Goal: Task Accomplishment & Management: Use online tool/utility

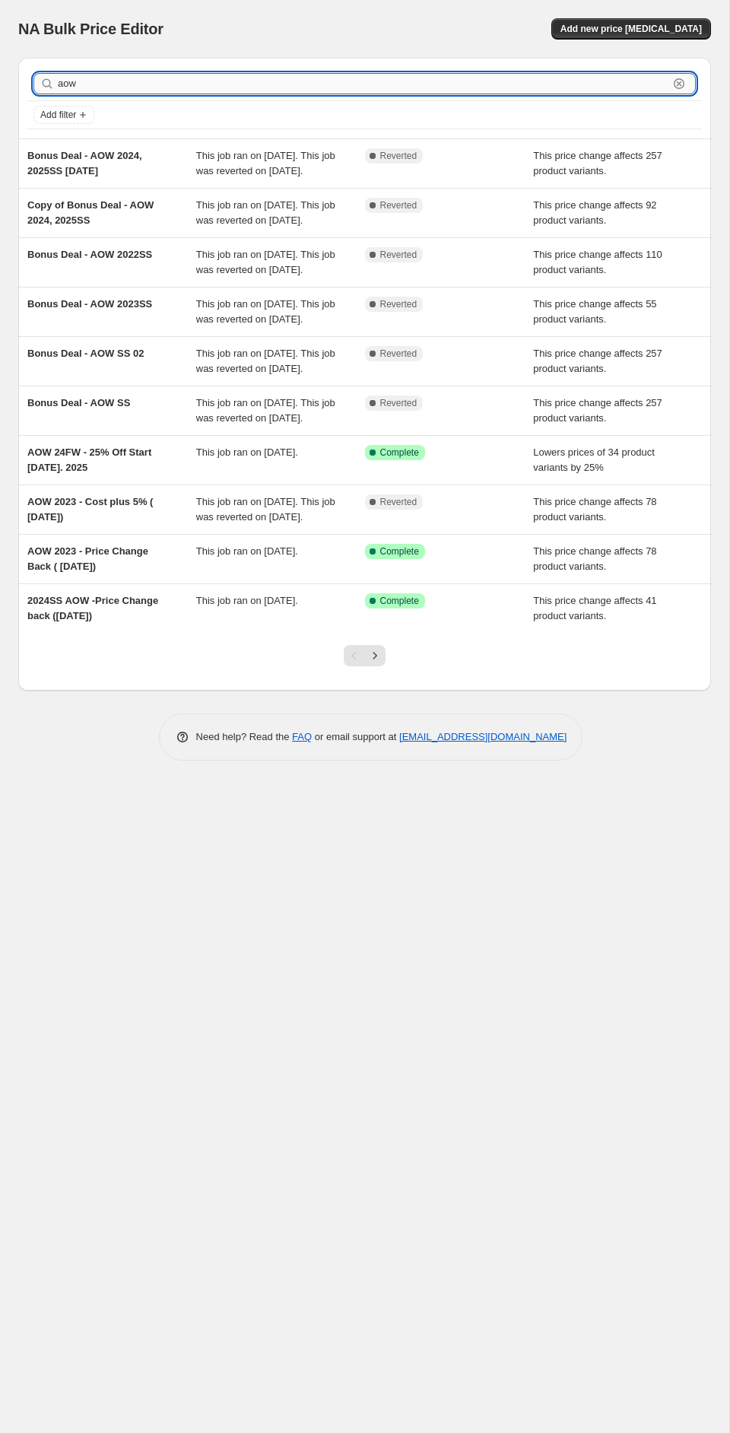
click at [222, 86] on input "aow" at bounding box center [363, 83] width 611 height 21
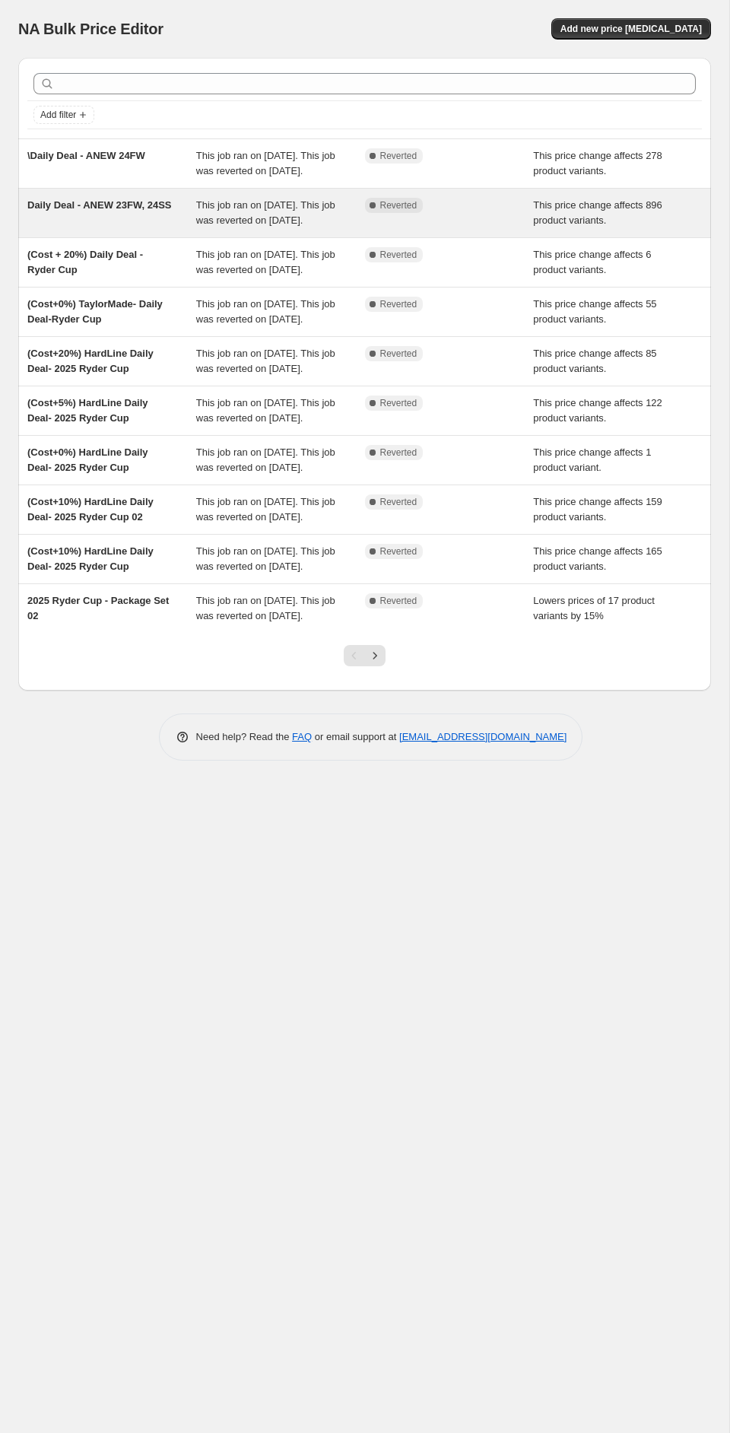
click at [121, 211] on span "Daily Deal - ANEW 23FW, 24SS" at bounding box center [99, 204] width 145 height 11
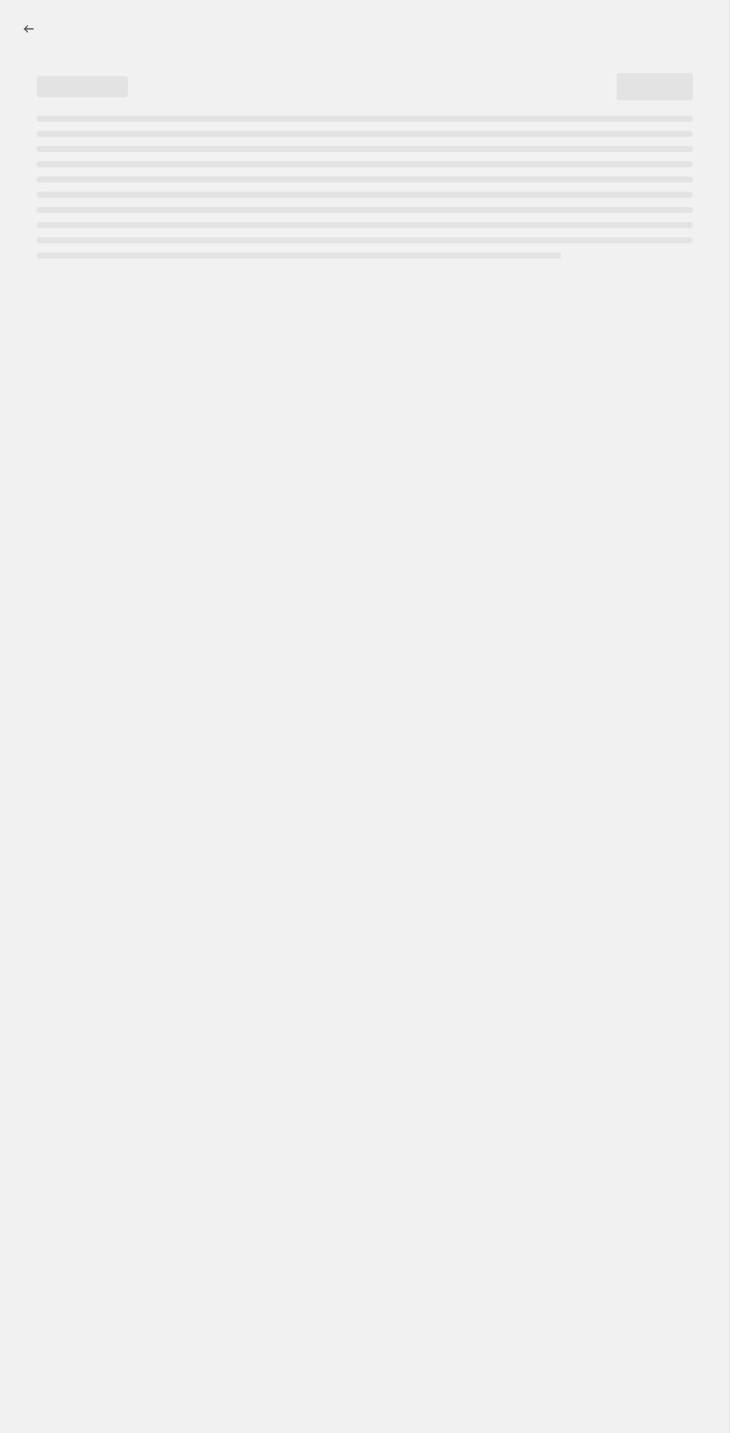
select select "margin"
select select "no_change"
select select "collection"
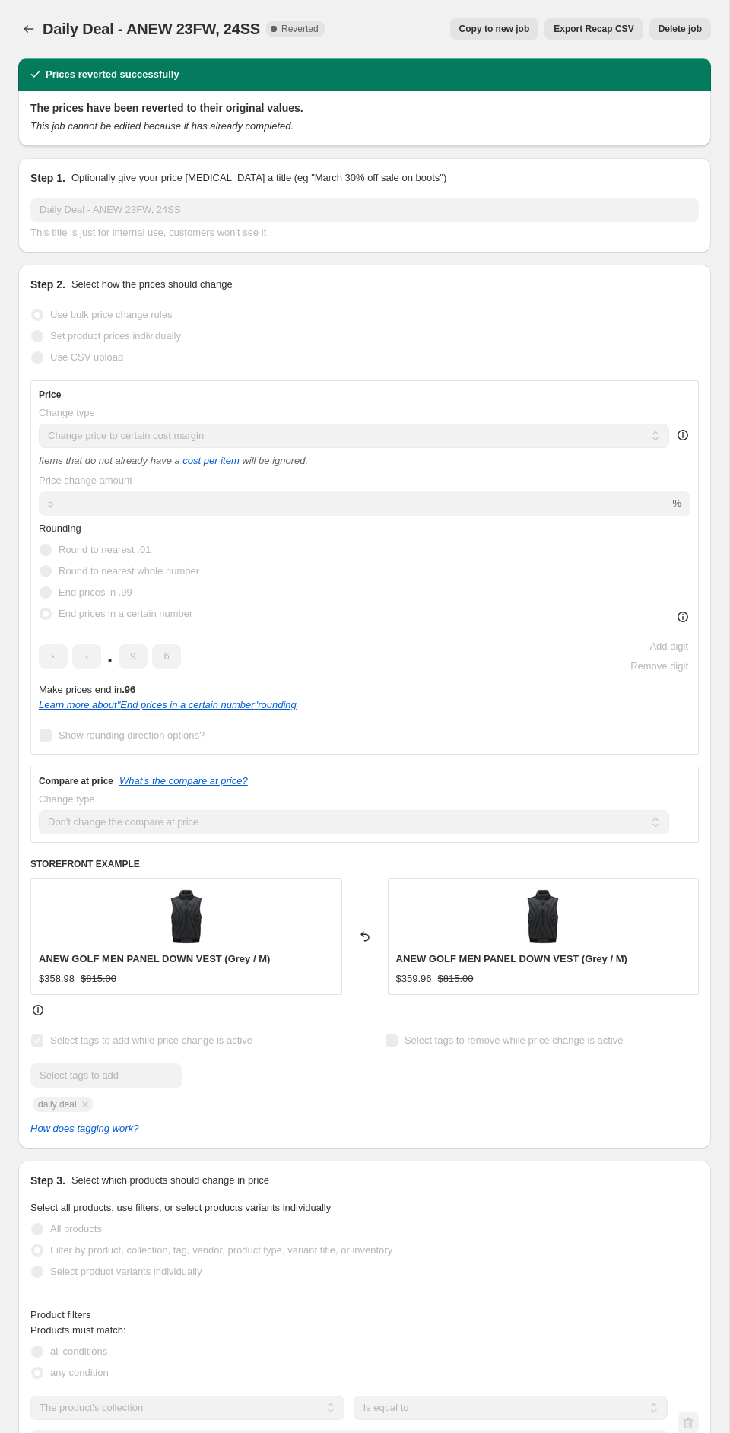
click at [555, 58] on div "Prices reverted successfully" at bounding box center [364, 74] width 693 height 33
click at [520, 31] on span "Copy to new job" at bounding box center [494, 29] width 71 height 12
select select "margin"
select select "no_change"
select select "collection"
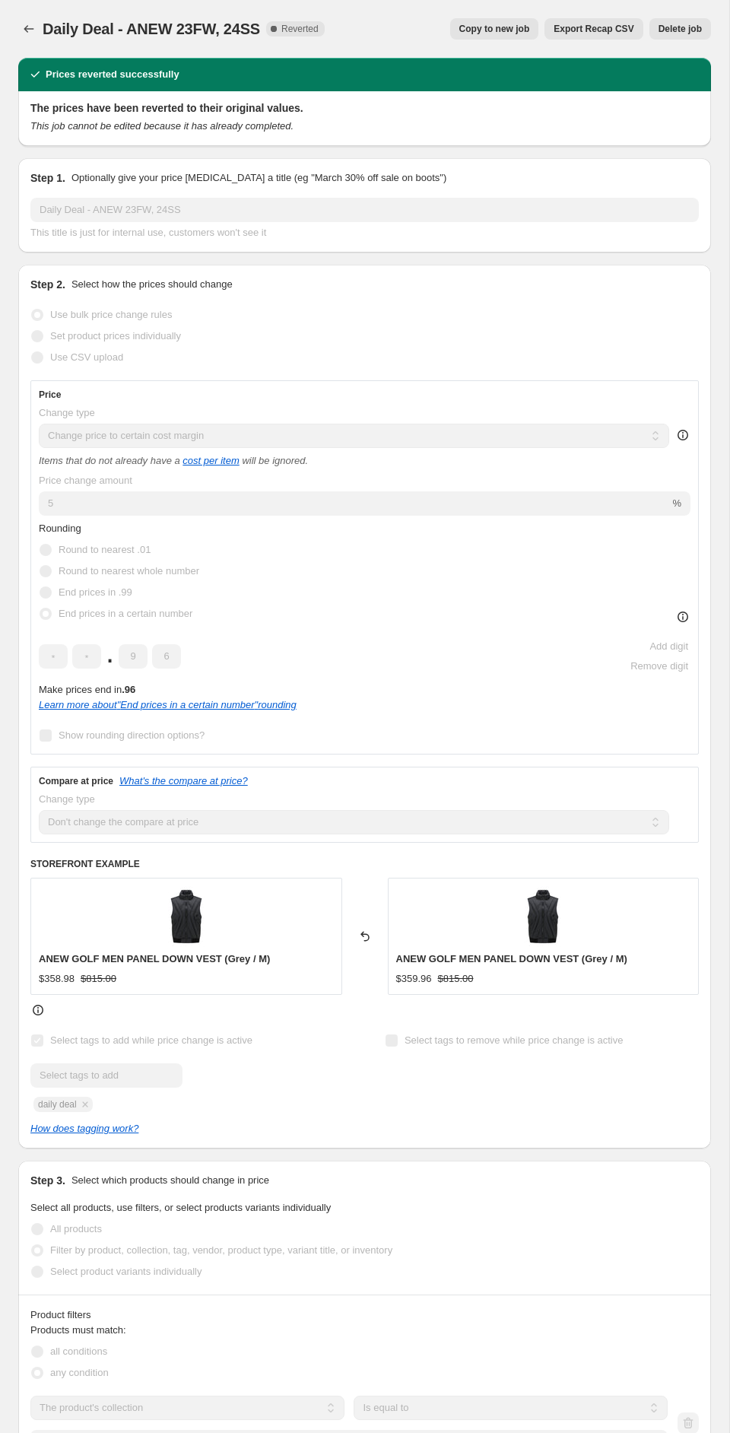
select select "collection"
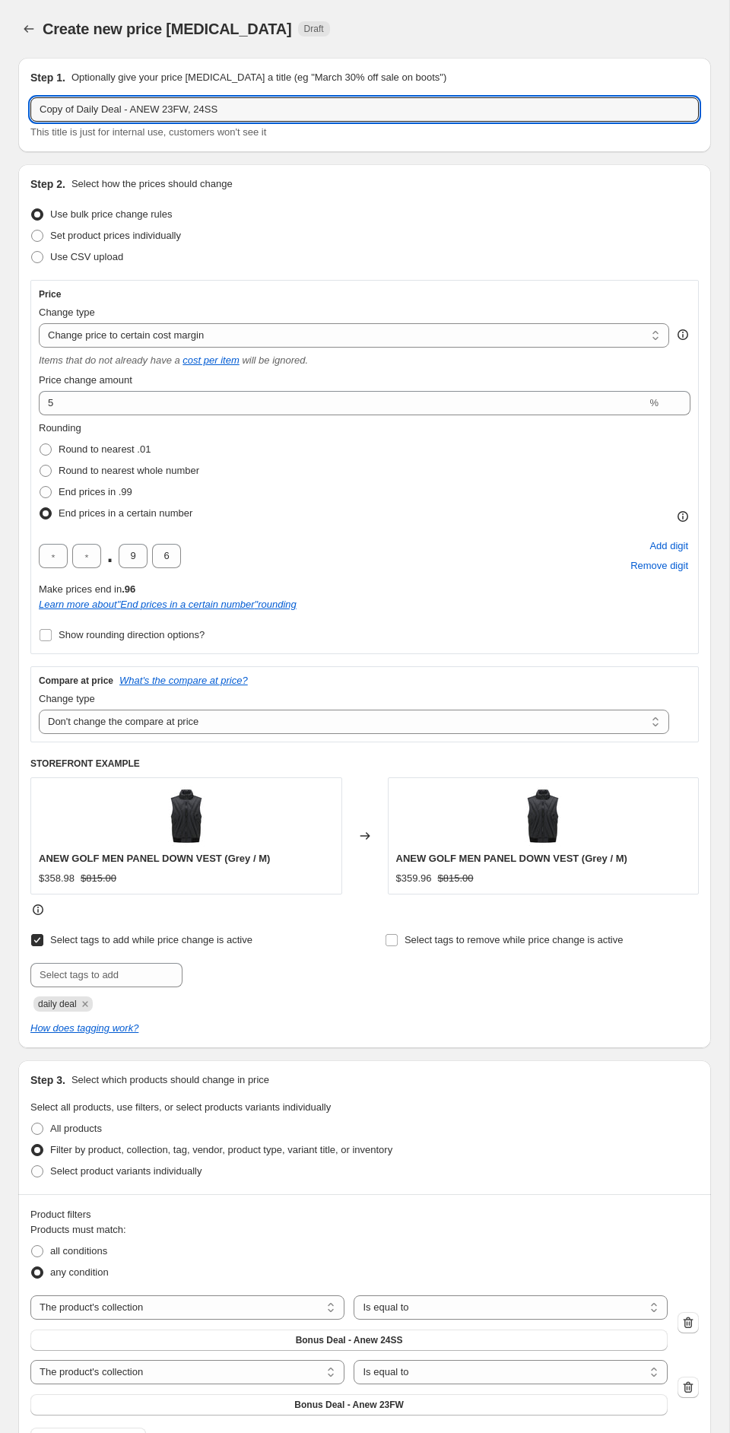
drag, startPoint x: 80, startPoint y: 113, endPoint x: 3, endPoint y: 104, distance: 77.3
click at [3, 104] on div "Create new price [MEDICAL_DATA]. This page is ready Create new price [MEDICAL_D…" at bounding box center [364, 1183] width 729 height 2367
drag, startPoint x: 122, startPoint y: 112, endPoint x: 99, endPoint y: 109, distance: 23.8
click at [99, 109] on input "Daily Deal - ANEW 23FW, 24SS" at bounding box center [364, 109] width 669 height 24
drag, startPoint x: 185, startPoint y: 106, endPoint x: 121, endPoint y: 110, distance: 64.0
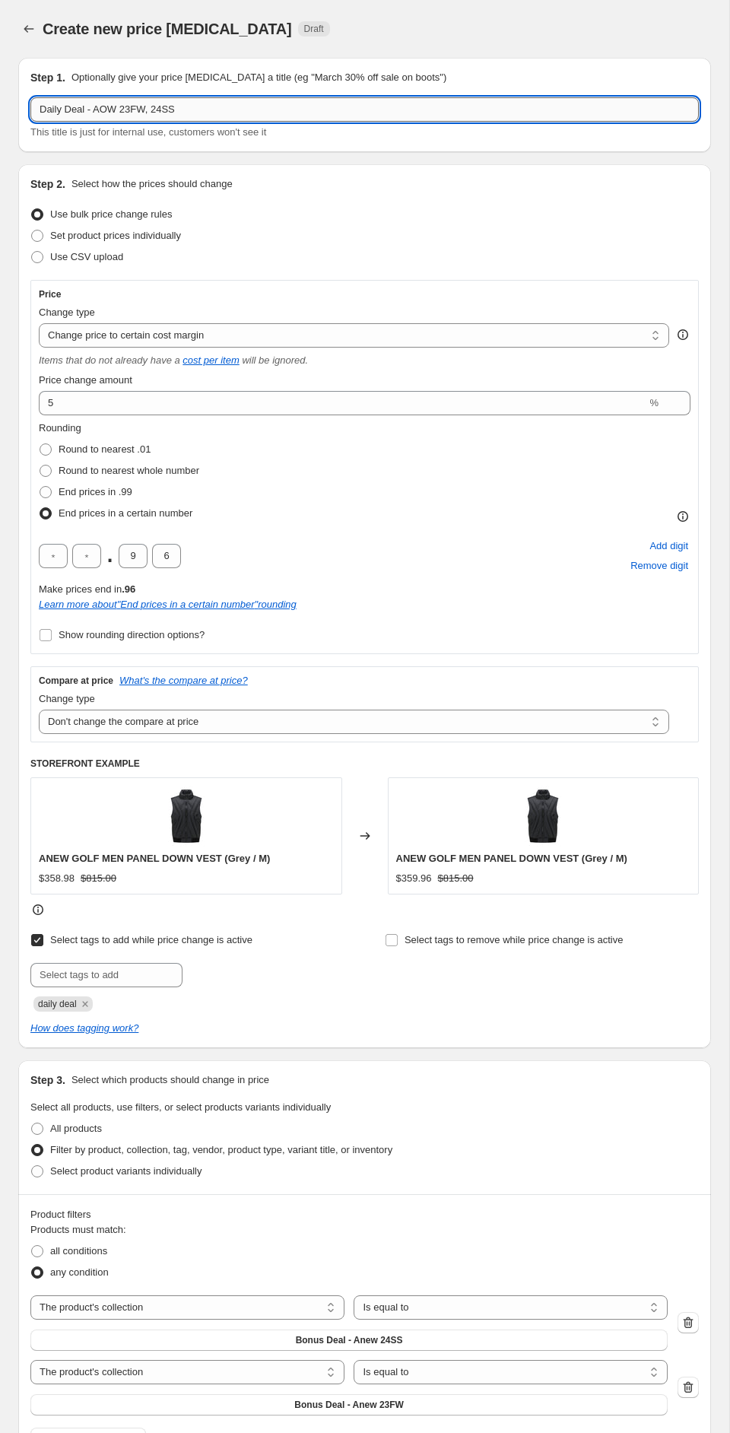
click at [121, 110] on input "Daily Deal - AOW 23FW, 24SS" at bounding box center [364, 109] width 669 height 24
type input "Daily Deal - AOW 22SS 23SS 24SS"
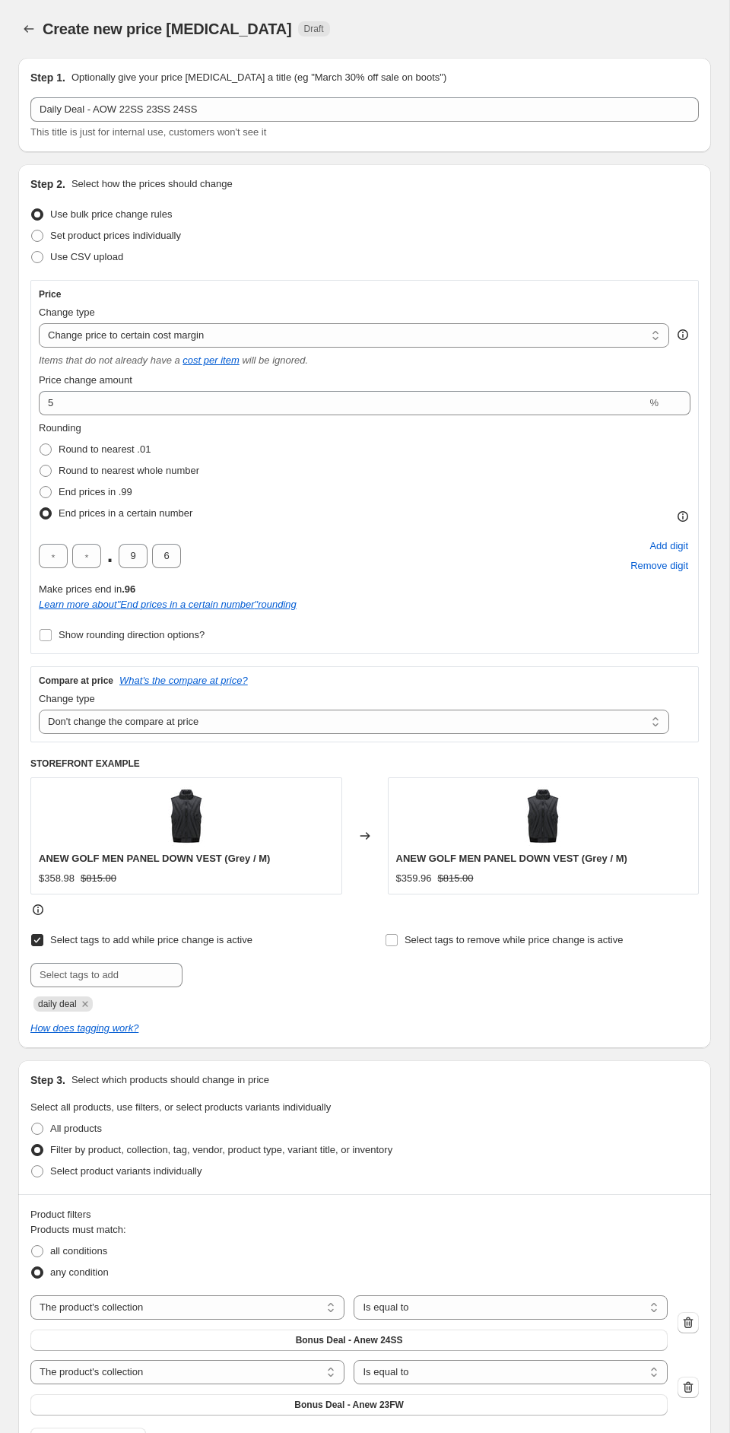
click at [305, 259] on div "Use CSV upload" at bounding box center [364, 256] width 669 height 21
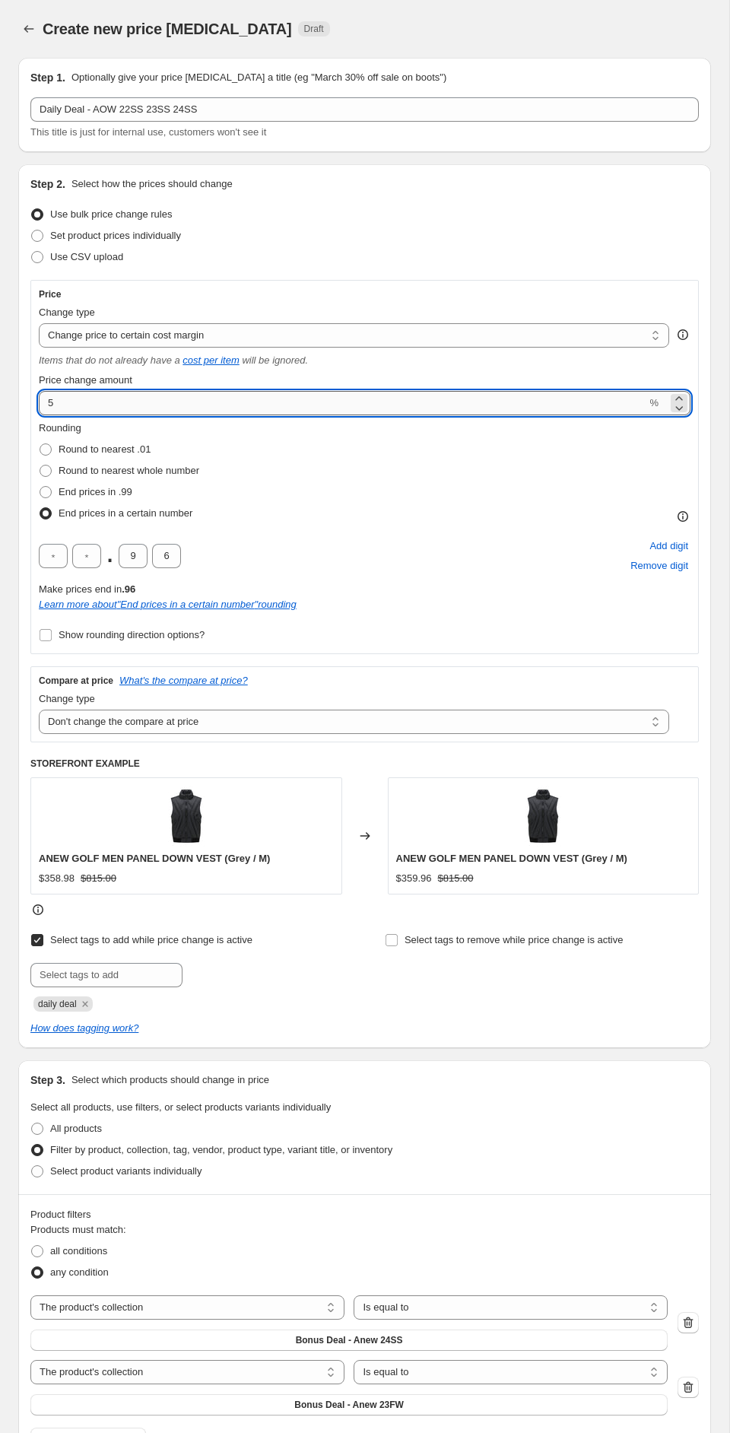
click at [149, 403] on input "5" at bounding box center [343, 403] width 608 height 24
click at [274, 555] on div ". 9 6 Add digit Remove digit" at bounding box center [365, 556] width 652 height 40
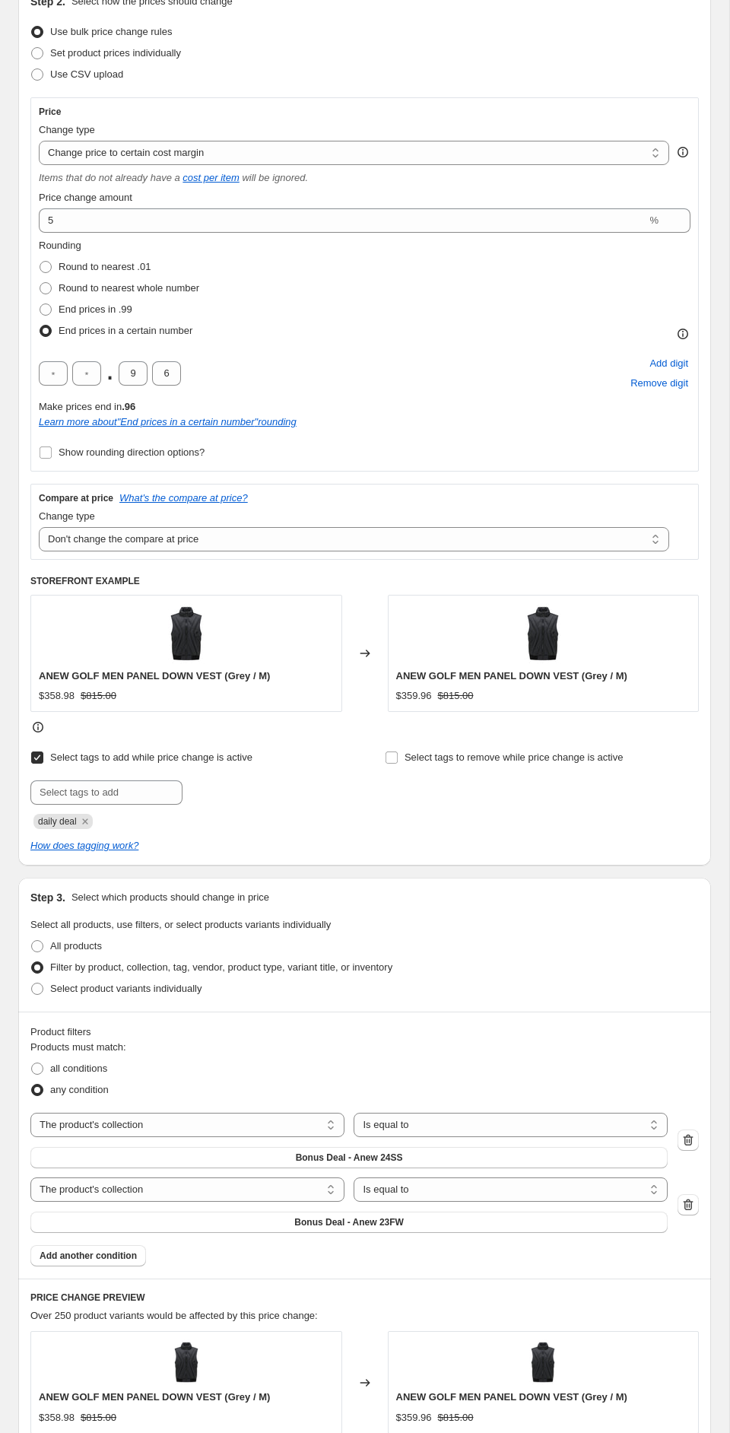
scroll to position [259, 0]
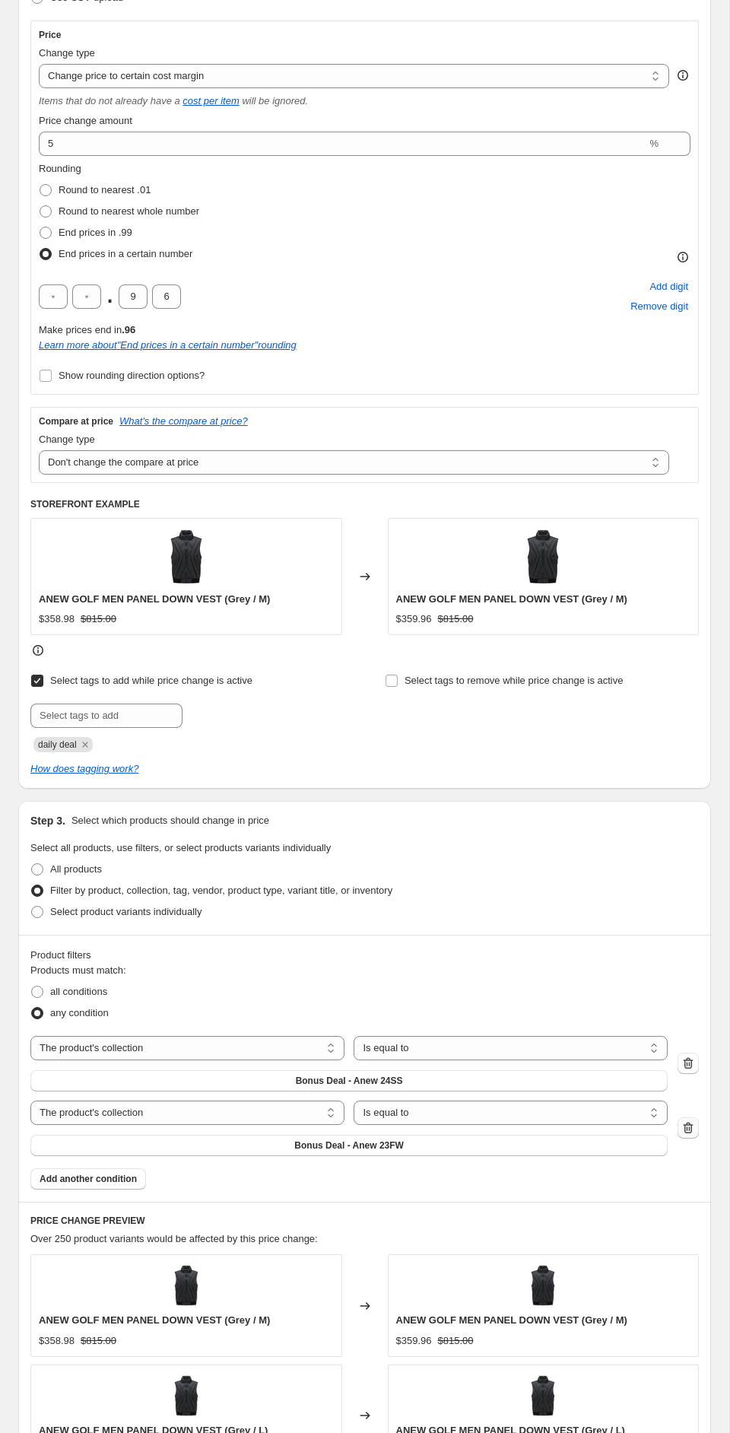
click at [683, 1131] on icon "button" at bounding box center [688, 1127] width 15 height 15
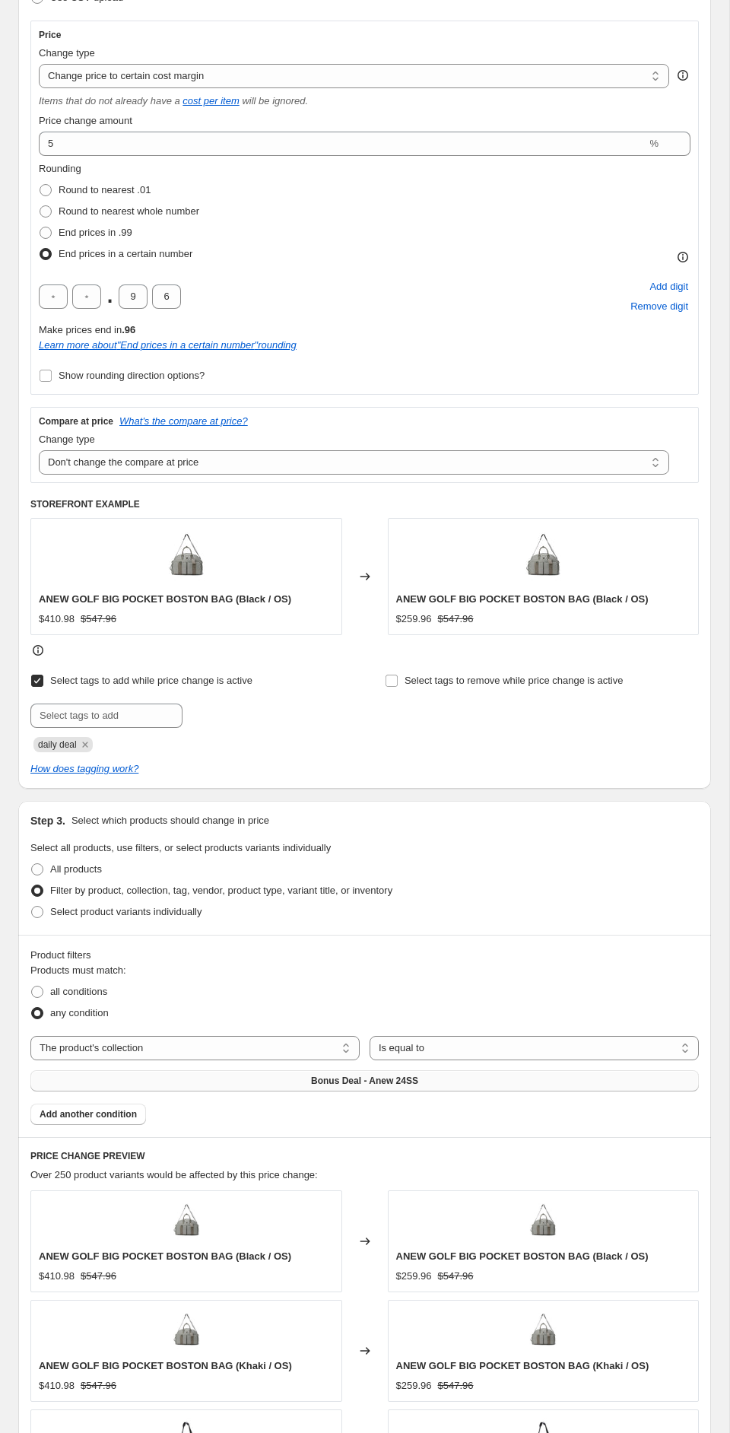
click at [643, 1082] on button "Bonus Deal - Anew 24SS" at bounding box center [364, 1080] width 669 height 21
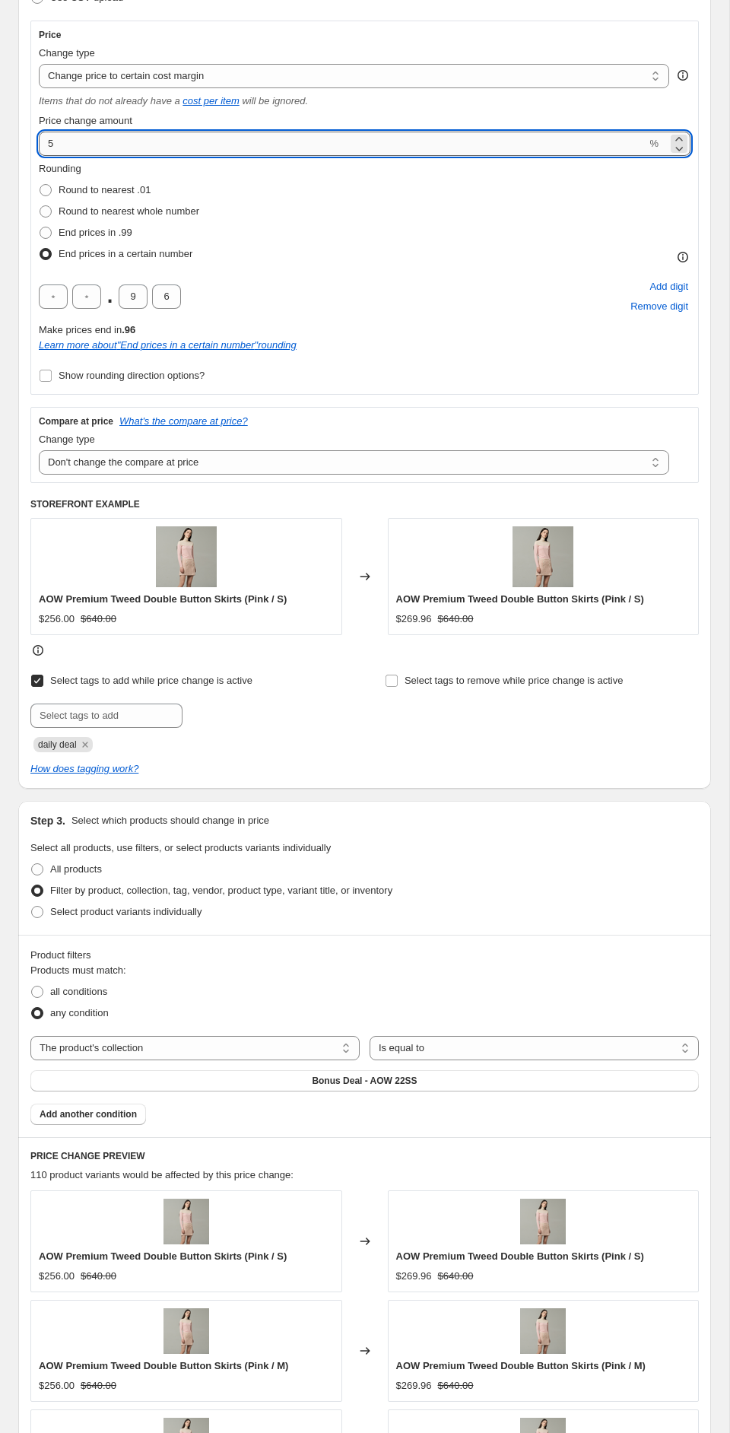
click at [76, 145] on input "5" at bounding box center [343, 144] width 608 height 24
drag, startPoint x: 76, startPoint y: 145, endPoint x: 65, endPoint y: 142, distance: 11.6
click at [65, 142] on input "5" at bounding box center [343, 144] width 608 height 24
drag, startPoint x: 65, startPoint y: 142, endPoint x: 35, endPoint y: 139, distance: 29.8
click at [35, 139] on div "Price Change type Change the price to a certain amount Change the price by a ce…" at bounding box center [364, 208] width 669 height 374
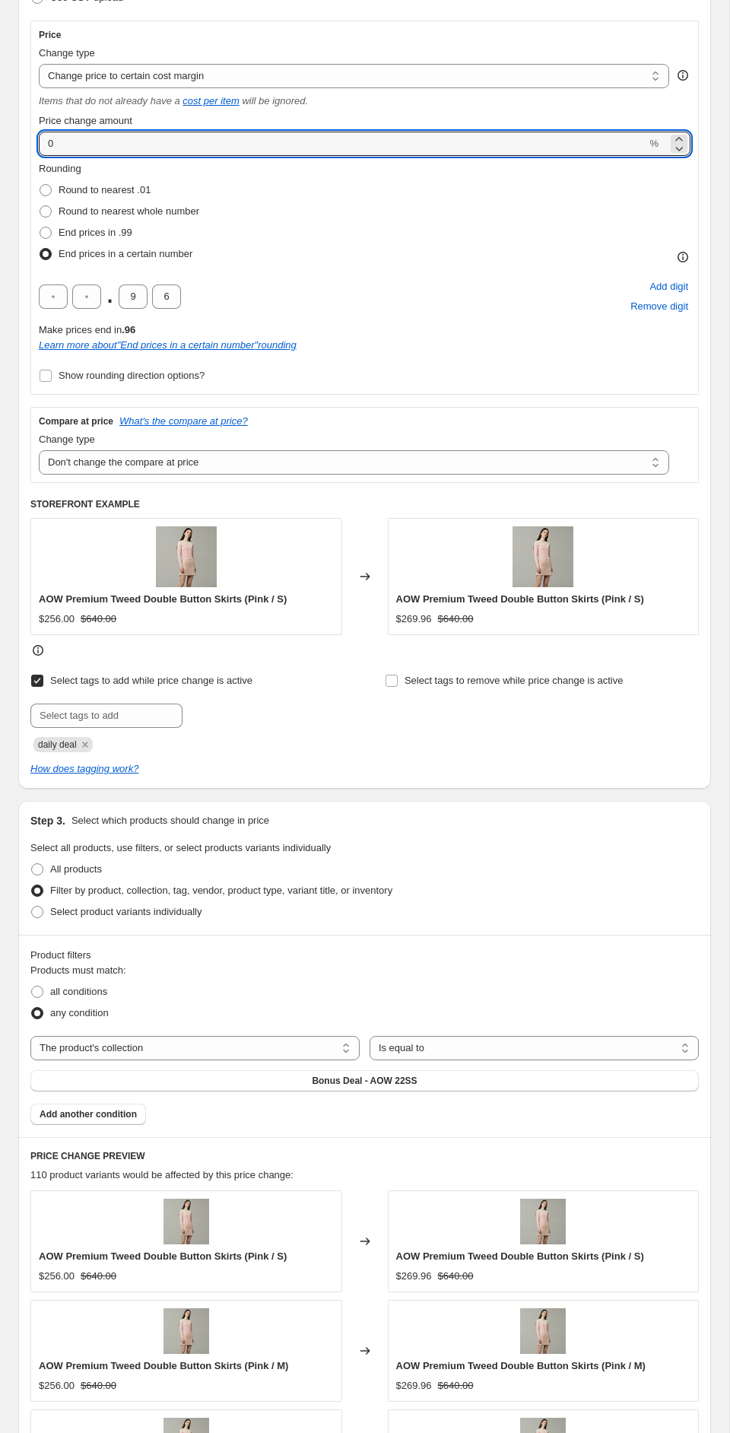
type input "0"
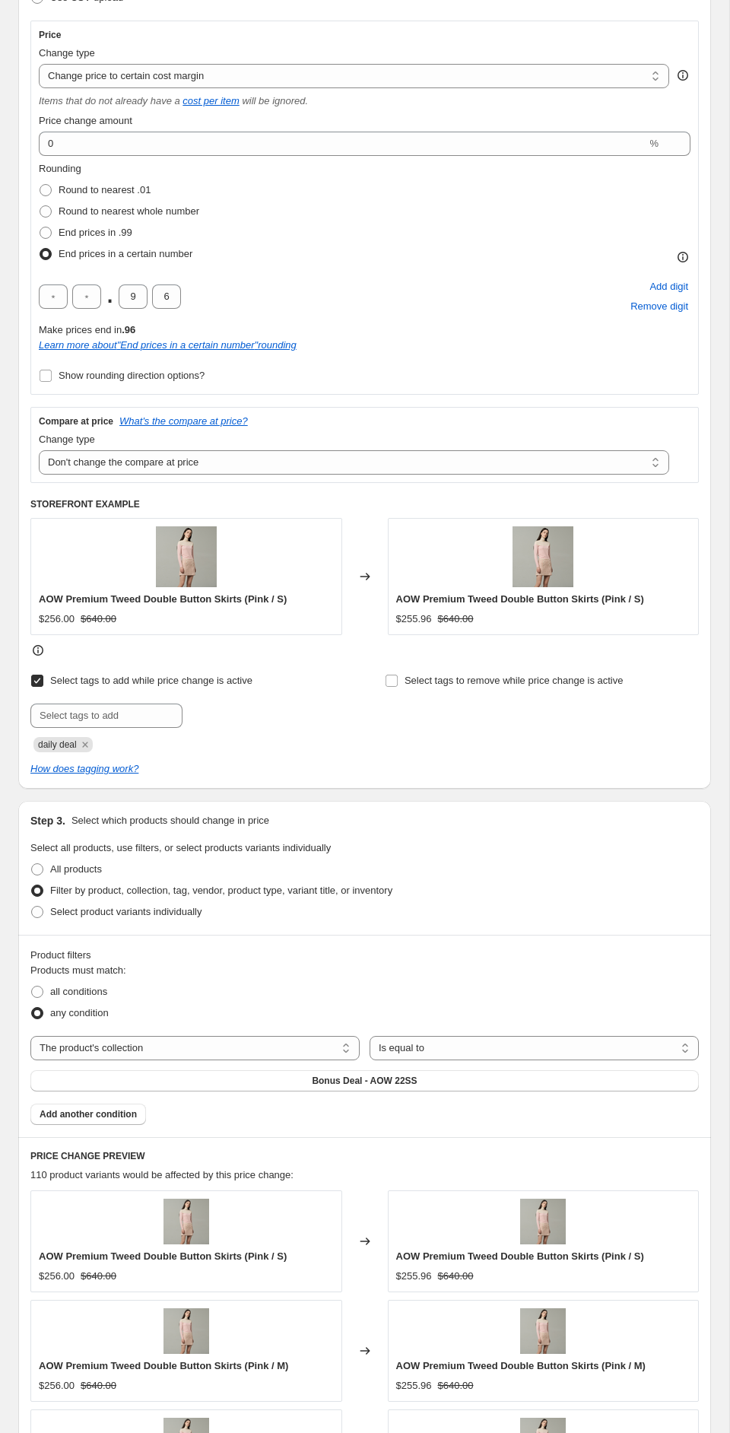
click at [319, 234] on div "Rounding Round to nearest .01 Round to nearest whole number End prices in .99 E…" at bounding box center [365, 212] width 652 height 103
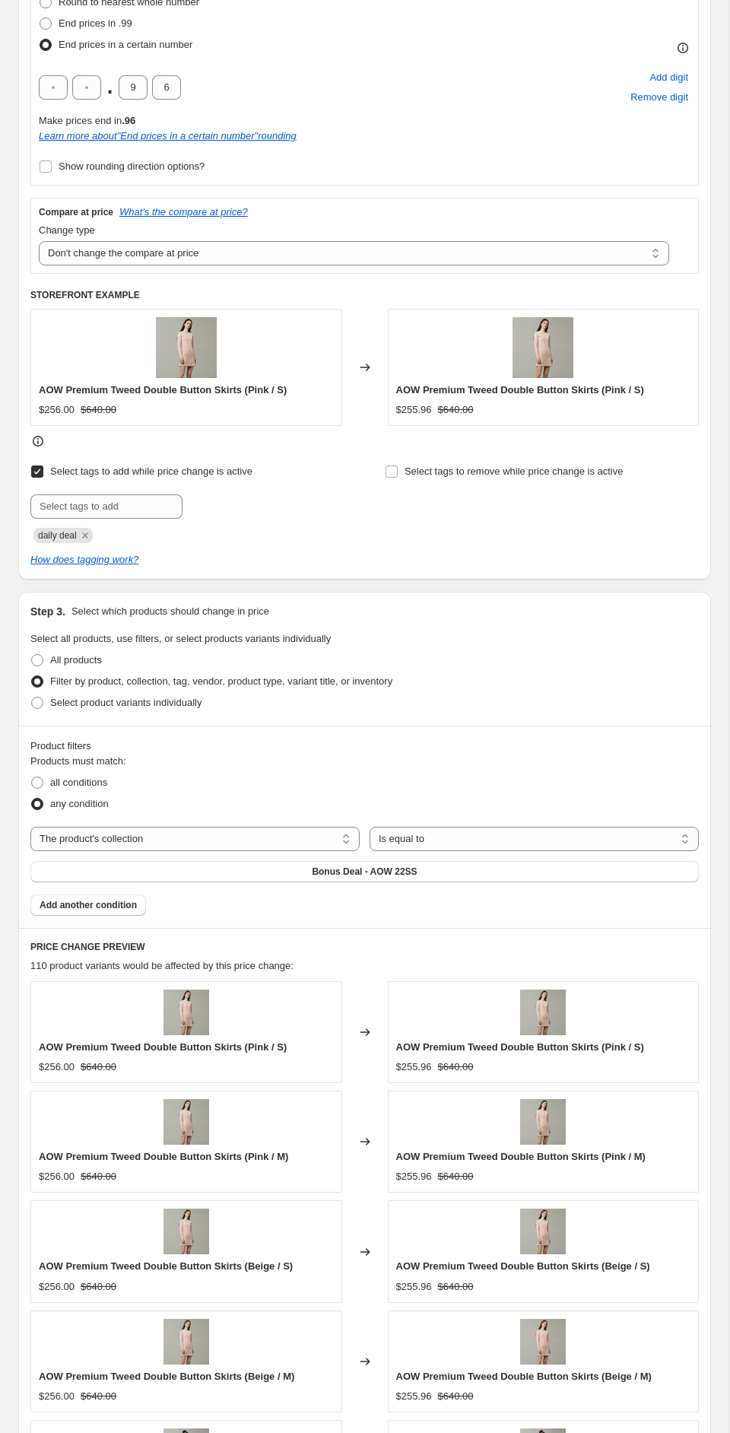
scroll to position [354, 0]
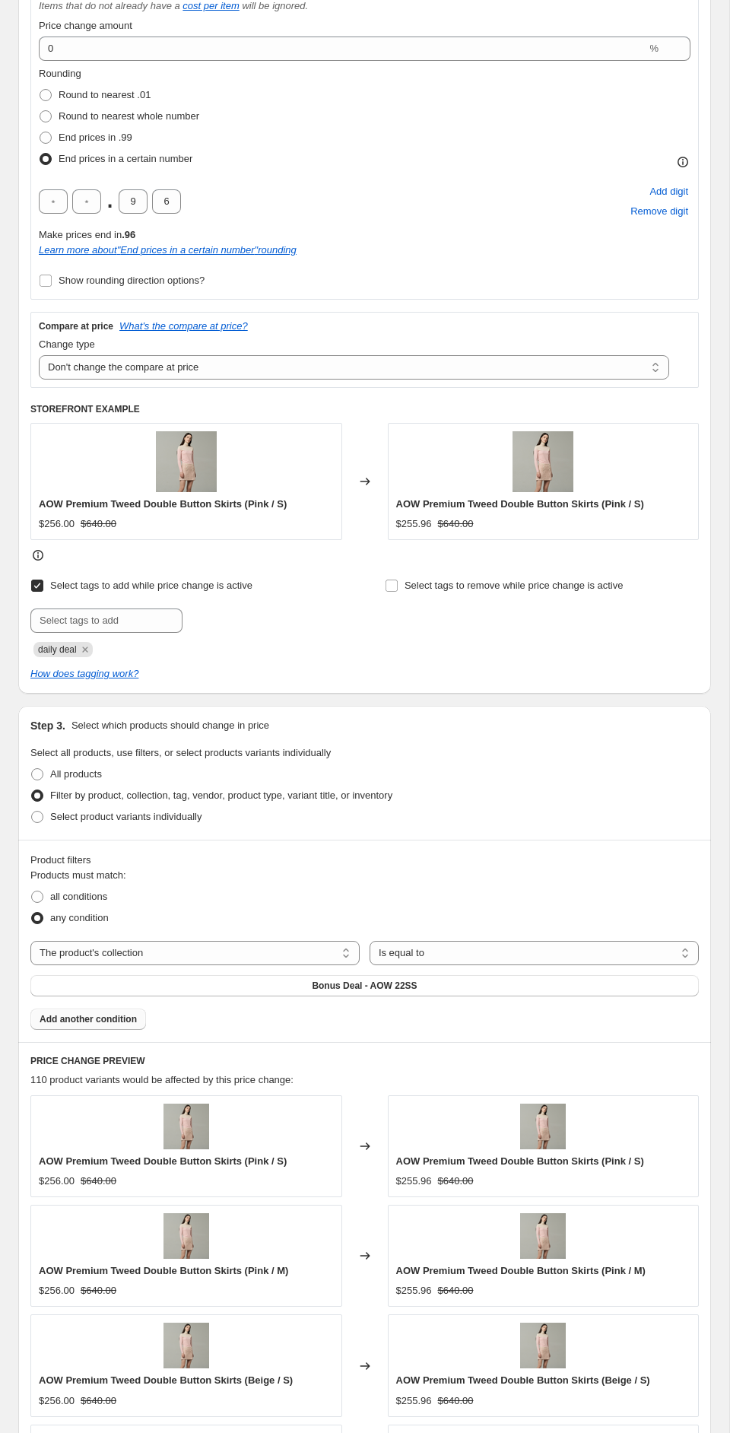
click at [108, 1015] on span "Add another condition" at bounding box center [88, 1019] width 97 height 12
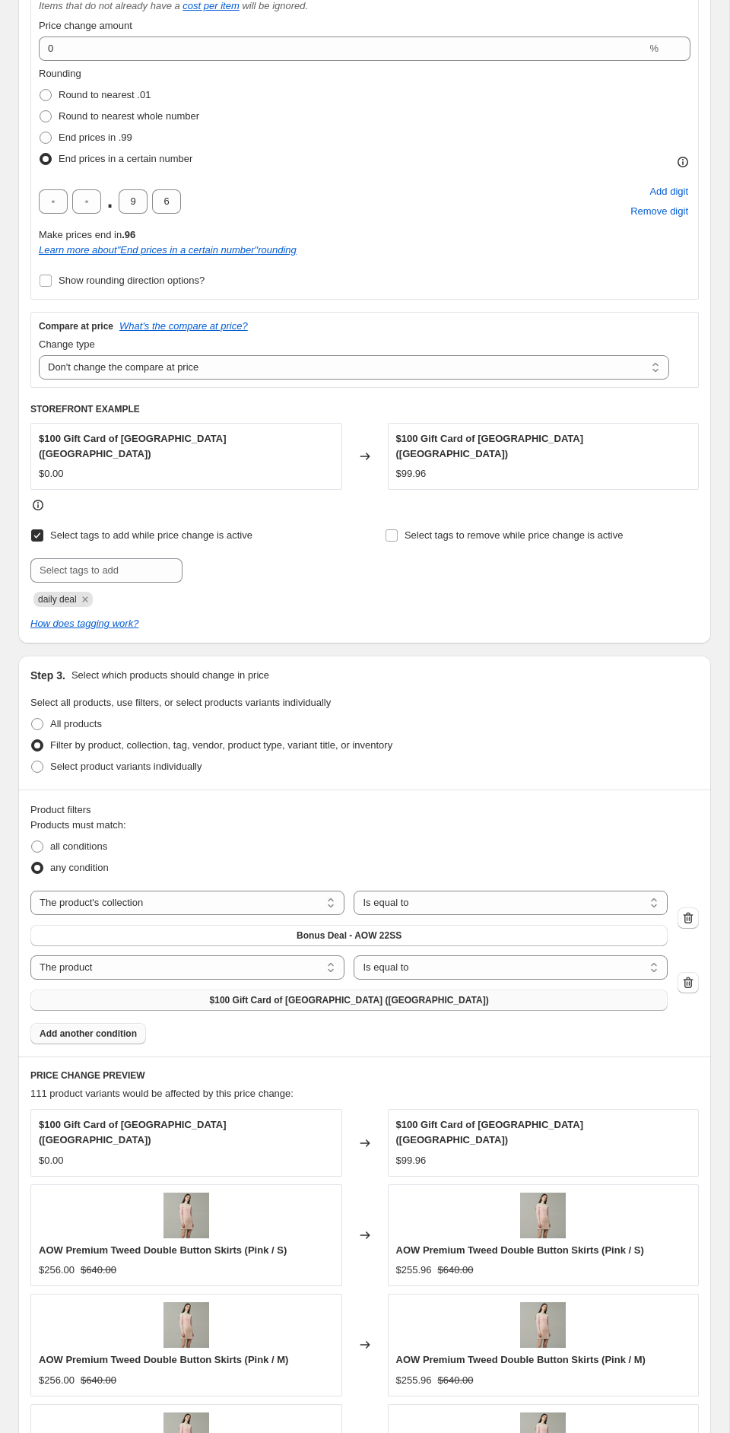
click at [402, 999] on span "$100 Gift Card of [GEOGRAPHIC_DATA] ([GEOGRAPHIC_DATA])" at bounding box center [349, 1000] width 279 height 12
click at [183, 978] on select "The product The product's collection The product's tag The product's vendor The…" at bounding box center [187, 967] width 314 height 24
select select "collection"
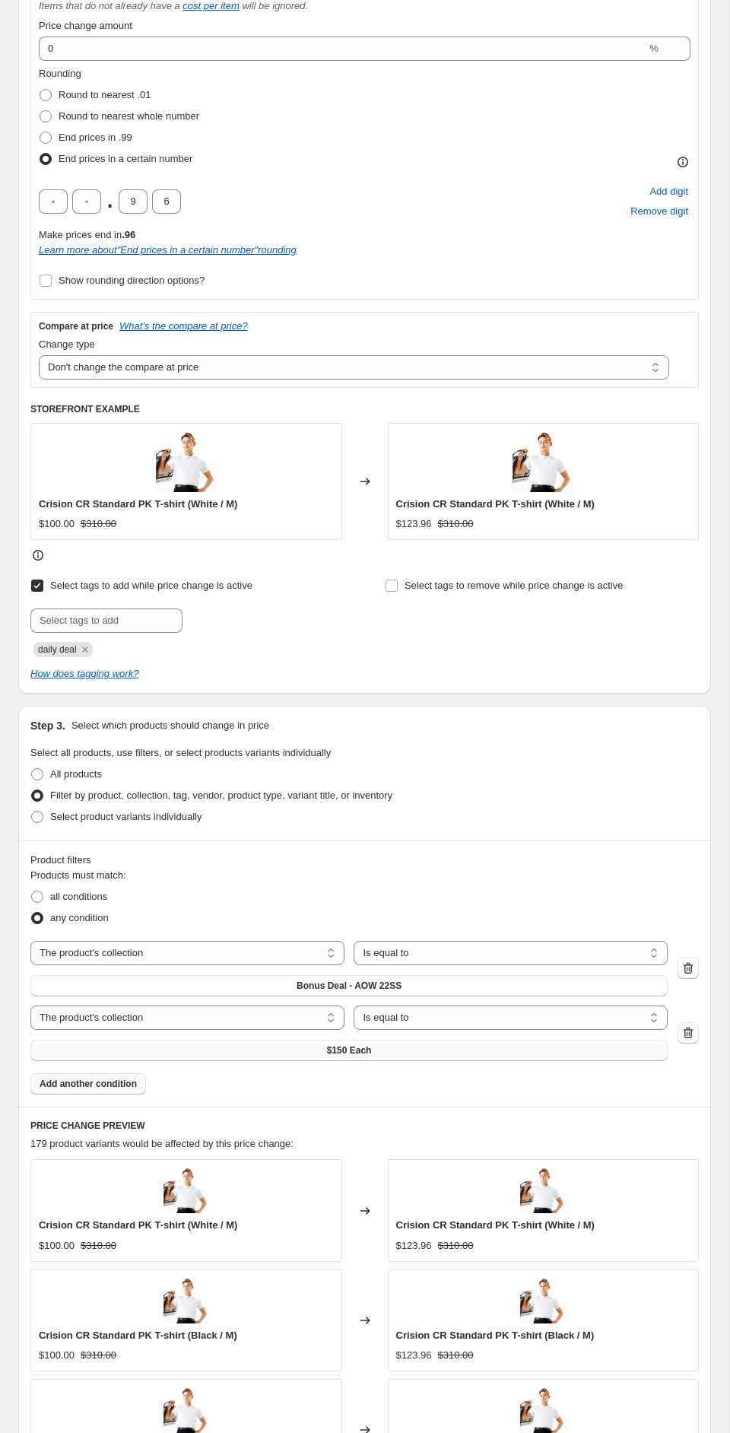
click at [389, 1048] on button "$150 Each" at bounding box center [348, 1050] width 637 height 21
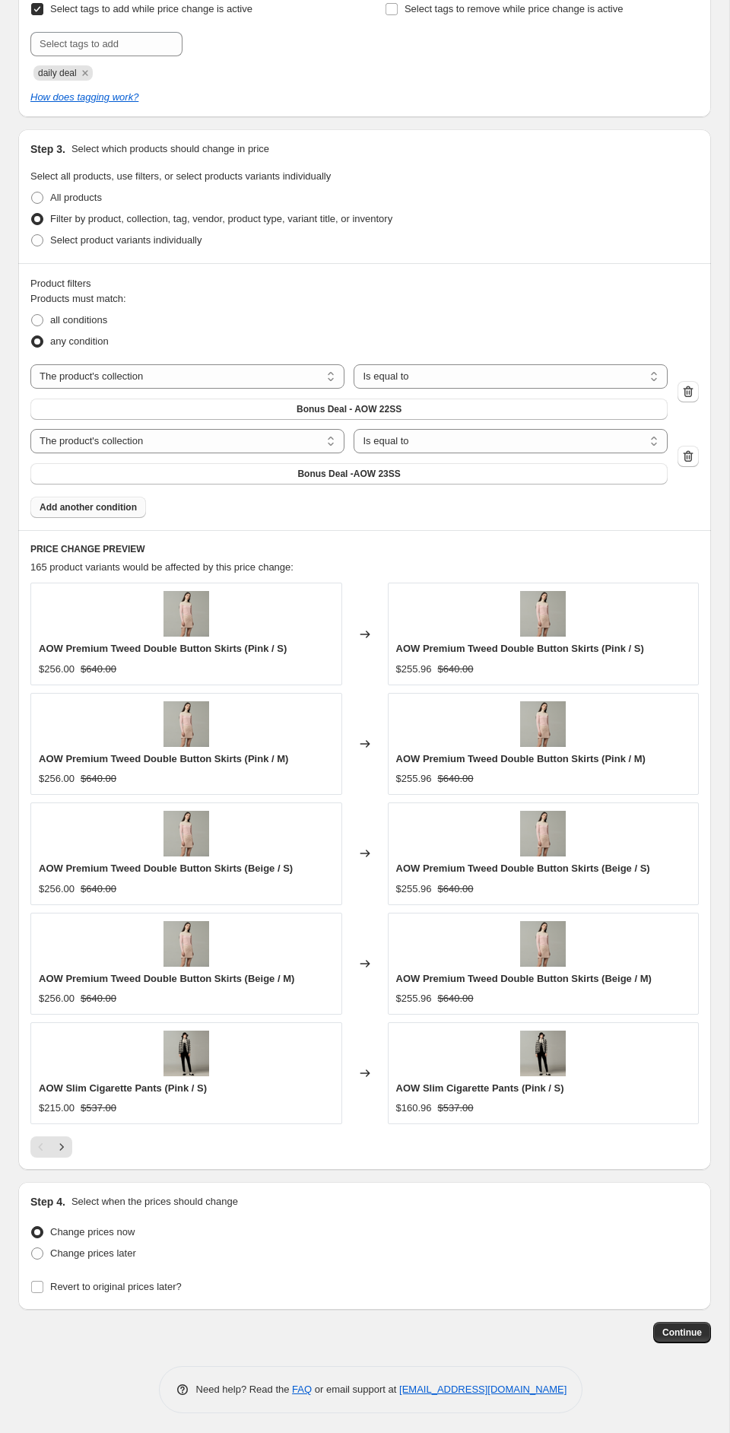
scroll to position [934, 0]
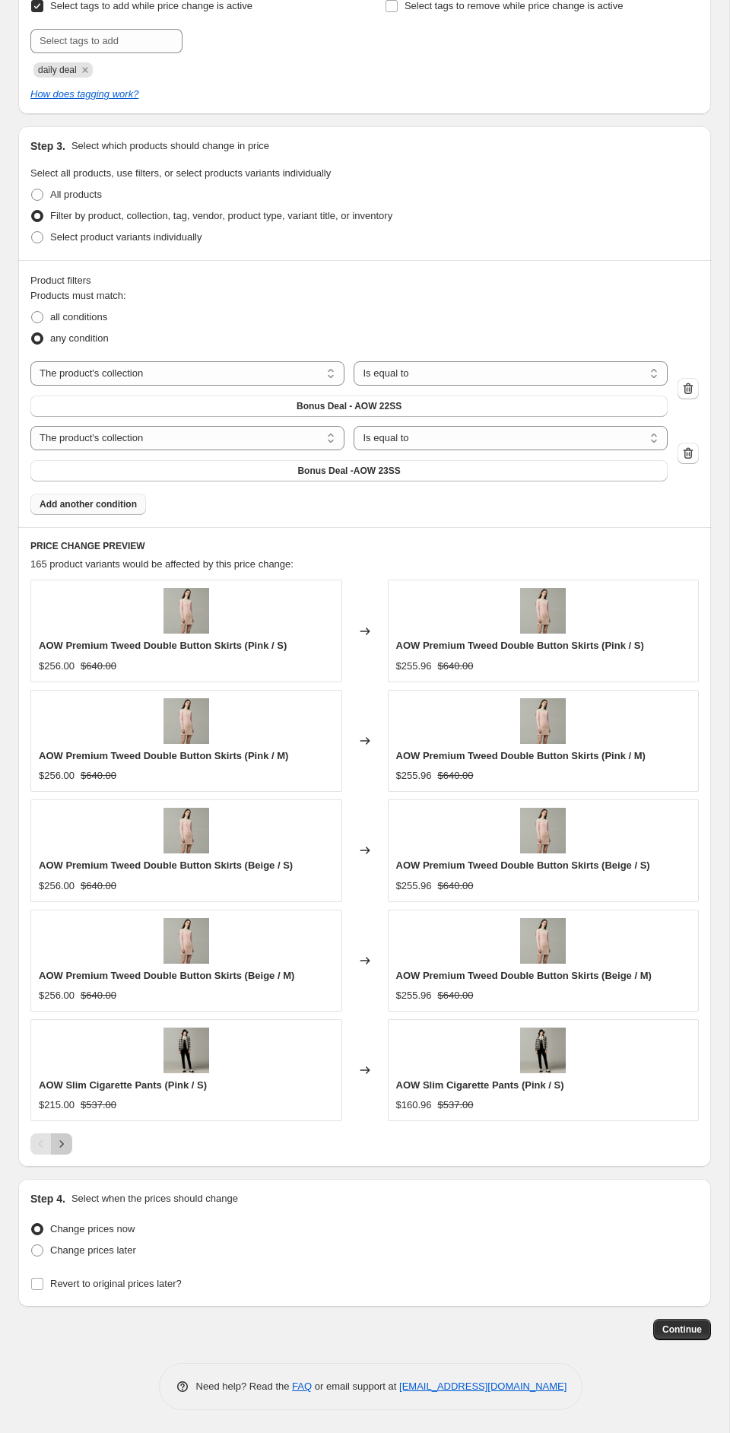
click at [62, 1141] on icon "Next" at bounding box center [61, 1143] width 15 height 15
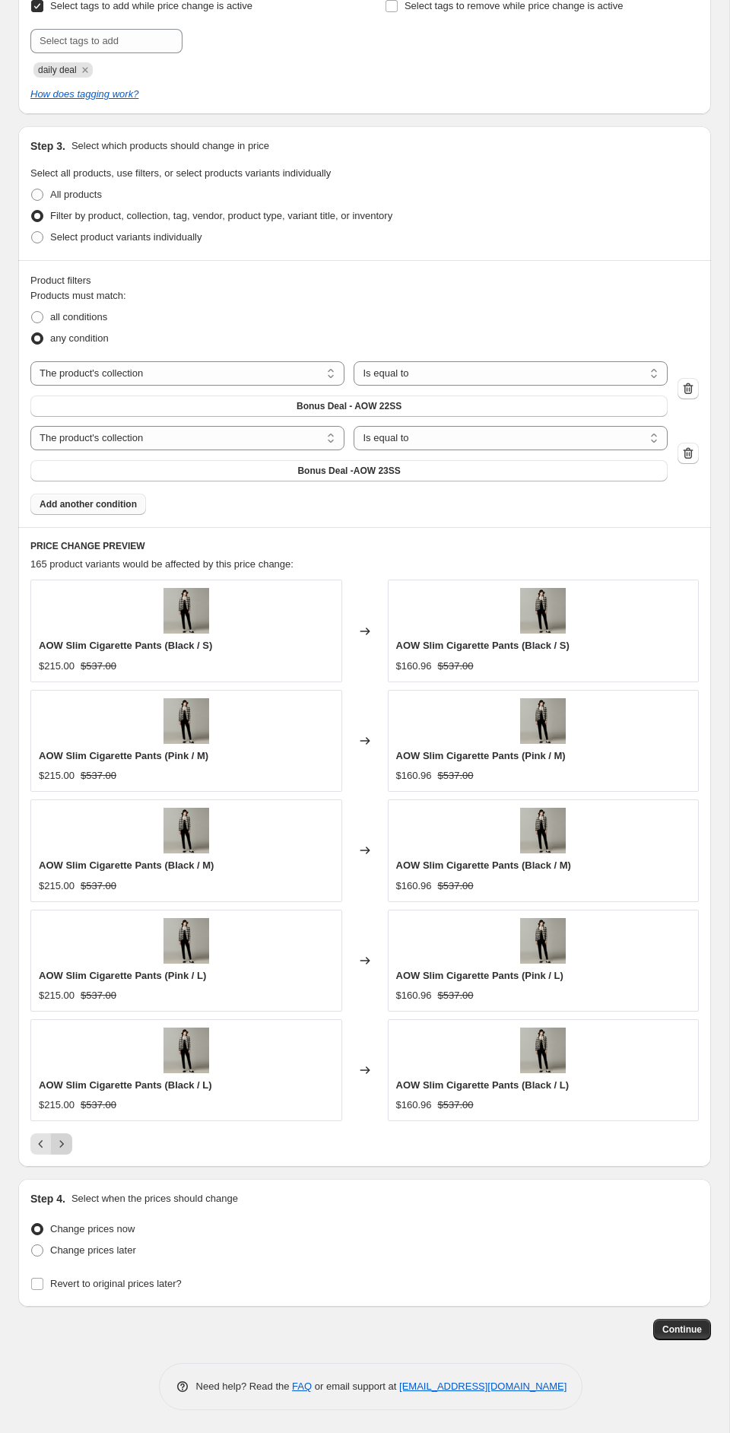
click at [62, 1141] on icon "Next" at bounding box center [61, 1143] width 15 height 15
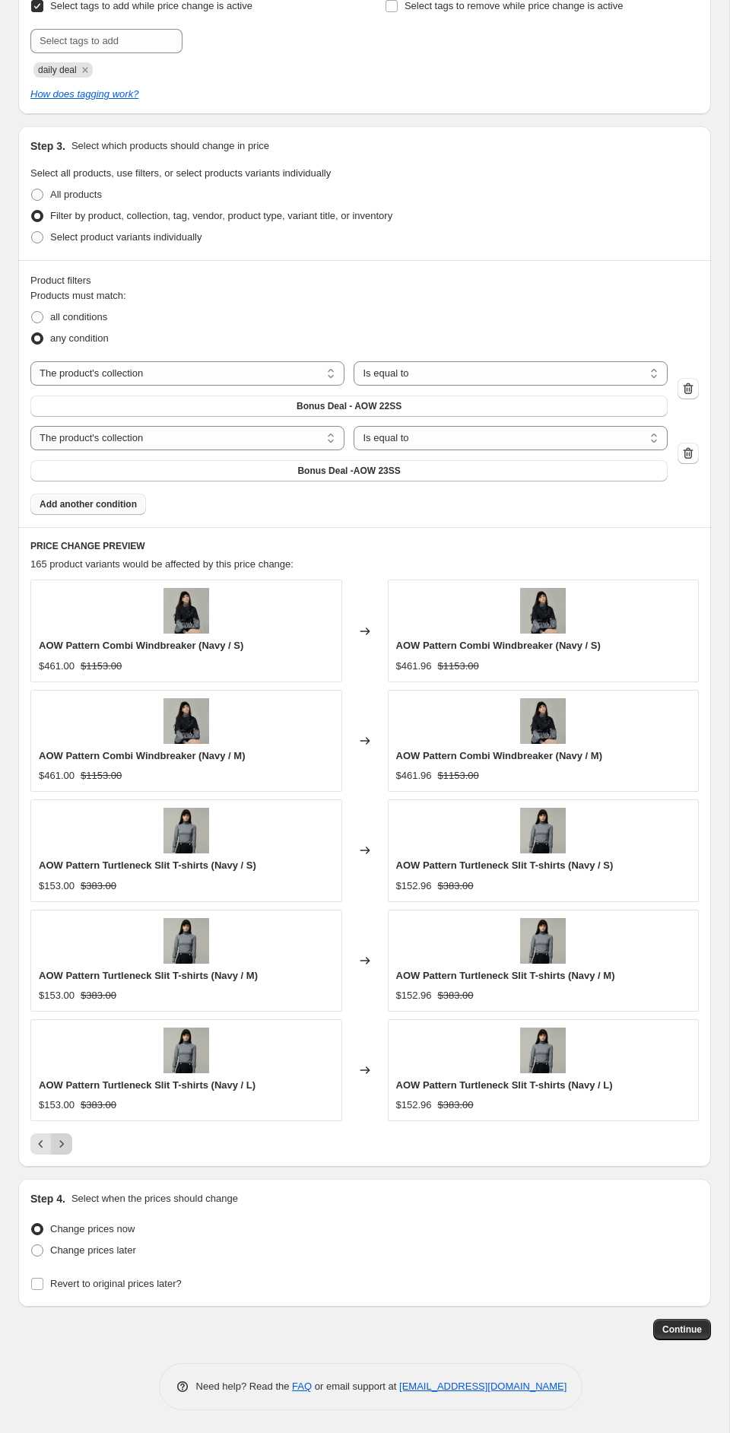
click at [62, 1141] on icon "Next" at bounding box center [61, 1143] width 15 height 15
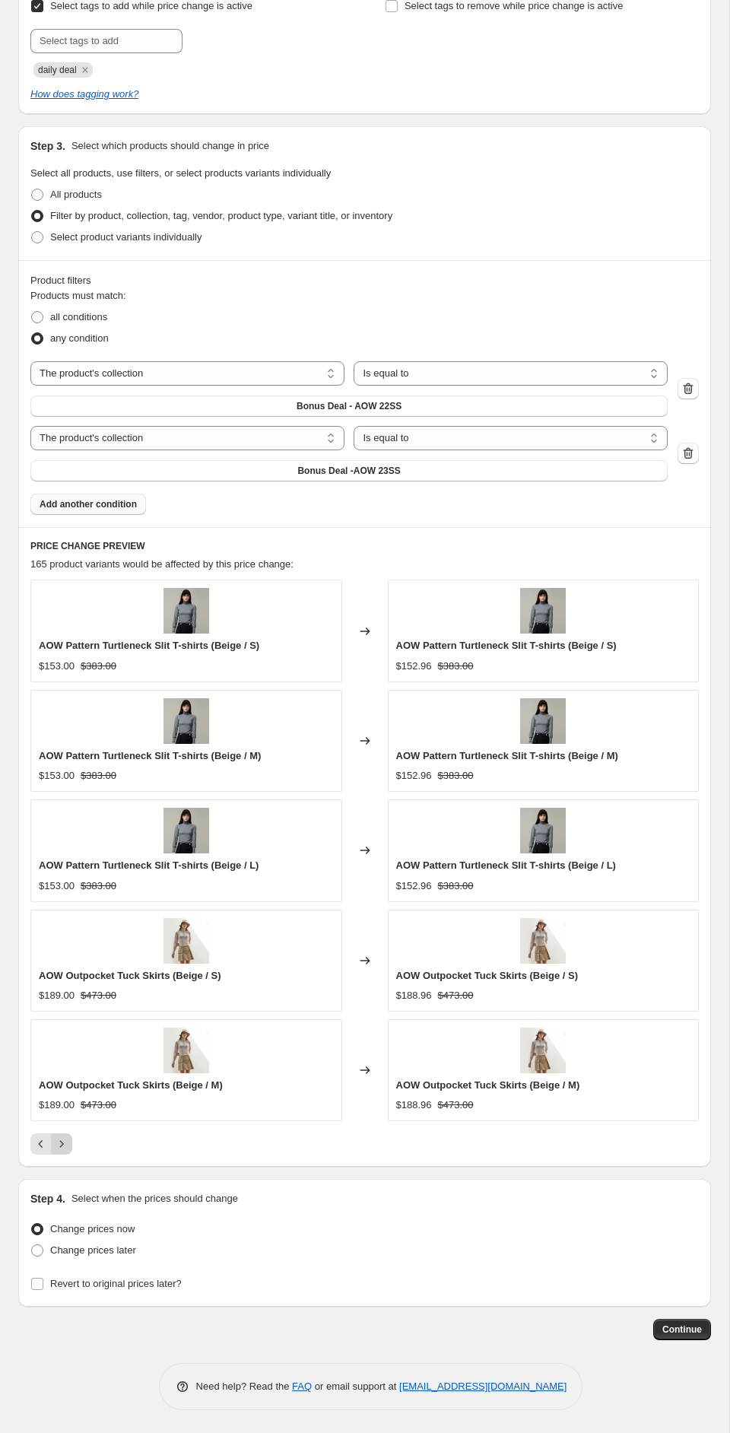
click at [62, 1141] on icon "Next" at bounding box center [61, 1143] width 15 height 15
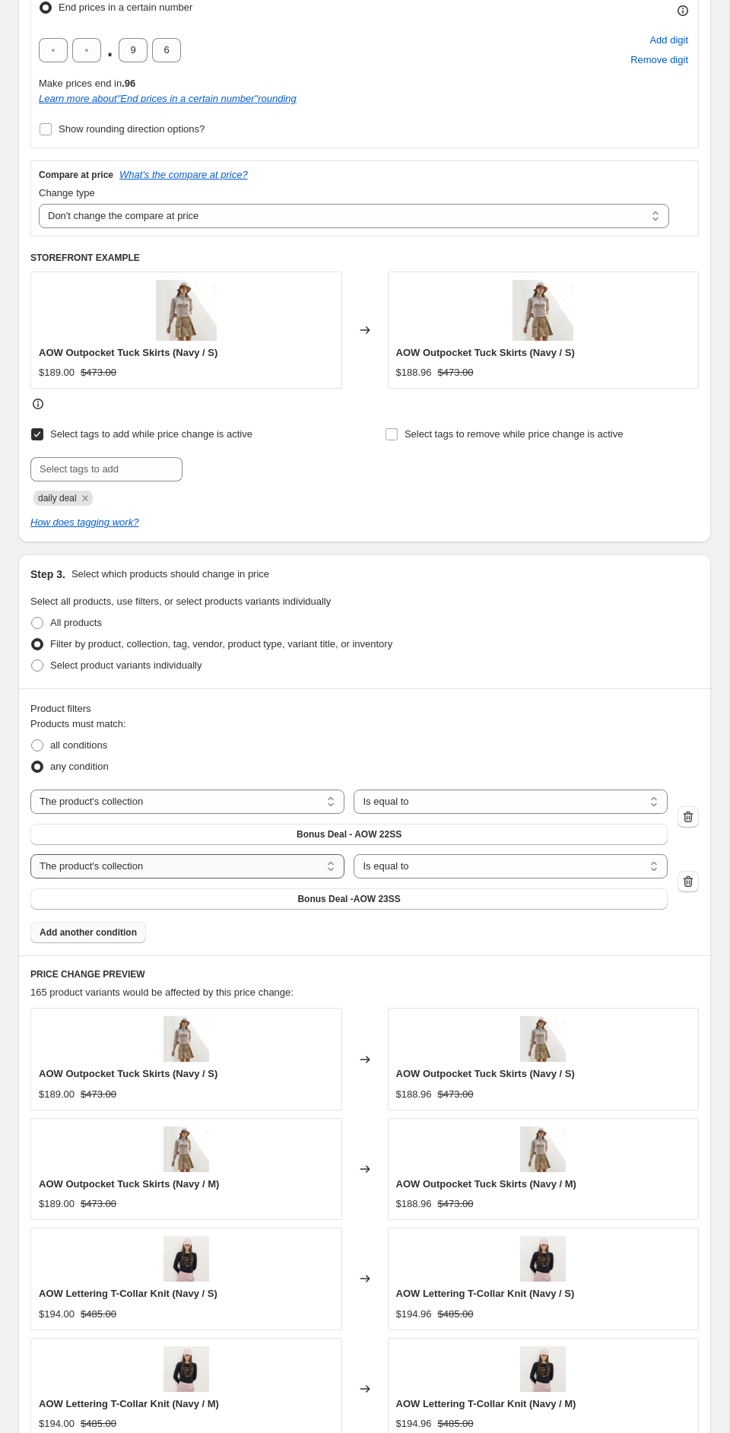
scroll to position [534, 0]
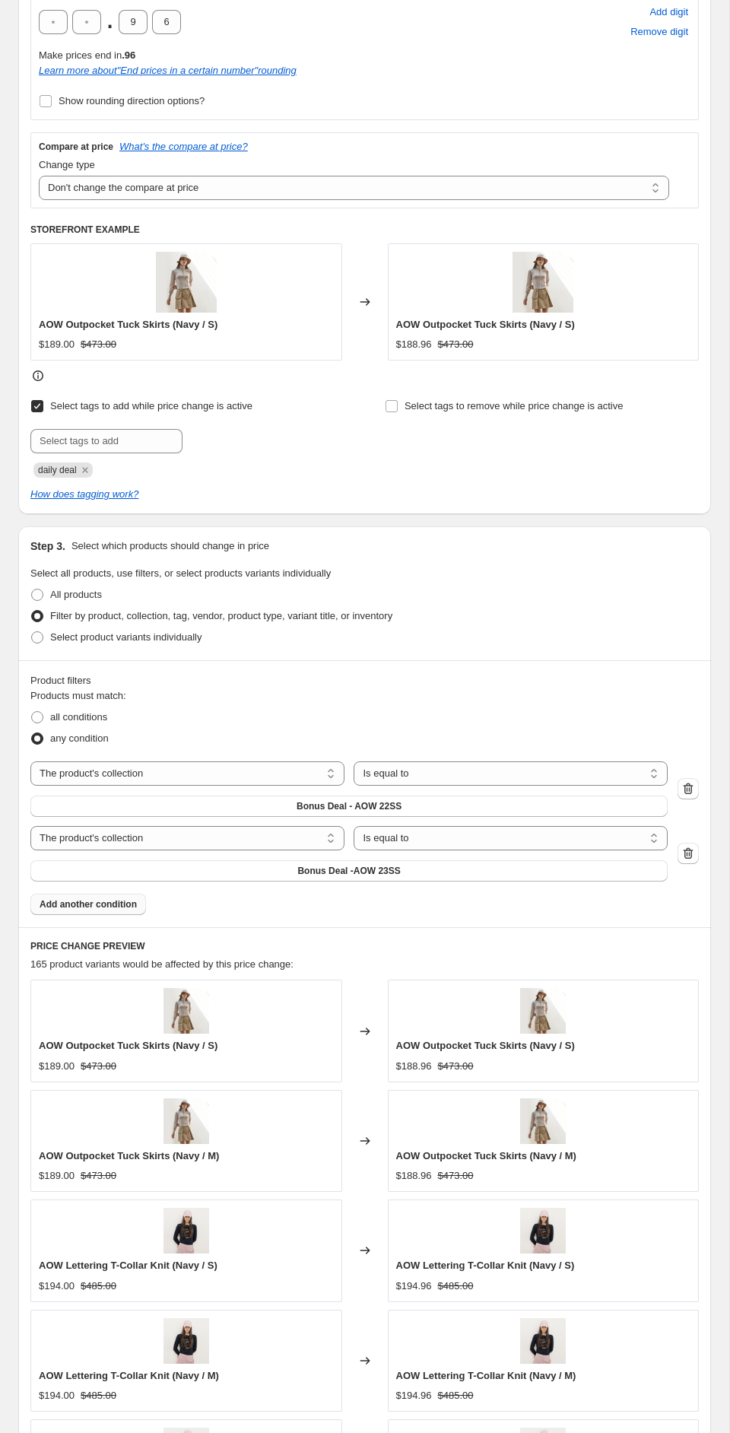
click at [123, 910] on button "Add another condition" at bounding box center [88, 904] width 116 height 21
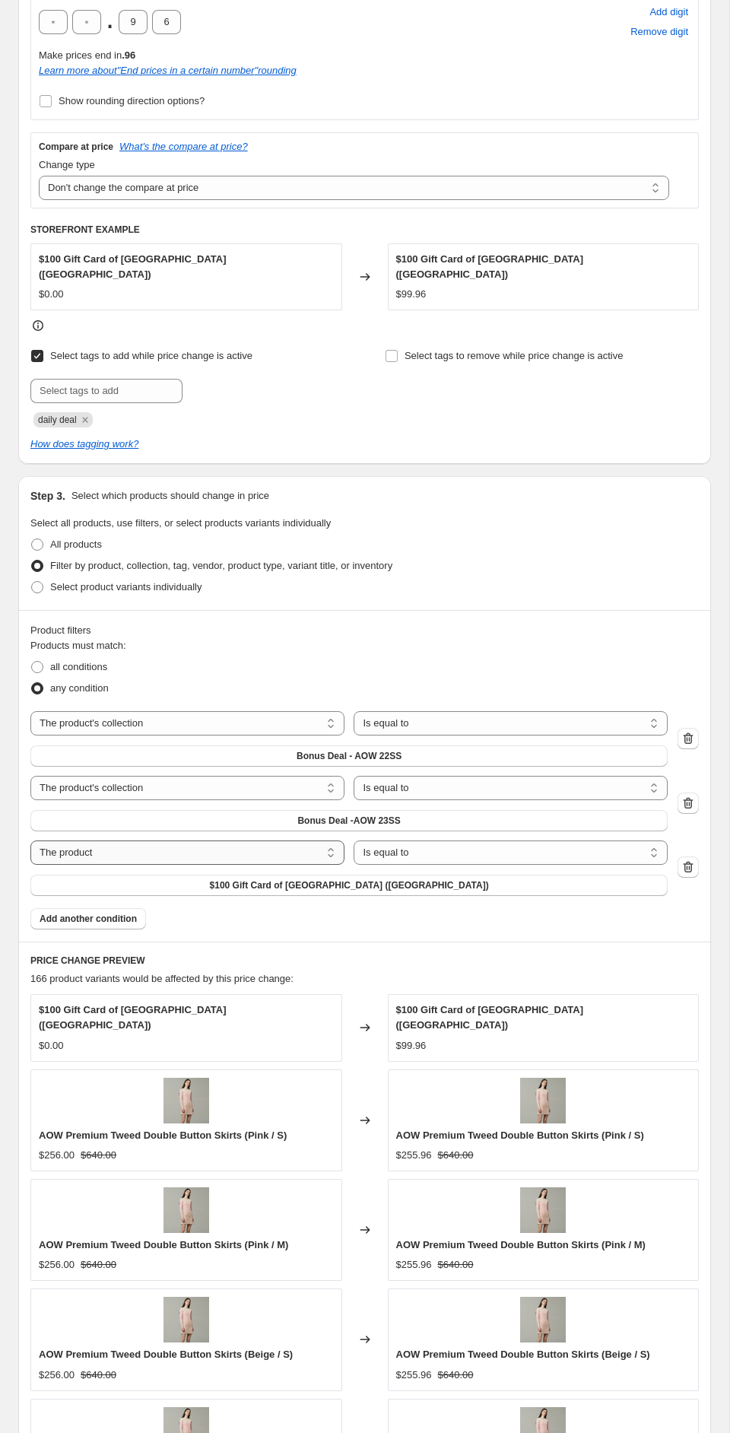
click at [310, 847] on select "The product The product's collection The product's tag The product's vendor The…" at bounding box center [187, 853] width 314 height 24
select select "collection"
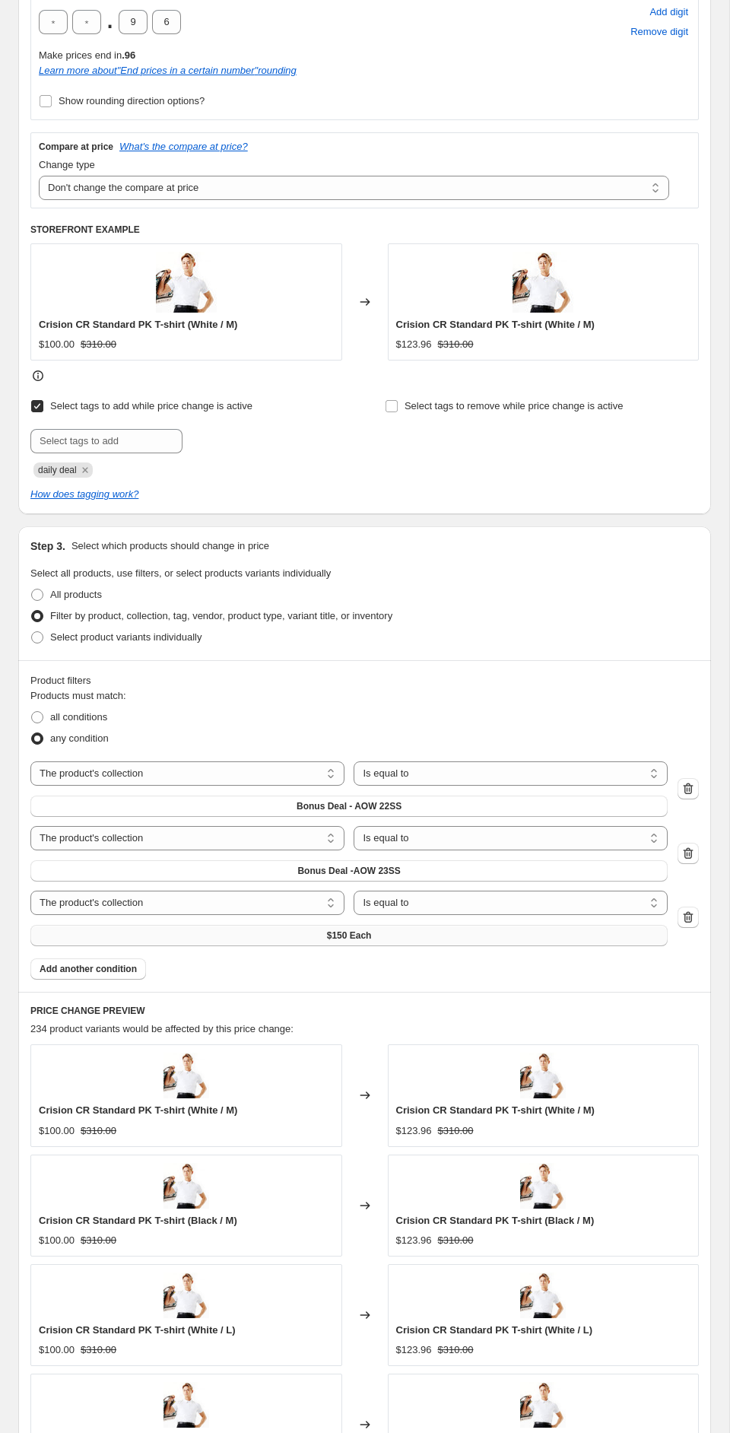
click at [371, 941] on span "$150 Each" at bounding box center [349, 936] width 45 height 12
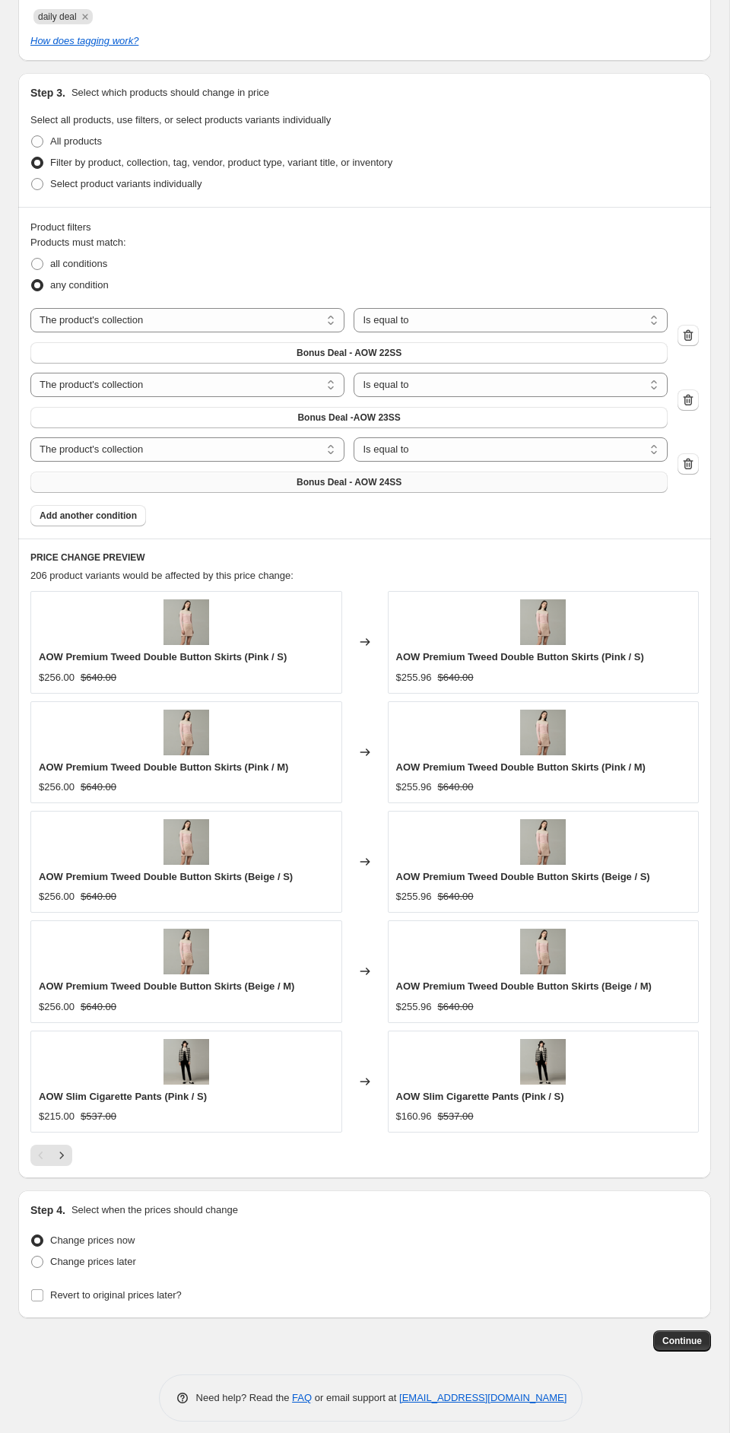
scroll to position [999, 0]
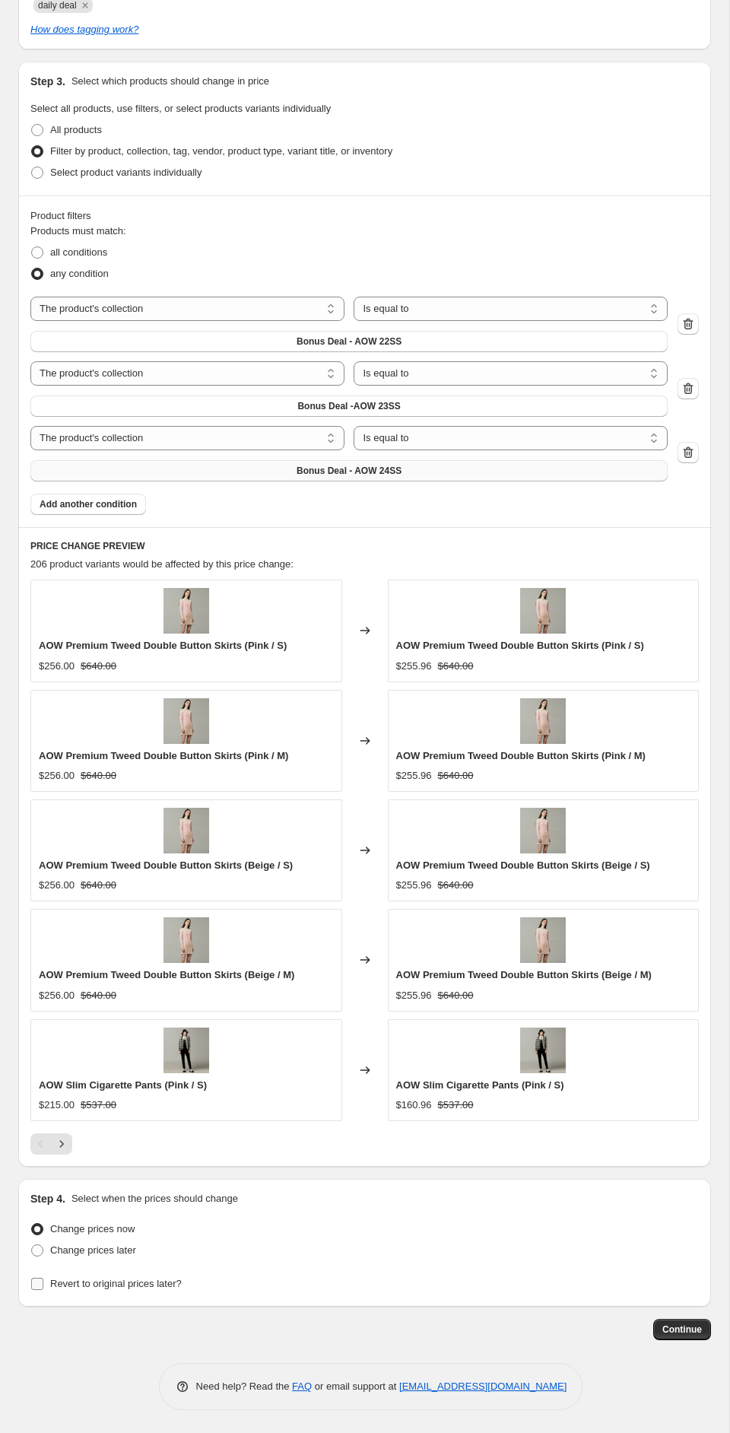
click at [131, 1289] on span "Revert to original prices later?" at bounding box center [116, 1283] width 132 height 11
click at [43, 1289] on input "Revert to original prices later?" at bounding box center [37, 1284] width 12 height 12
checkbox input "true"
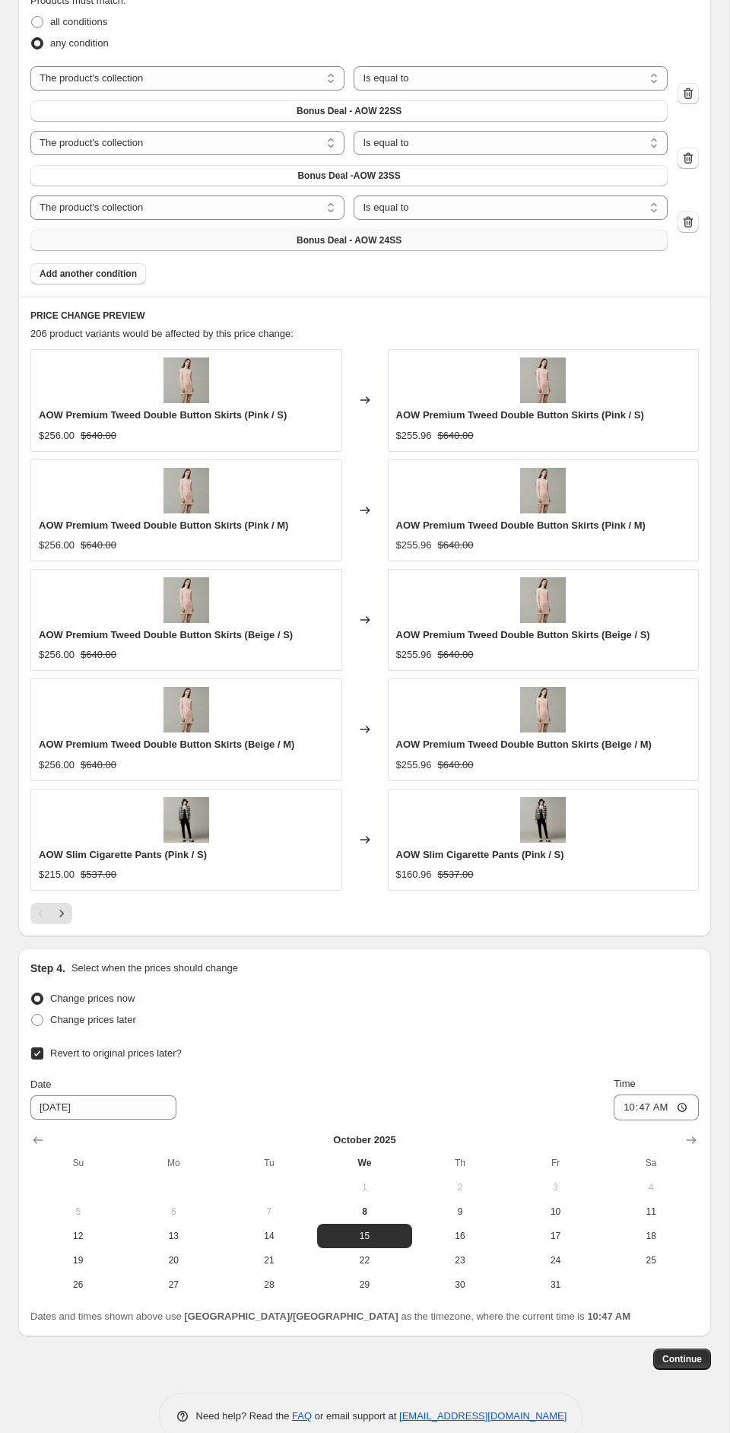
scroll to position [1259, 0]
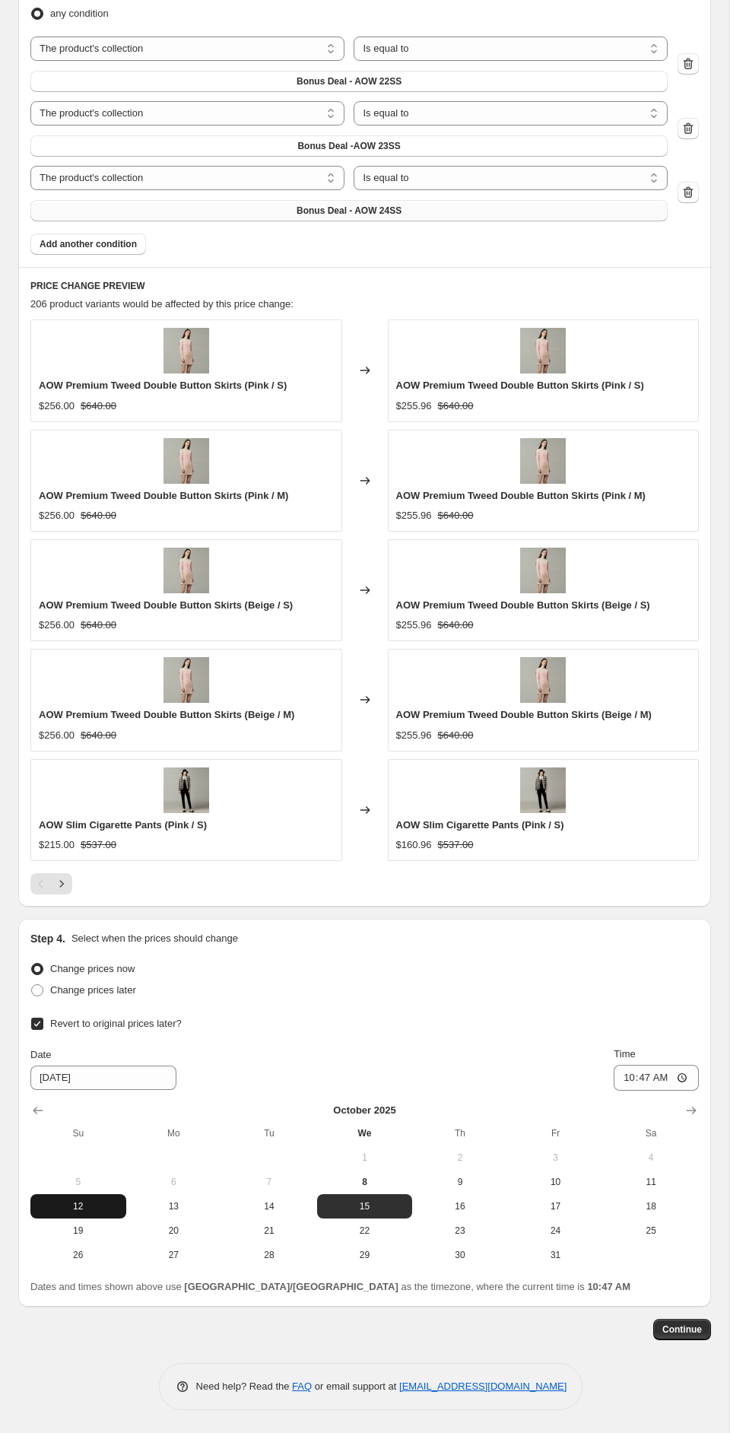
click at [87, 1206] on span "12" at bounding box center [79, 1206] width 84 height 12
type input "[DATE]"
click at [683, 1081] on input "10:47" at bounding box center [656, 1078] width 85 height 26
type input "23:59"
click at [573, 1010] on div "Change prices now Change prices later Revert to original prices later? Date [DA…" at bounding box center [364, 1112] width 669 height 309
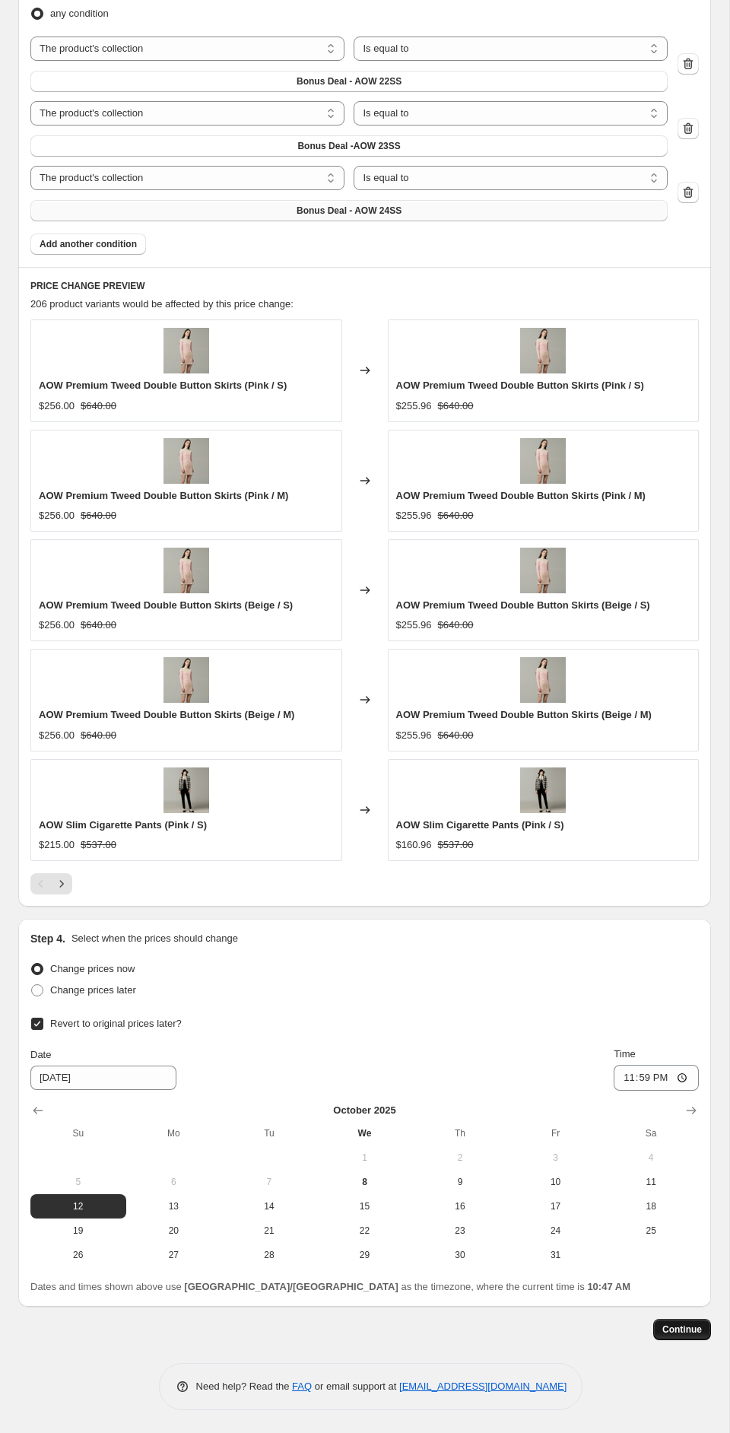
click at [691, 1338] on button "Continue" at bounding box center [682, 1329] width 58 height 21
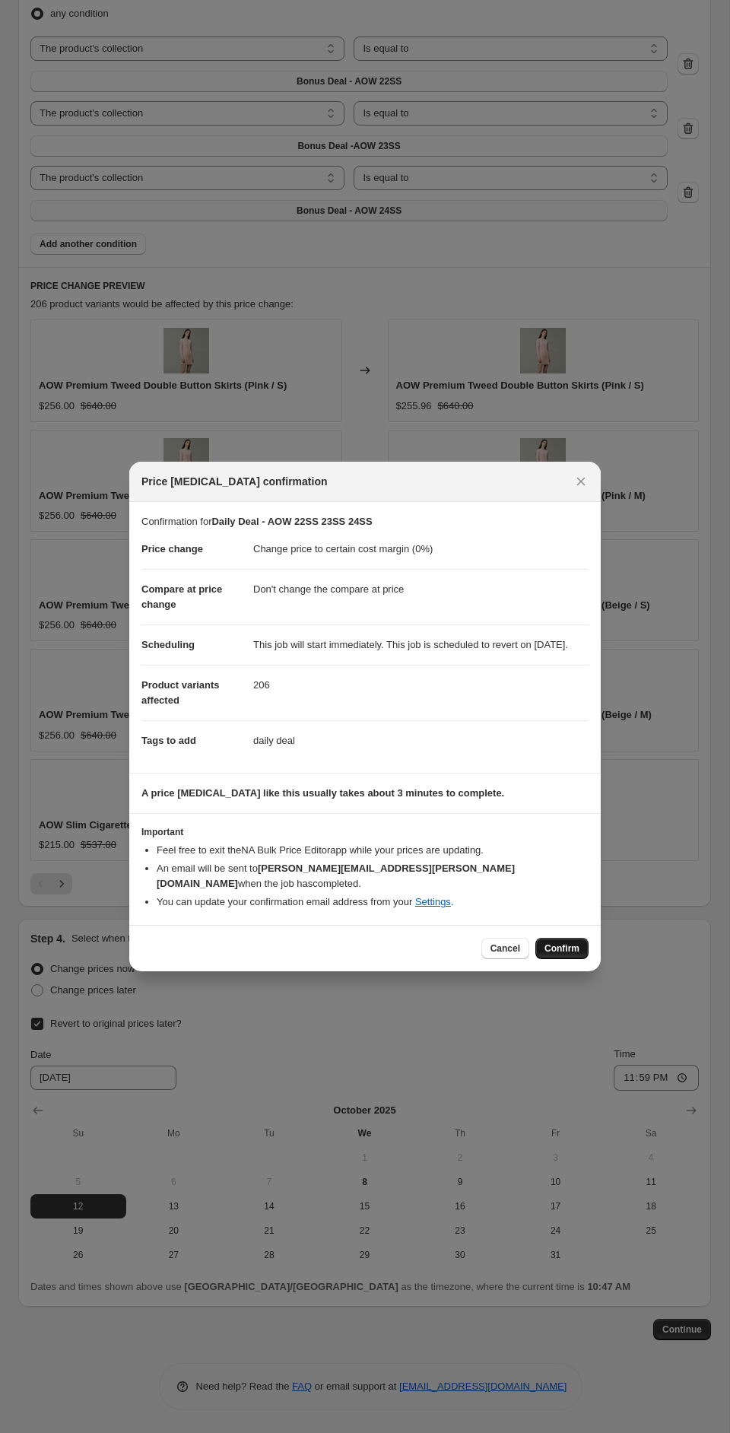
click at [553, 945] on span "Confirm" at bounding box center [562, 948] width 35 height 12
type input "Daily Deal - AOW 22SS 23SS 24SS"
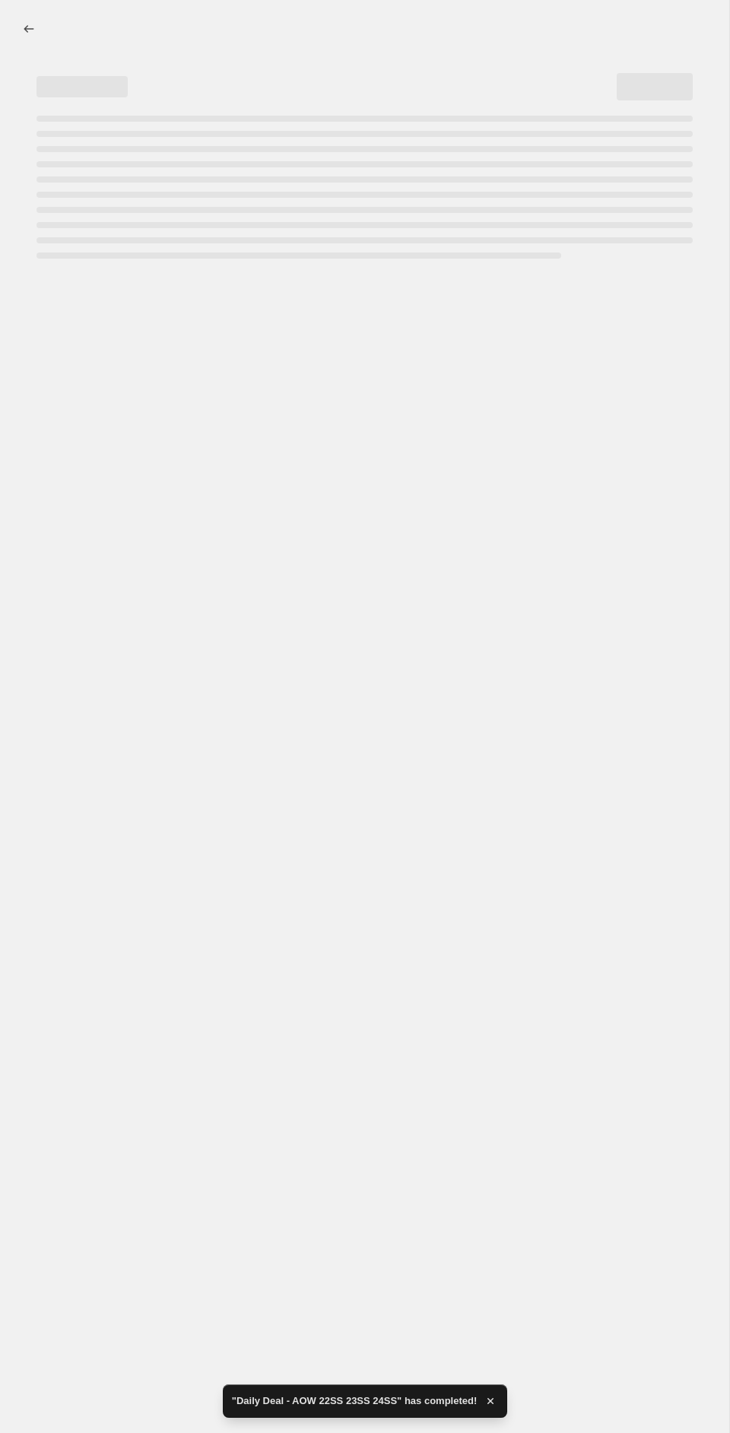
select select "margin"
select select "no_change"
select select "collection"
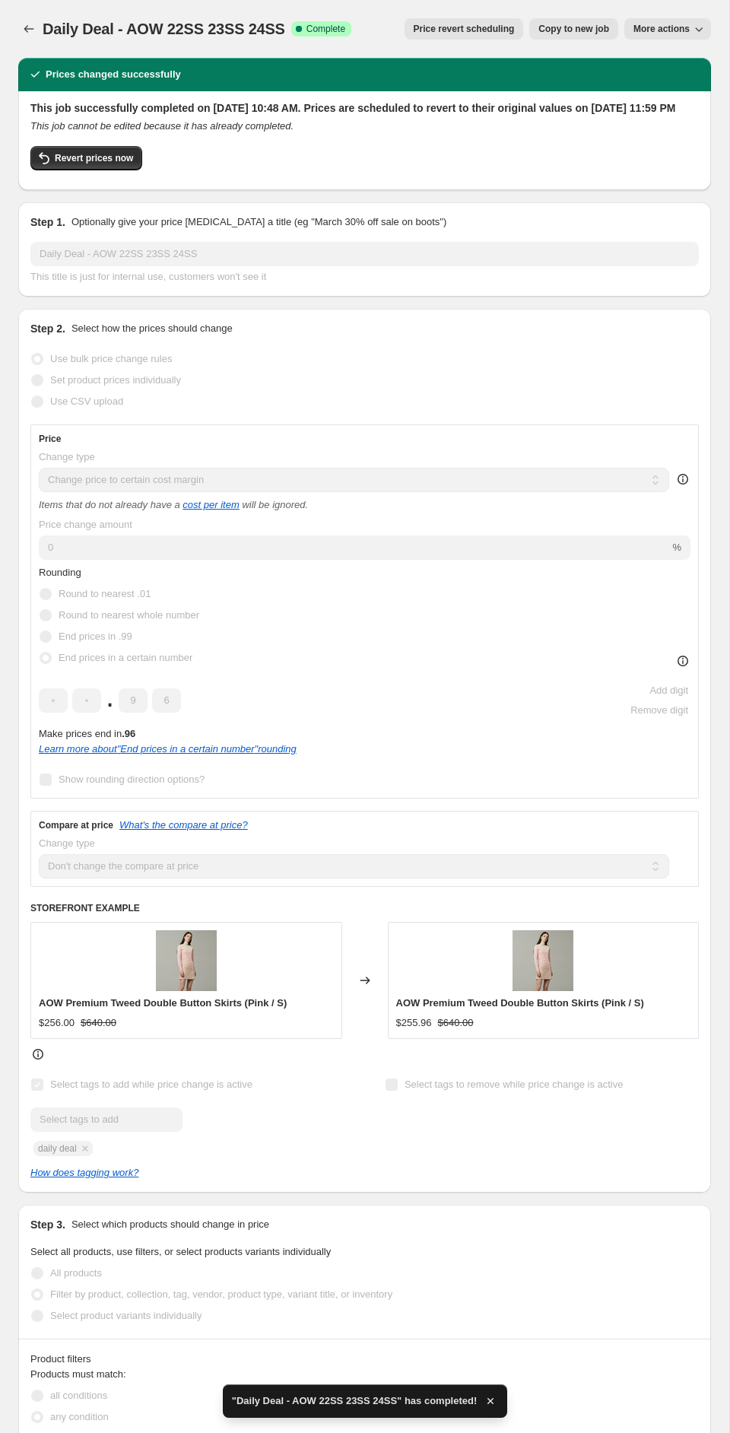
click at [577, 30] on span "Copy to new job" at bounding box center [574, 29] width 71 height 12
select select "margin"
select select "no_change"
select select "collection"
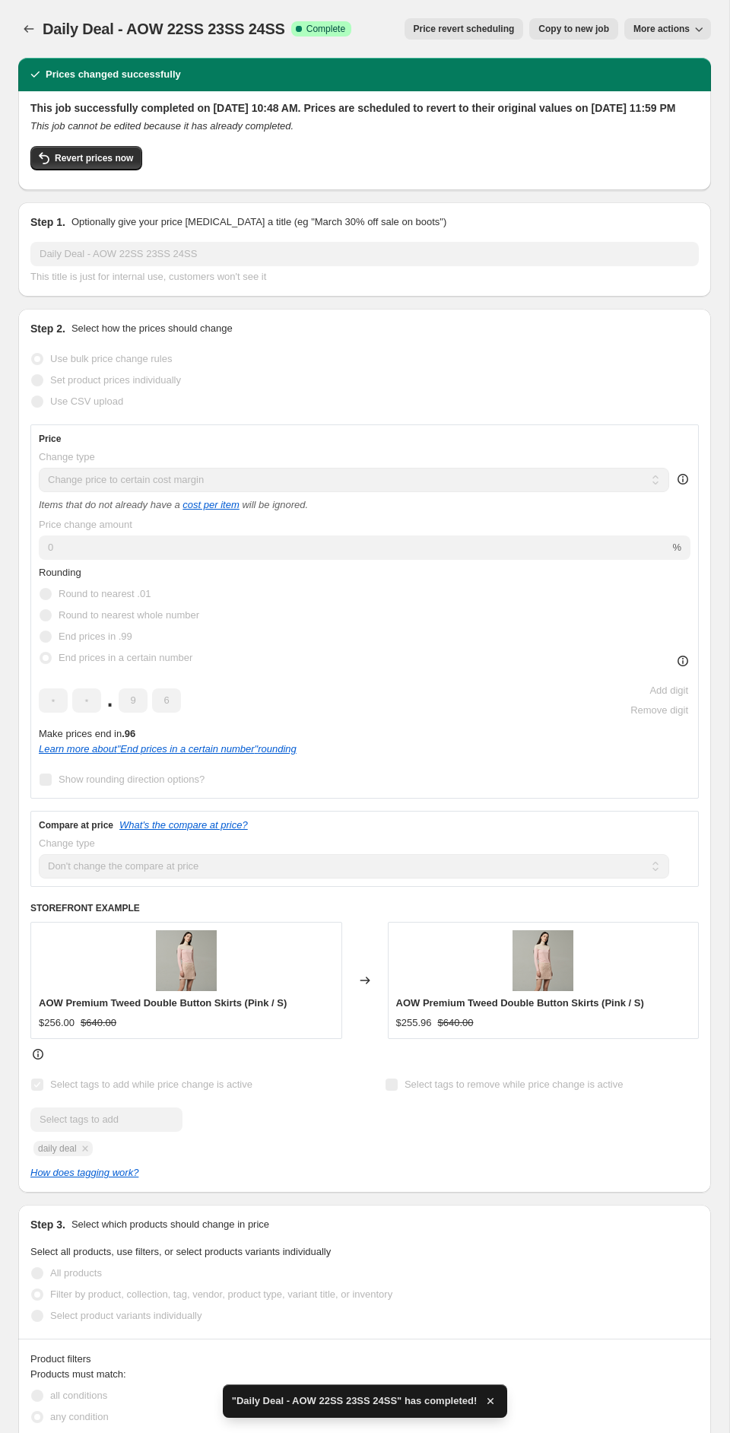
select select "collection"
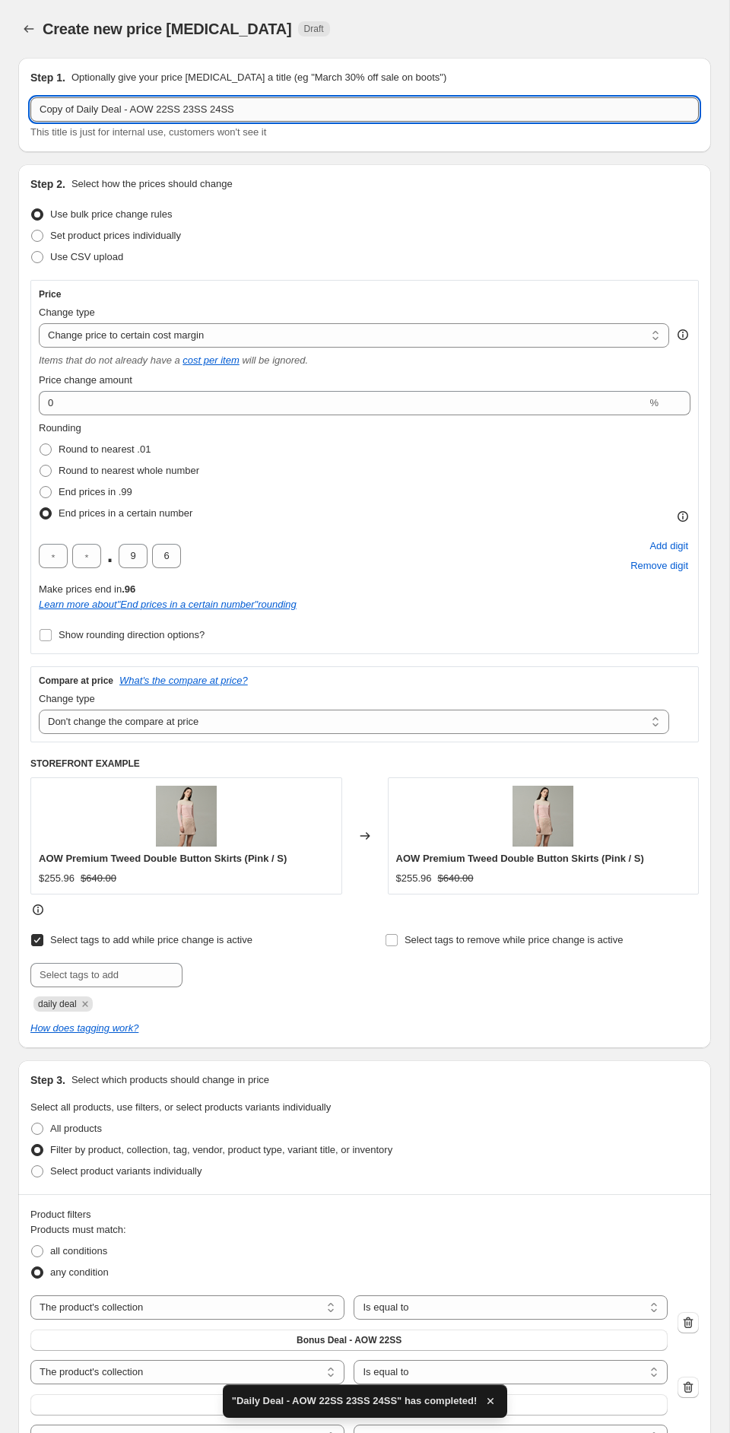
drag, startPoint x: 160, startPoint y: 112, endPoint x: 256, endPoint y: 116, distance: 96.7
click at [256, 116] on input "Copy of Daily Deal - AOW 22SS 23SS 24SS" at bounding box center [364, 109] width 669 height 24
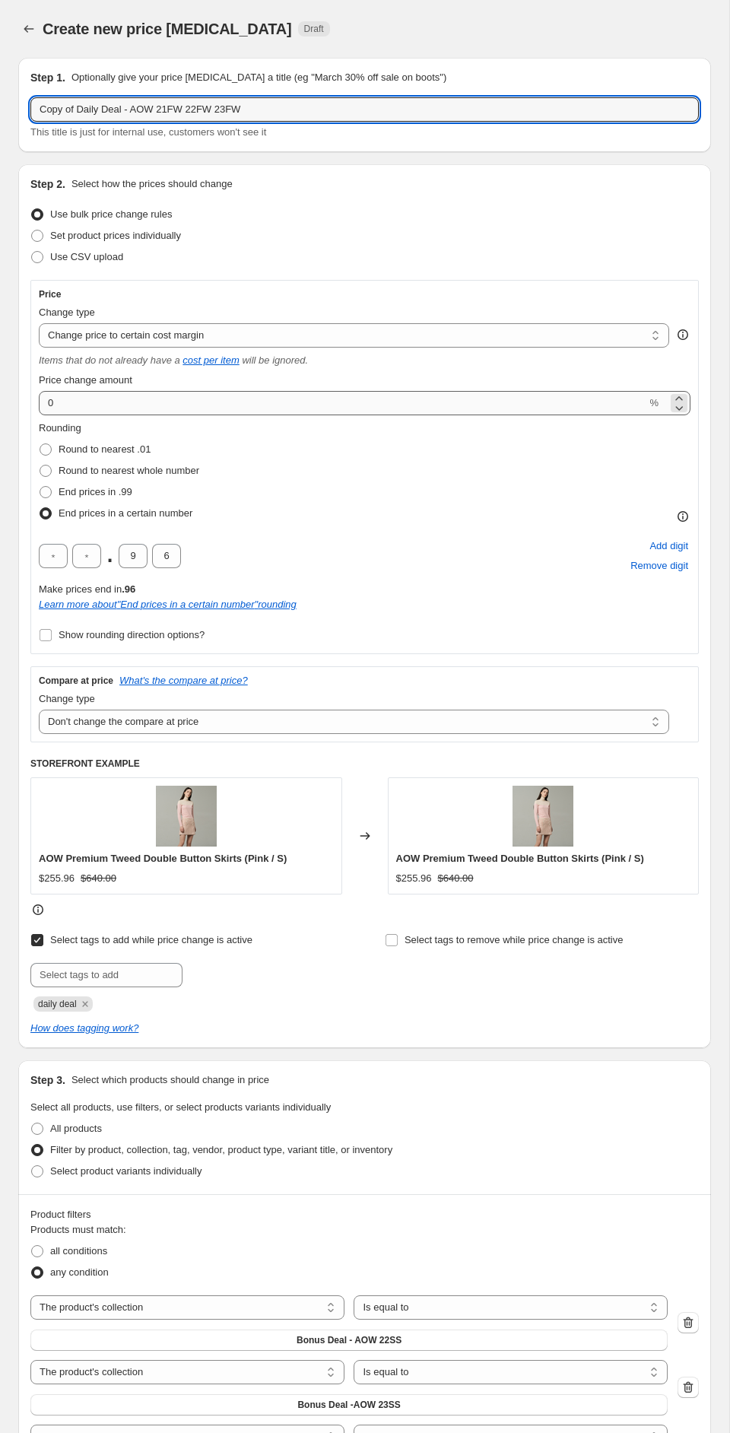
type input "Copy of Daily Deal - AOW 21FW 22FW 23FW"
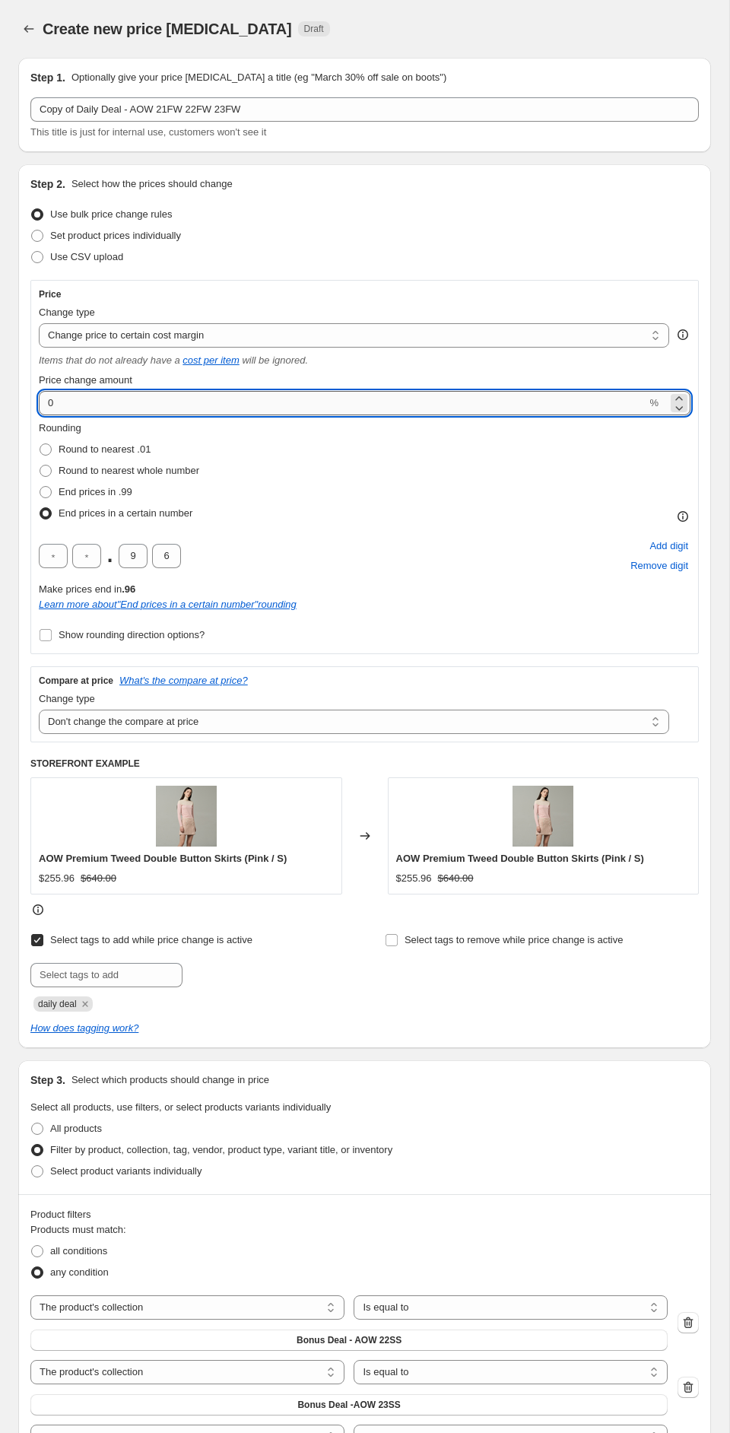
drag, startPoint x: 107, startPoint y: 407, endPoint x: 38, endPoint y: 406, distance: 69.2
click at [39, 406] on input "0" at bounding box center [343, 403] width 608 height 24
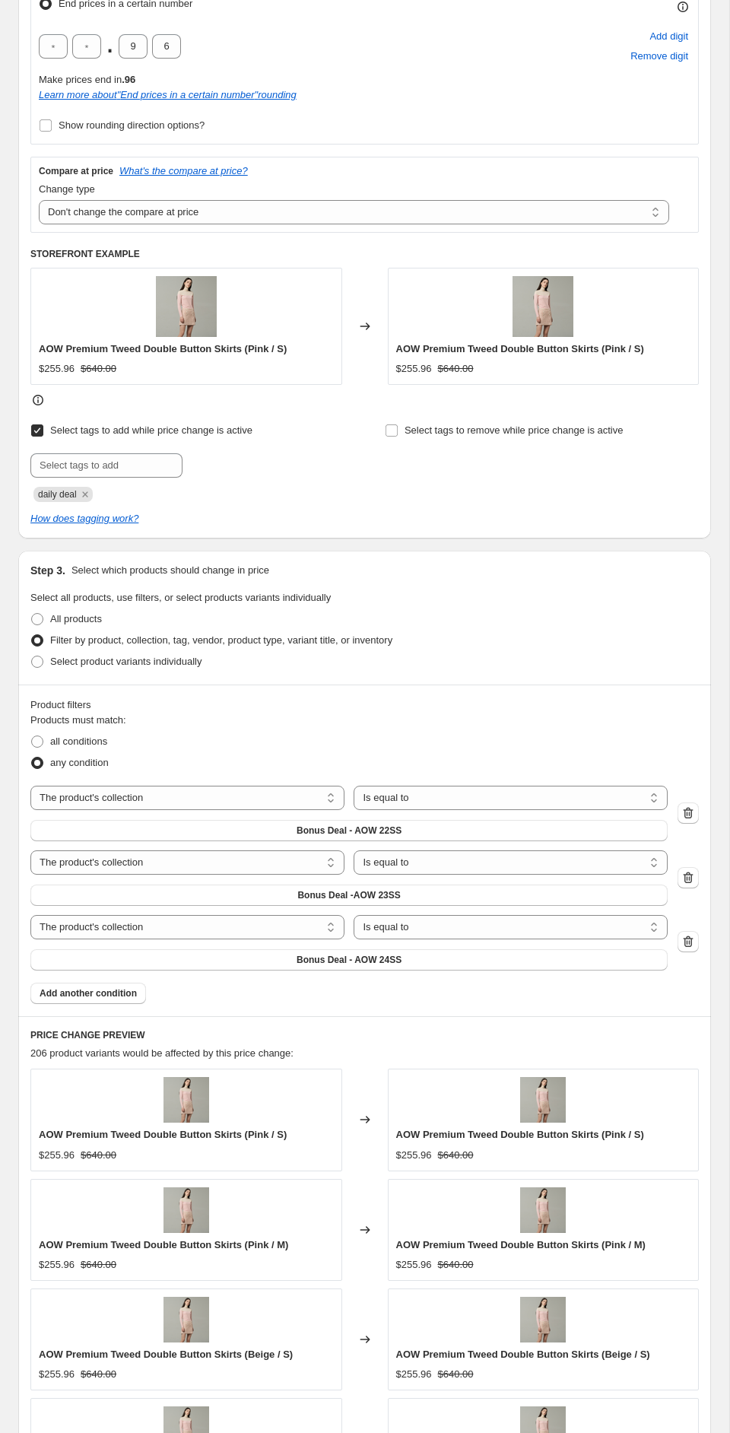
scroll to position [513, 0]
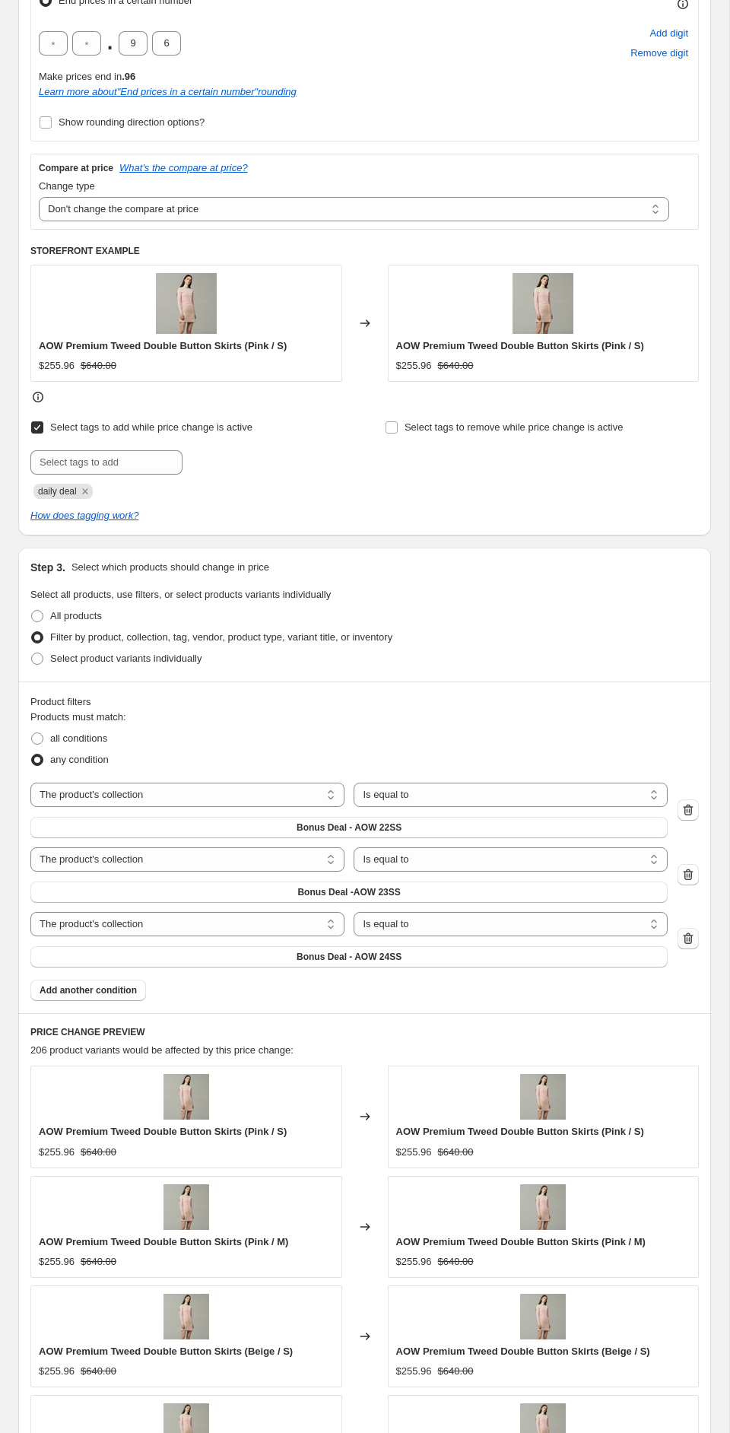
type input "10"
click at [688, 936] on icon "button" at bounding box center [688, 938] width 15 height 15
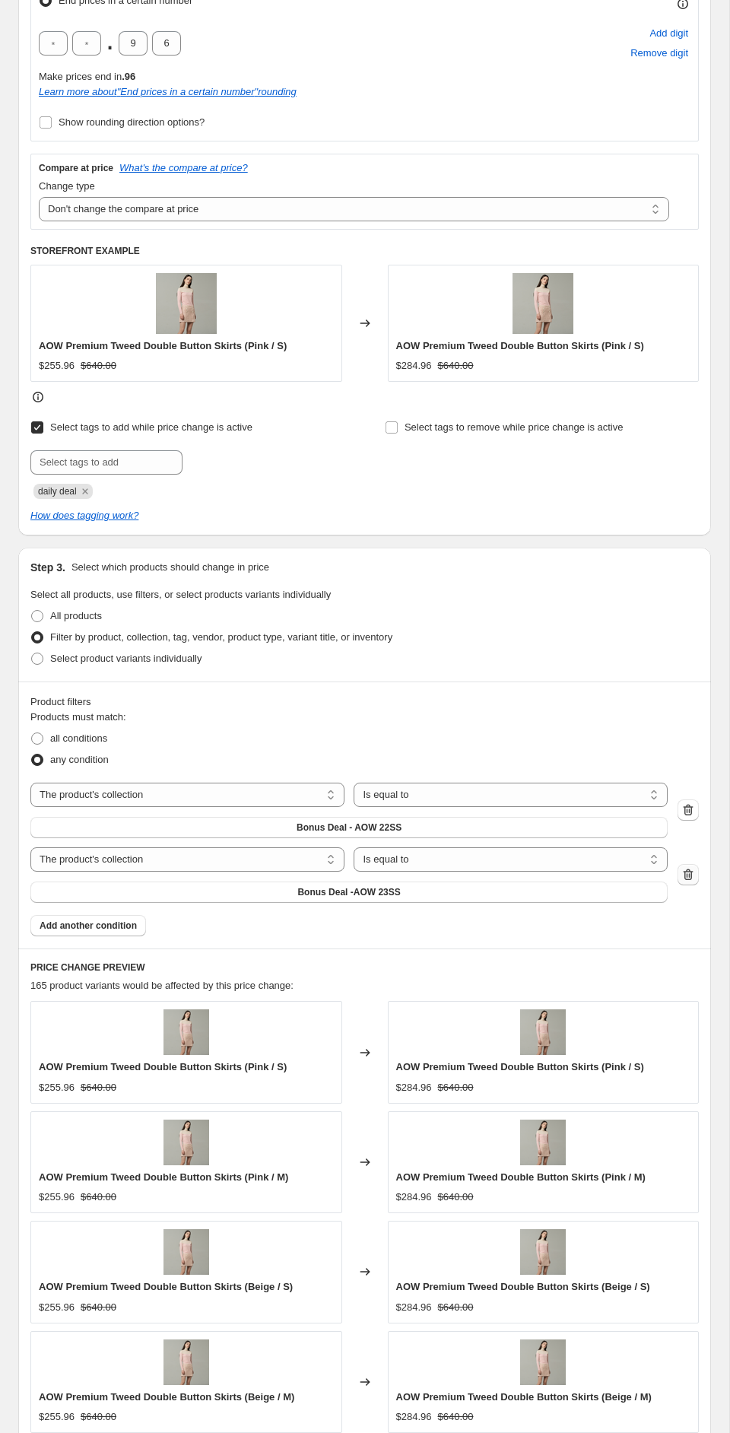
click at [686, 878] on icon "button" at bounding box center [688, 874] width 15 height 15
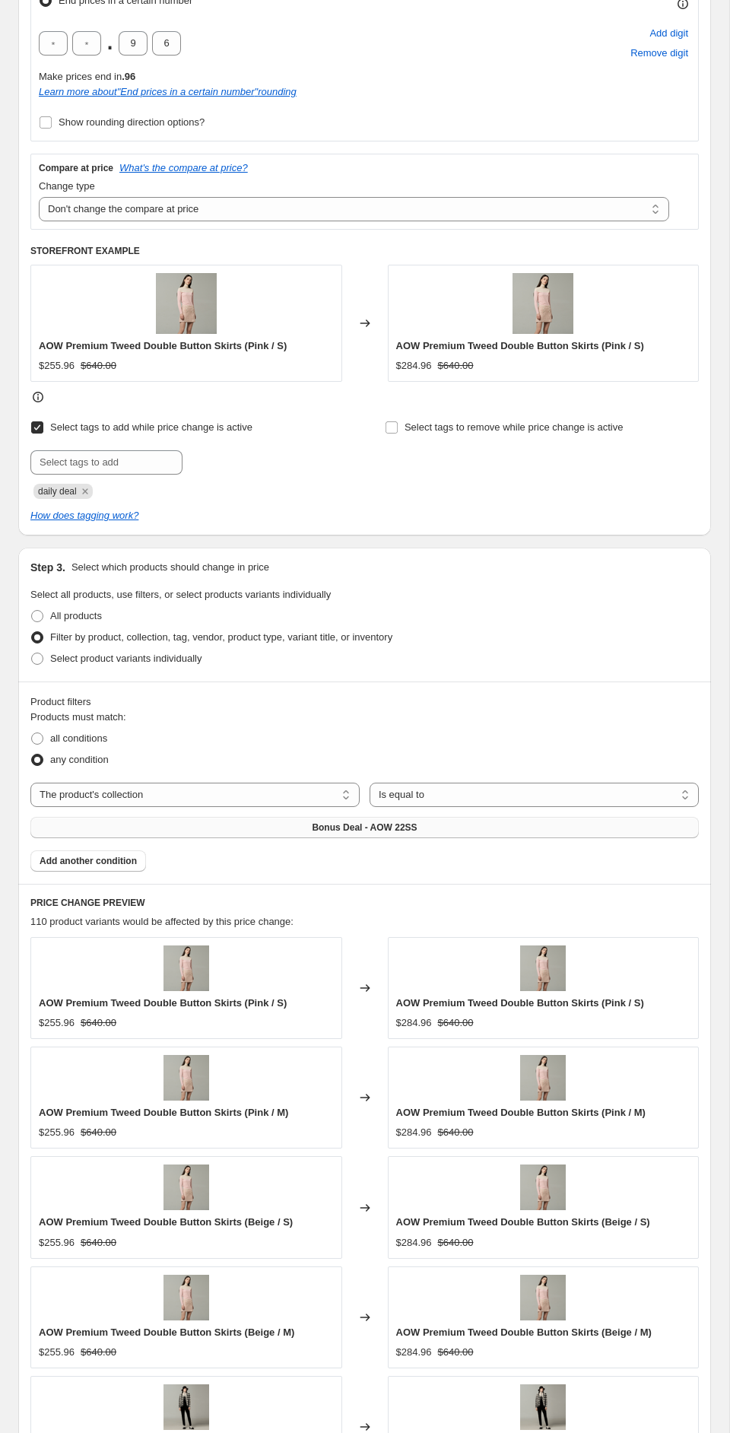
click at [414, 828] on span "Bonus Deal - AOW 22SS" at bounding box center [364, 827] width 105 height 12
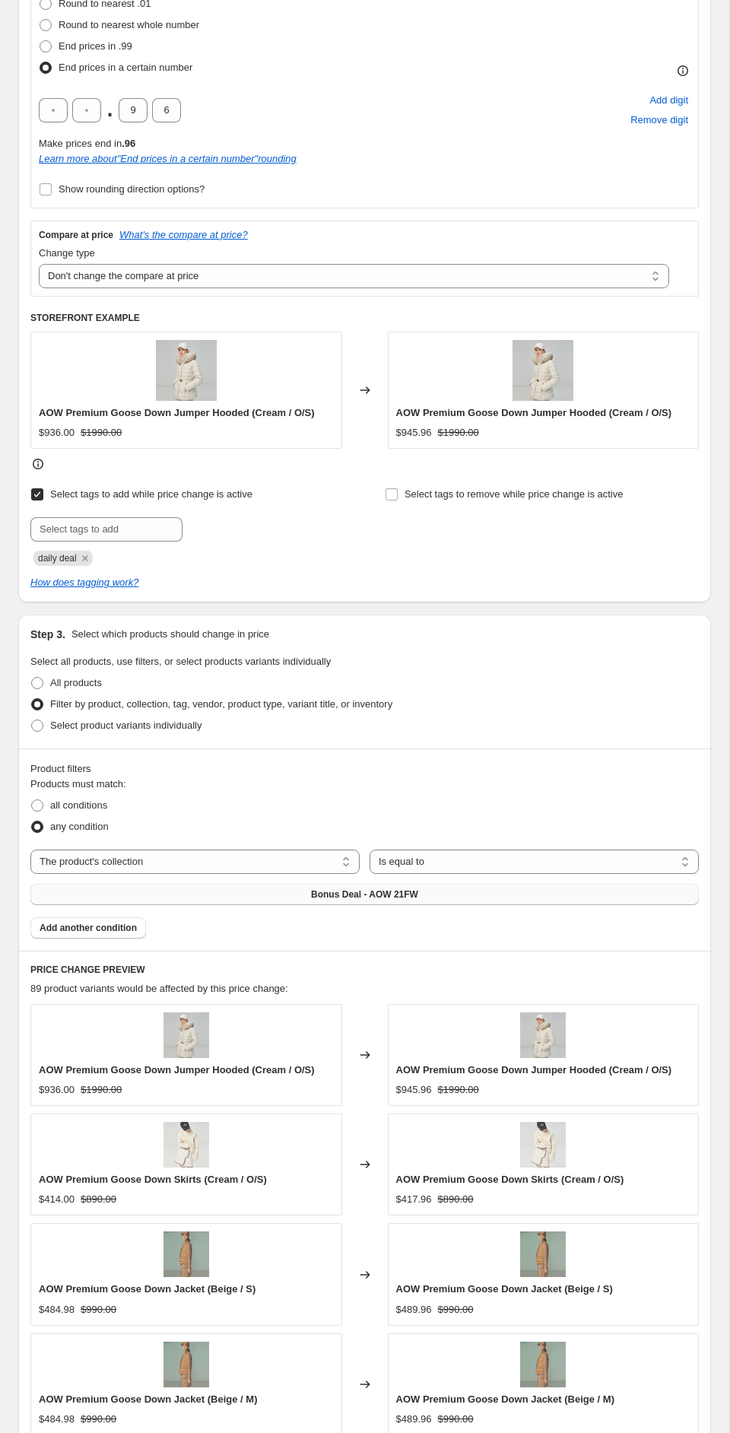
scroll to position [443, 0]
click at [91, 926] on span "Add another condition" at bounding box center [88, 930] width 97 height 12
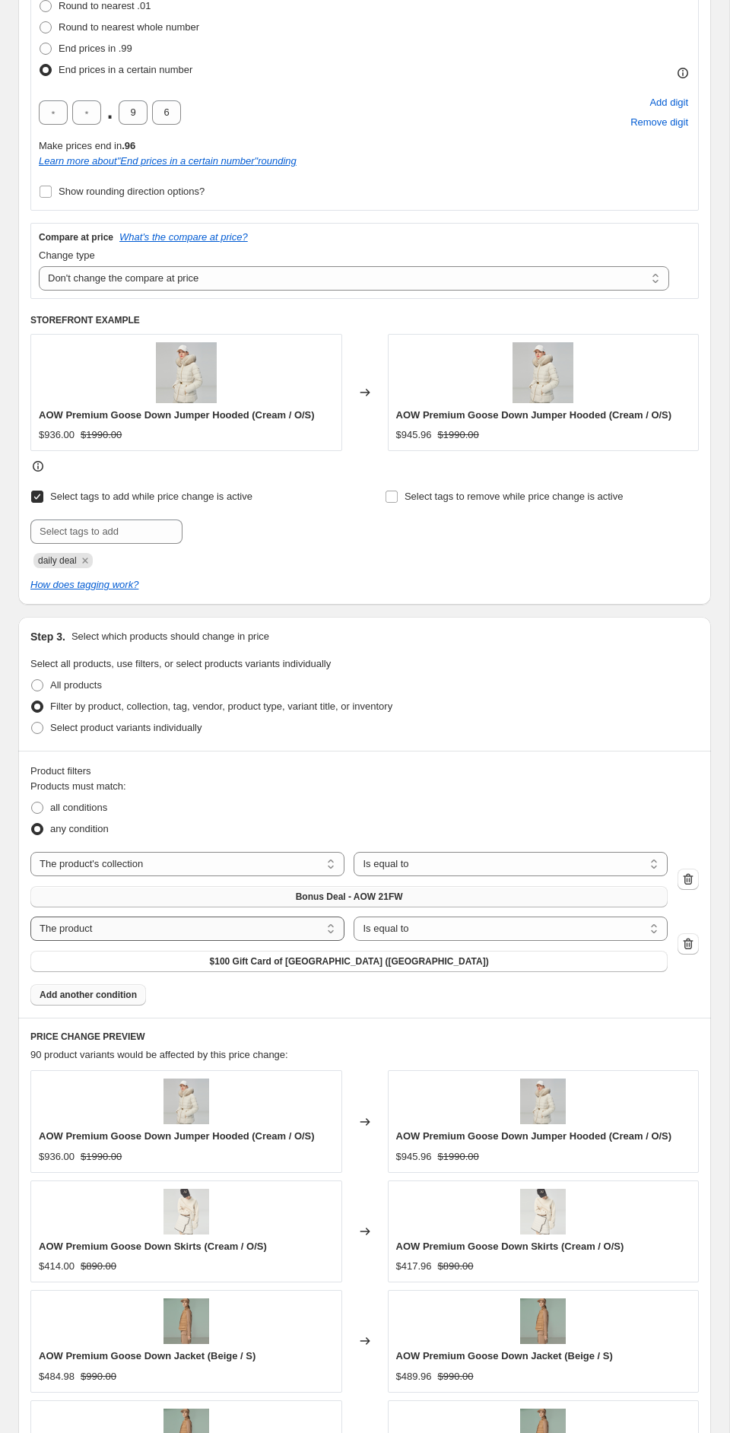
click at [287, 924] on select "The product The product's collection The product's tag The product's vendor The…" at bounding box center [187, 929] width 314 height 24
select select "collection"
click at [402, 964] on button "$150 Each" at bounding box center [348, 961] width 637 height 21
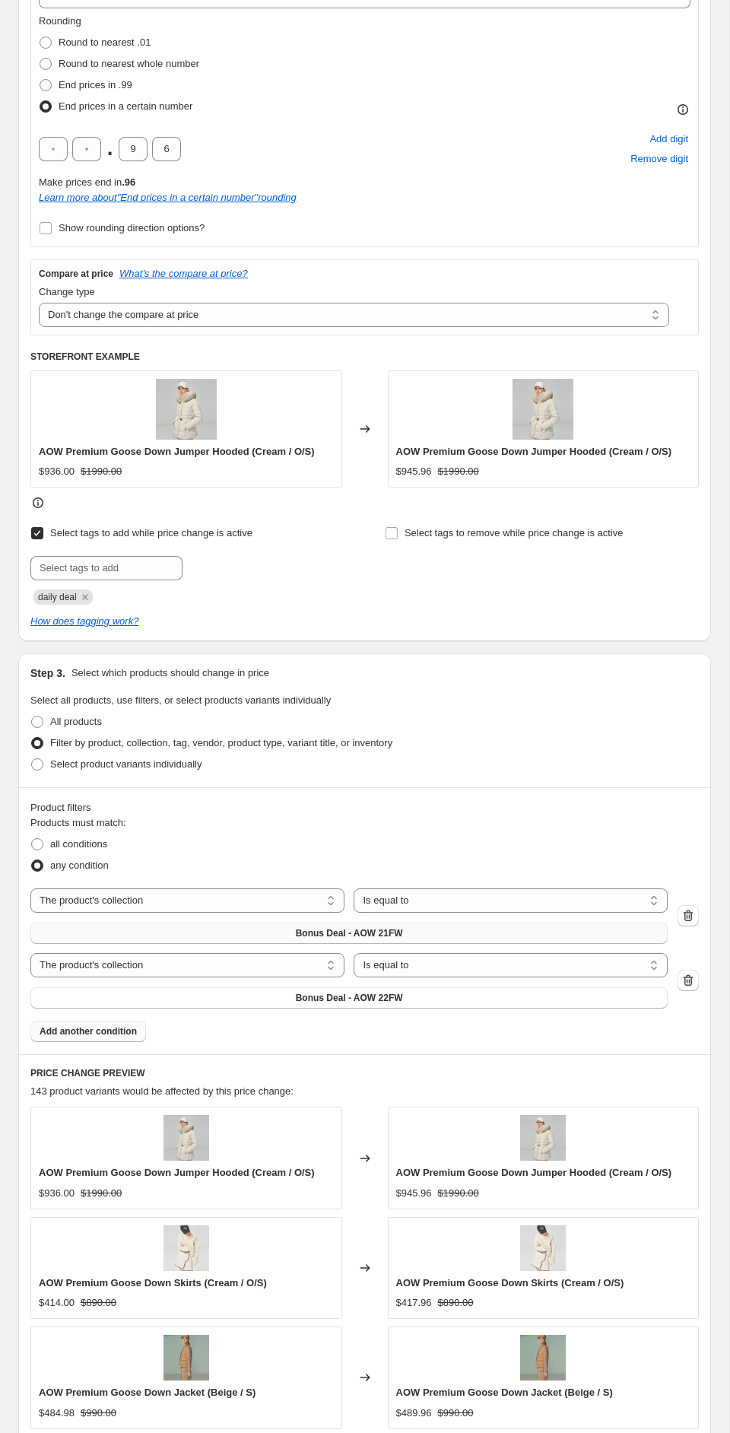
scroll to position [394, 0]
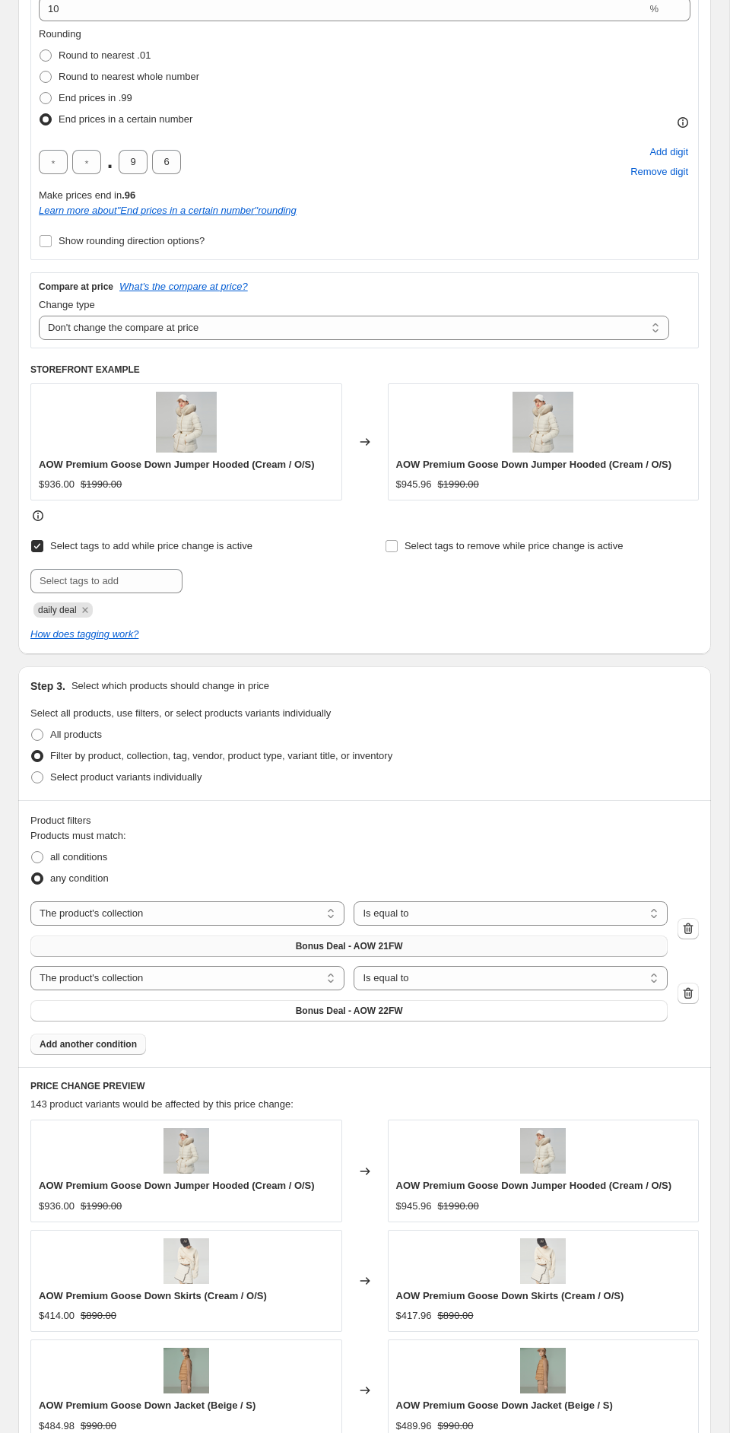
click at [139, 1040] on button "Add another condition" at bounding box center [88, 1044] width 116 height 21
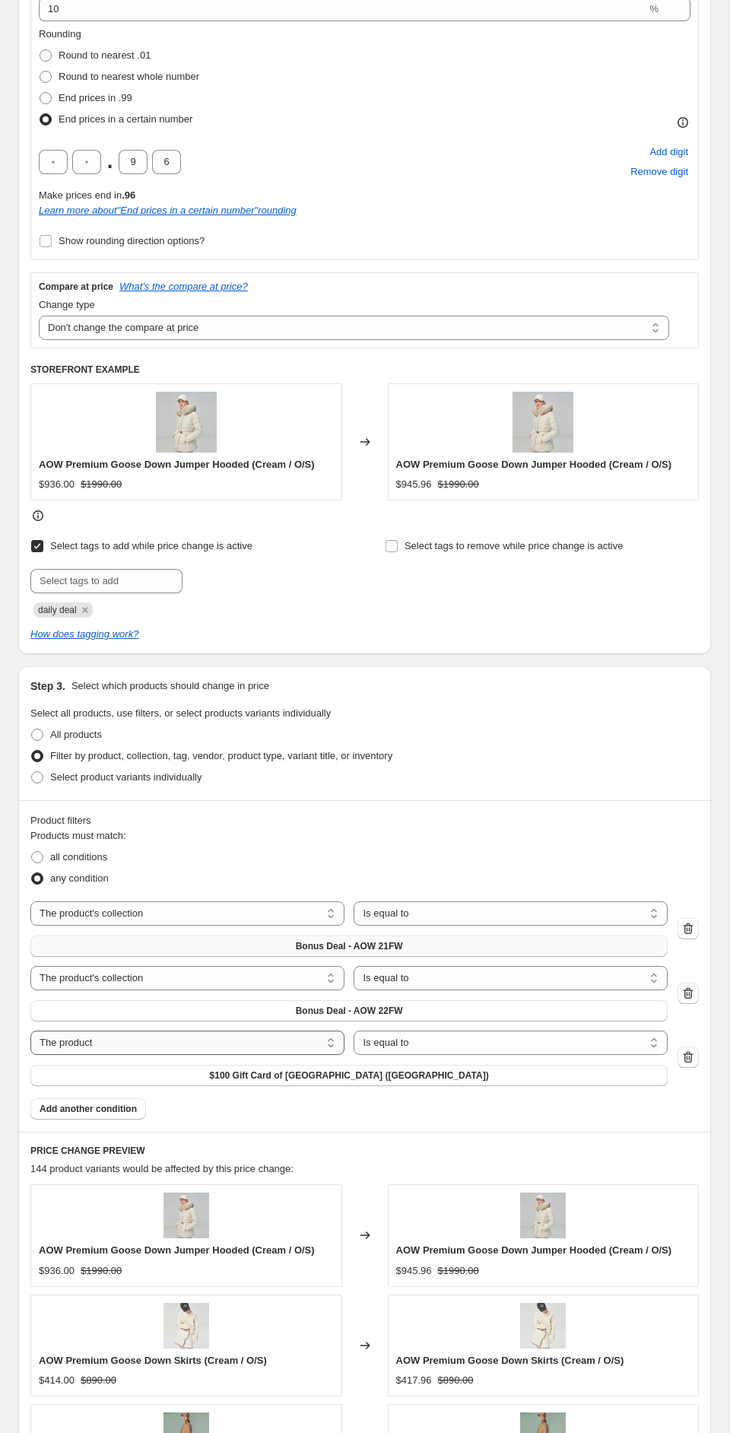
click at [272, 1034] on select "The product The product's collection The product's tag The product's vendor The…" at bounding box center [187, 1043] width 314 height 24
select select "collection"
click at [360, 1079] on span "$150 Each" at bounding box center [349, 1075] width 45 height 12
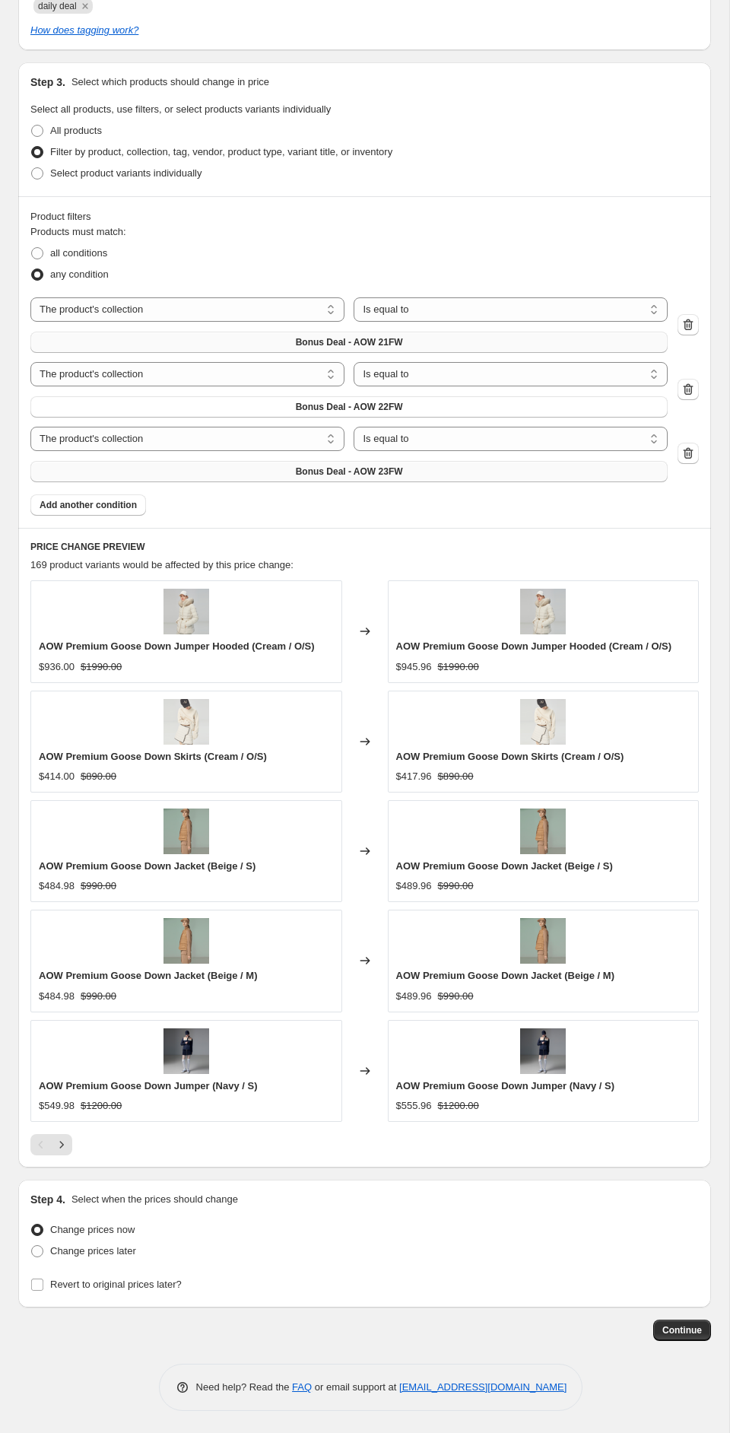
scroll to position [999, 0]
click at [98, 1259] on label "Change prices later" at bounding box center [83, 1250] width 106 height 21
click at [32, 1245] on input "Change prices later" at bounding box center [31, 1244] width 1 height 1
radio input "true"
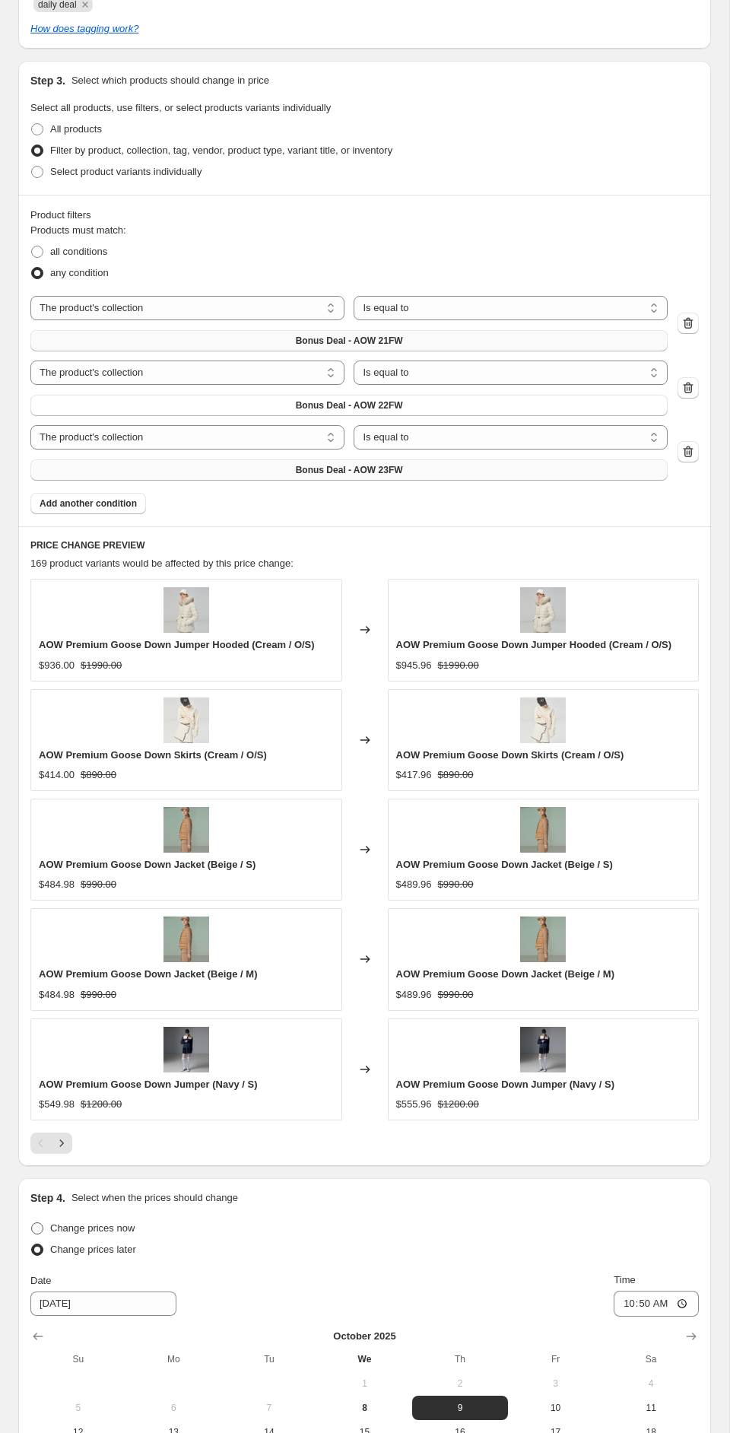
click at [100, 1227] on span "Change prices now" at bounding box center [92, 1227] width 84 height 11
click at [32, 1223] on input "Change prices now" at bounding box center [31, 1222] width 1 height 1
radio input "true"
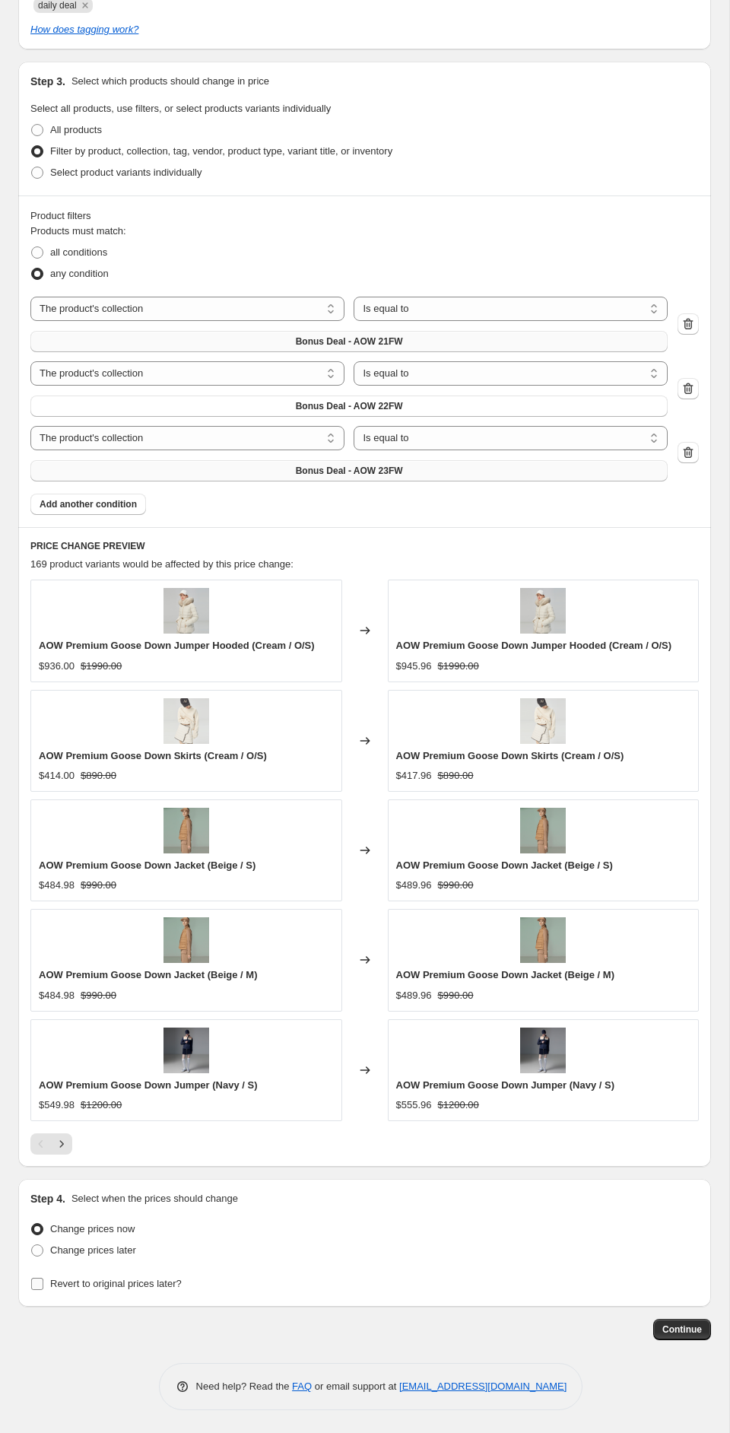
click at [99, 1292] on label "Revert to original prices later?" at bounding box center [105, 1283] width 151 height 21
click at [43, 1290] on input "Revert to original prices later?" at bounding box center [37, 1284] width 12 height 12
checkbox input "true"
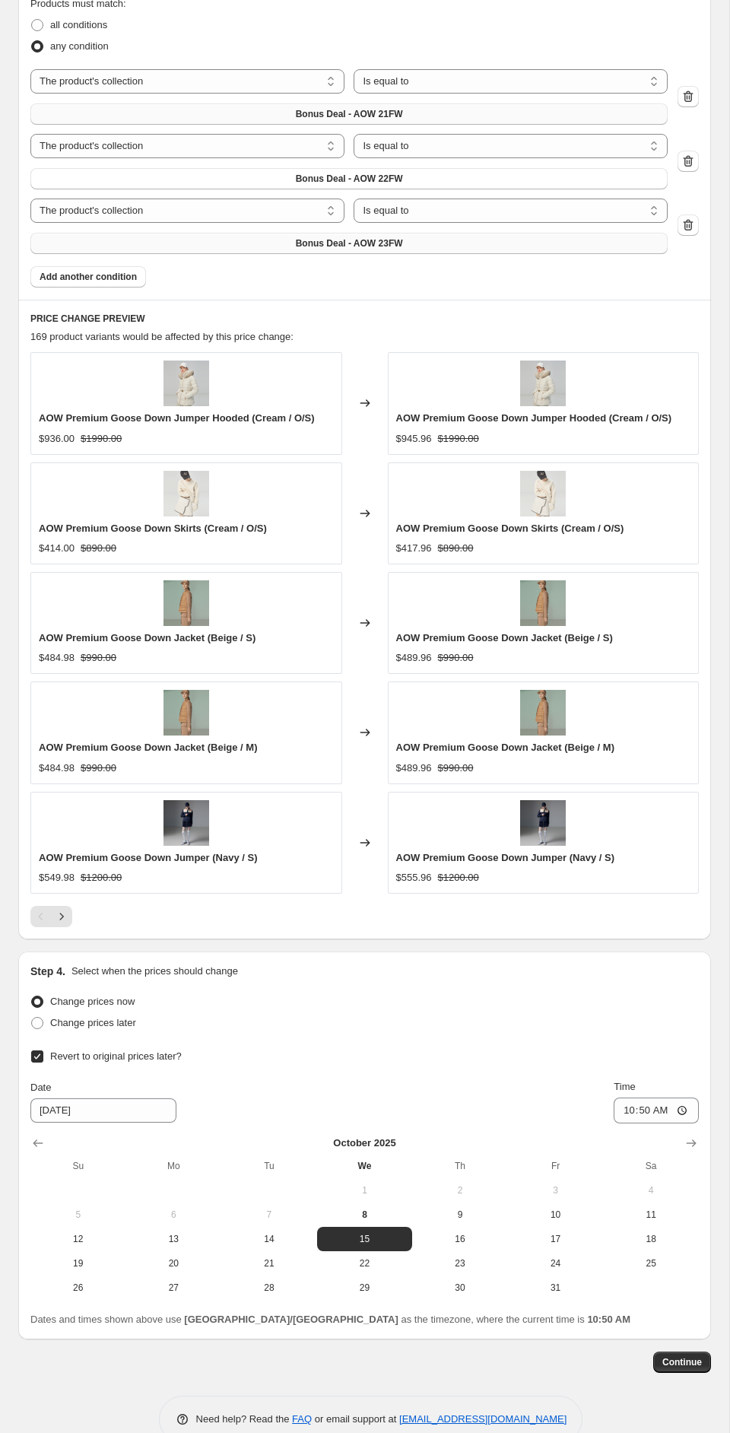
scroll to position [1259, 0]
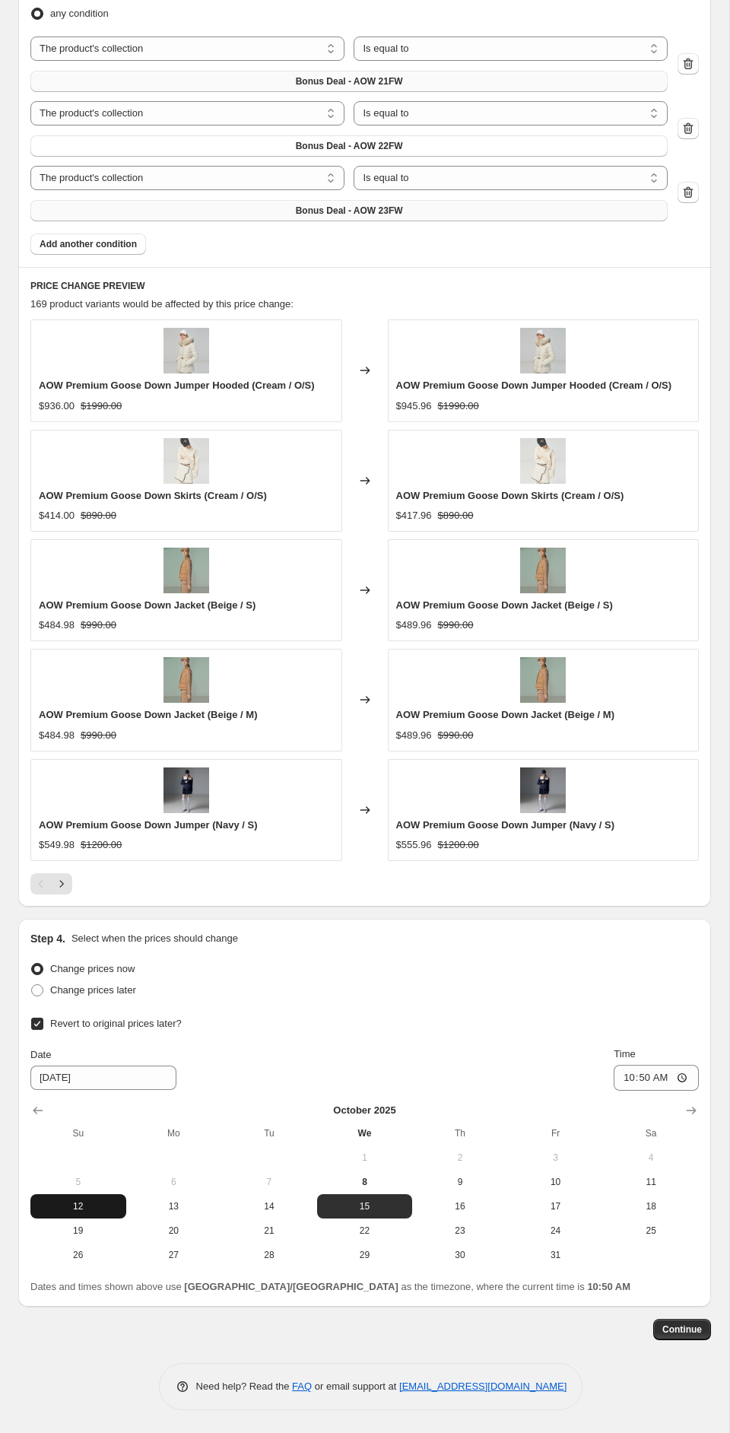
click at [109, 1200] on span "12" at bounding box center [79, 1206] width 84 height 12
type input "[DATE]"
click at [678, 1079] on input "10:50" at bounding box center [656, 1078] width 85 height 26
type input "23:55"
click at [599, 1324] on div "Continue" at bounding box center [364, 1329] width 693 height 21
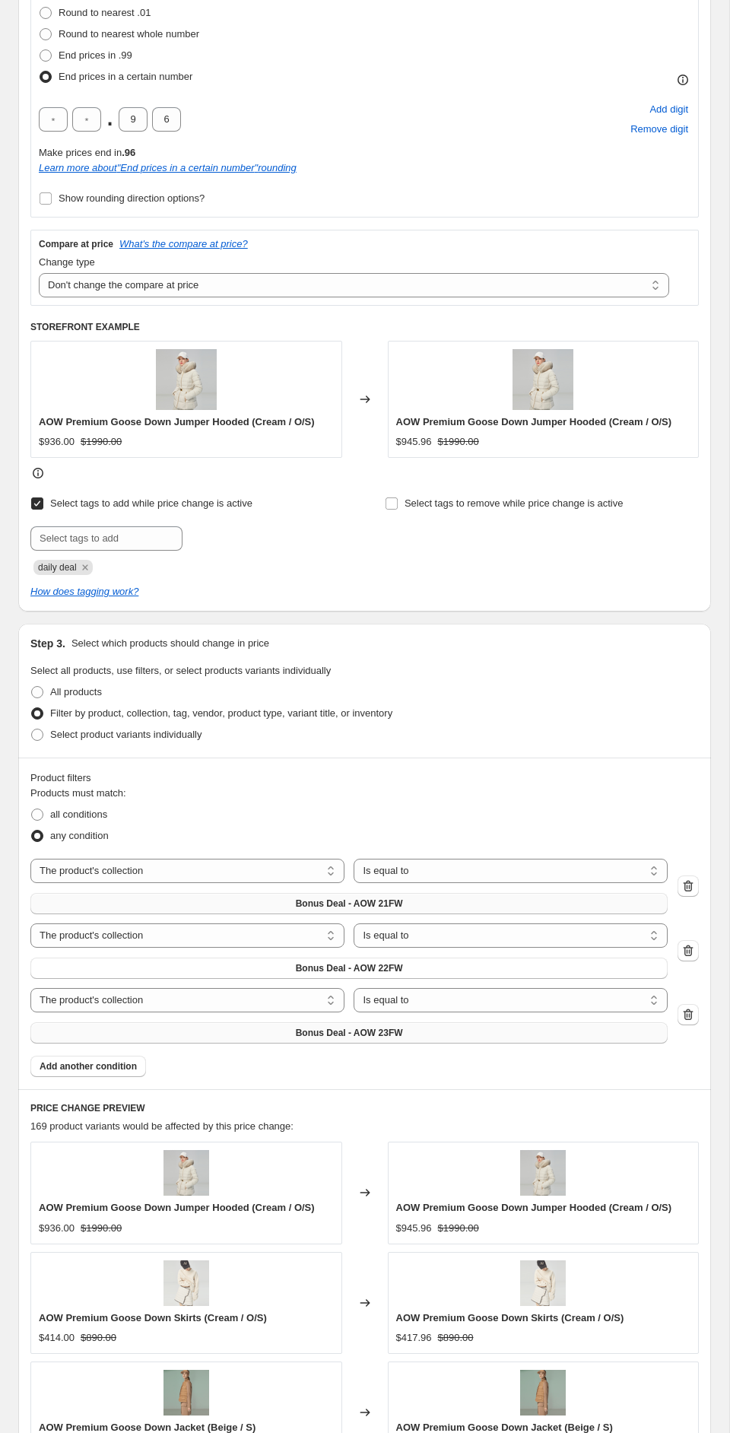
scroll to position [0, 0]
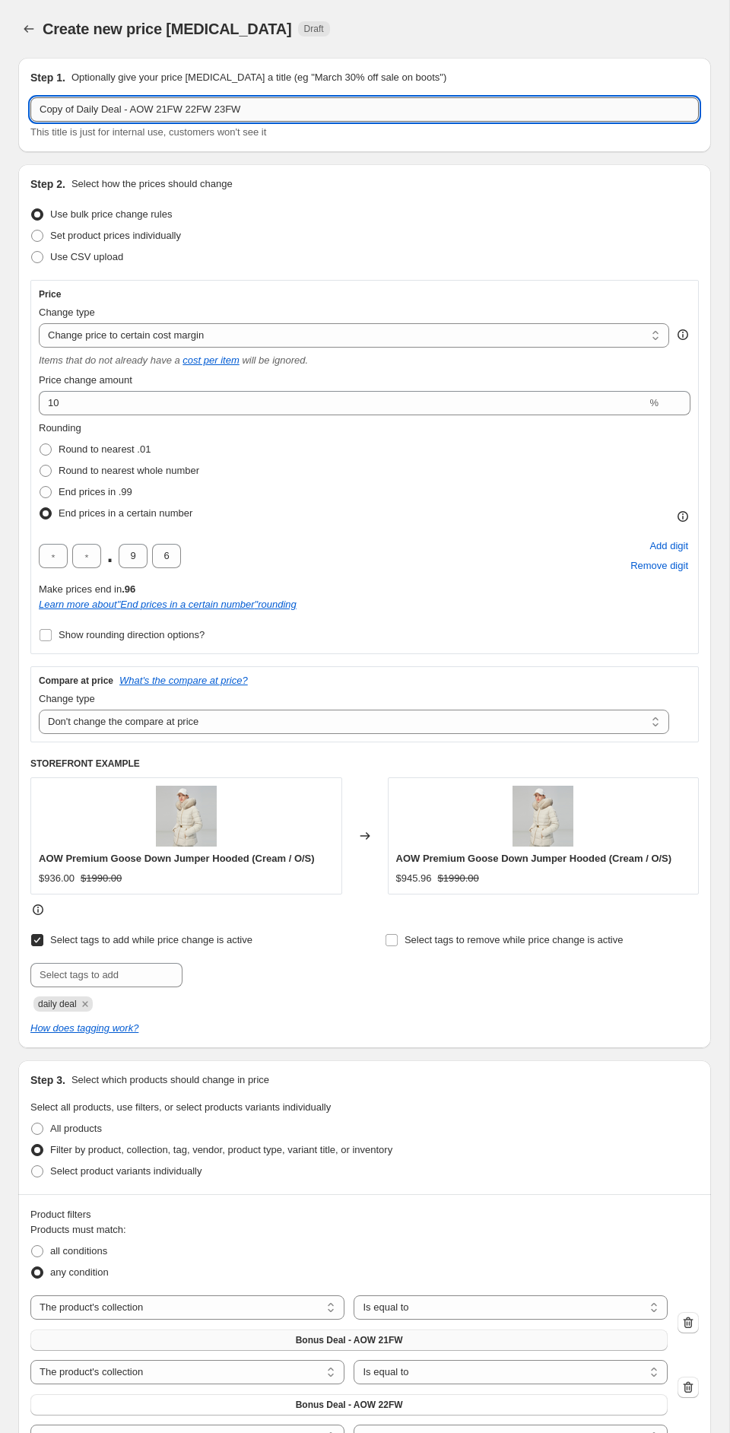
click at [78, 108] on input "Copy of Daily Deal - AOW 21FW 22FW 23FW" at bounding box center [364, 109] width 669 height 24
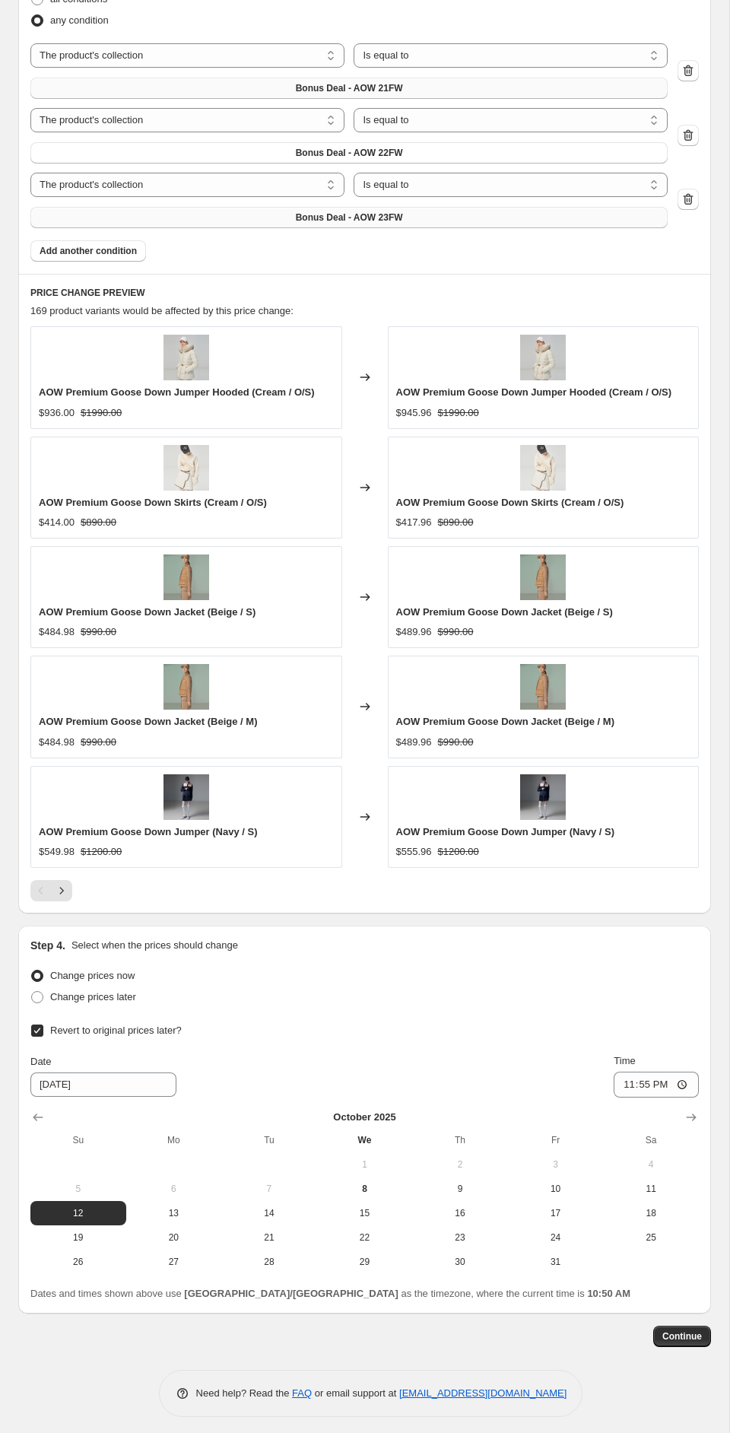
scroll to position [1259, 0]
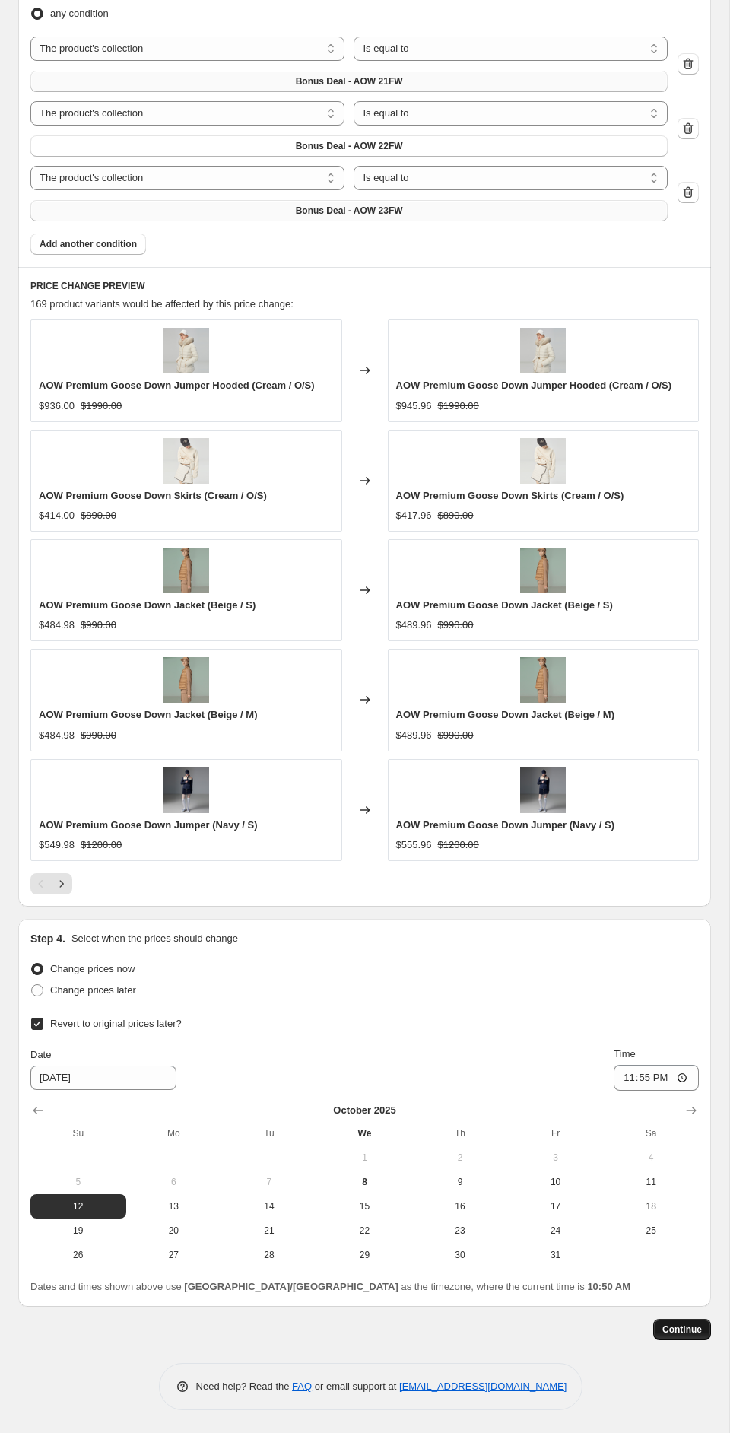
type input "Daily Deal - AOW 21FW 22FW 23FW"
click at [674, 1327] on span "Continue" at bounding box center [683, 1330] width 40 height 12
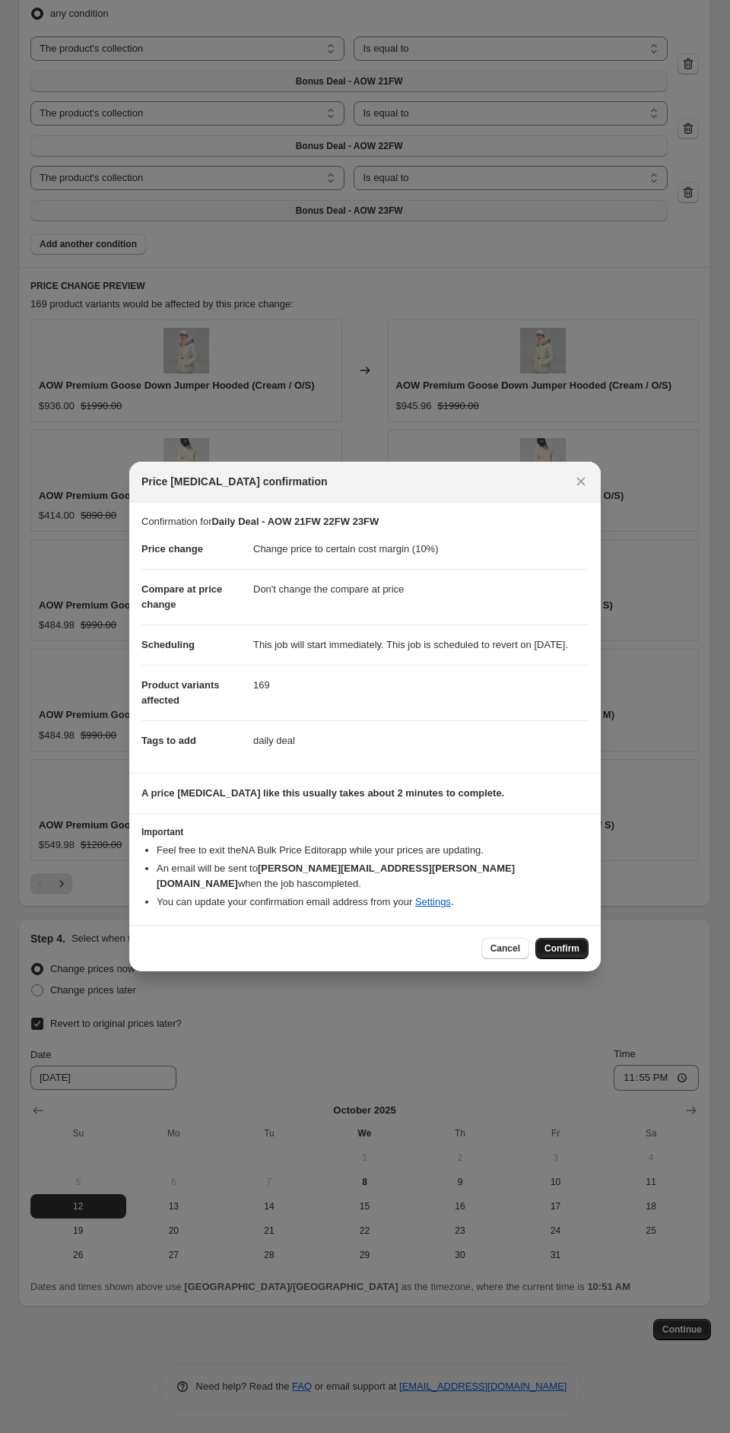
click at [548, 952] on span "Confirm" at bounding box center [562, 948] width 35 height 12
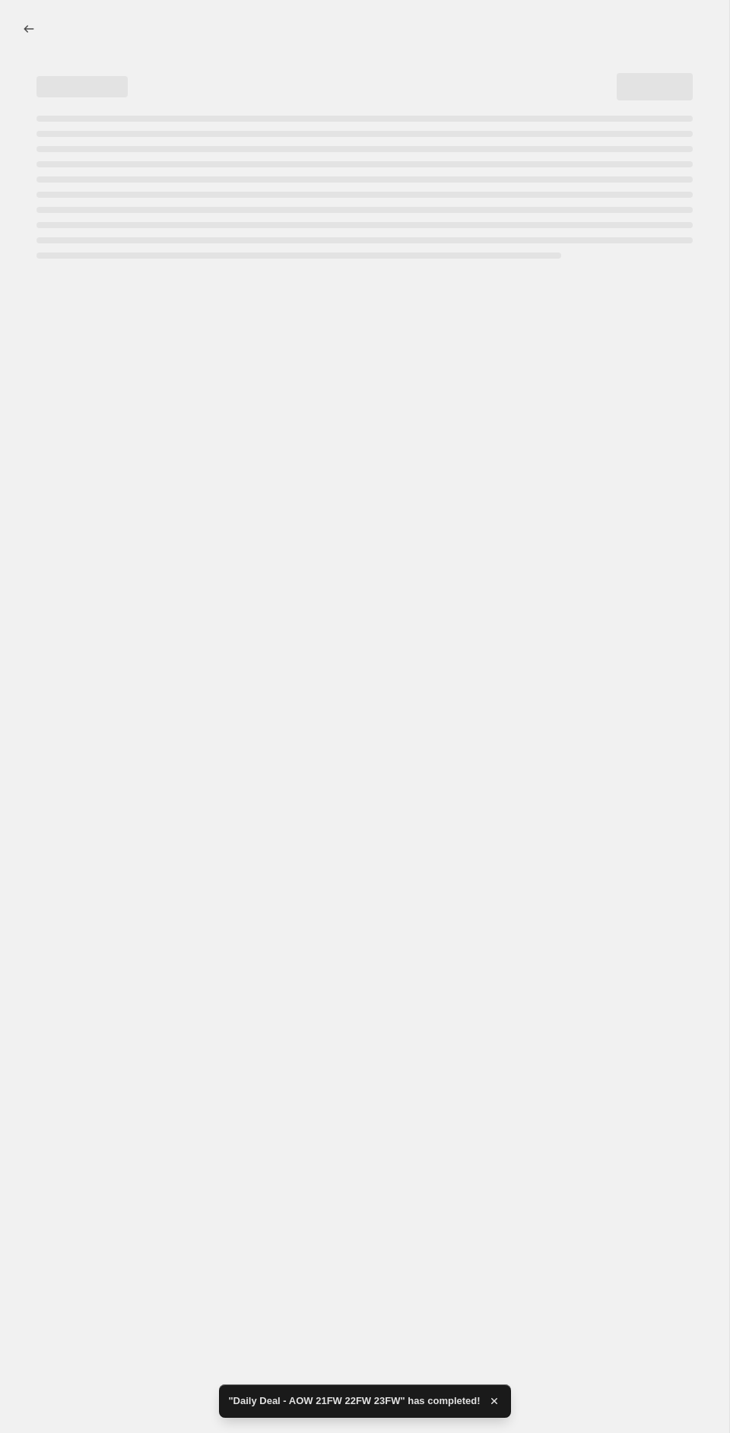
select select "margin"
select select "no_change"
select select "collection"
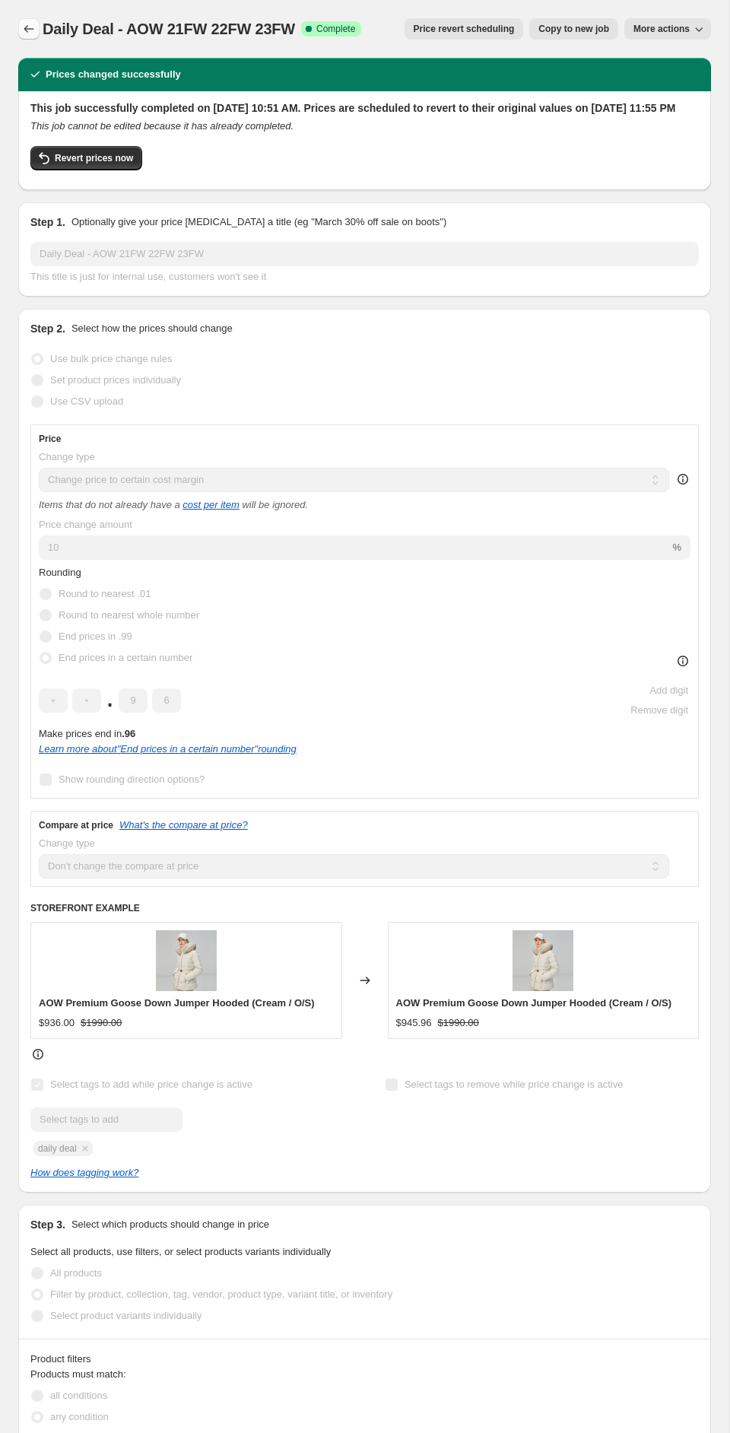
click at [33, 27] on icon "Price change jobs" at bounding box center [28, 28] width 15 height 15
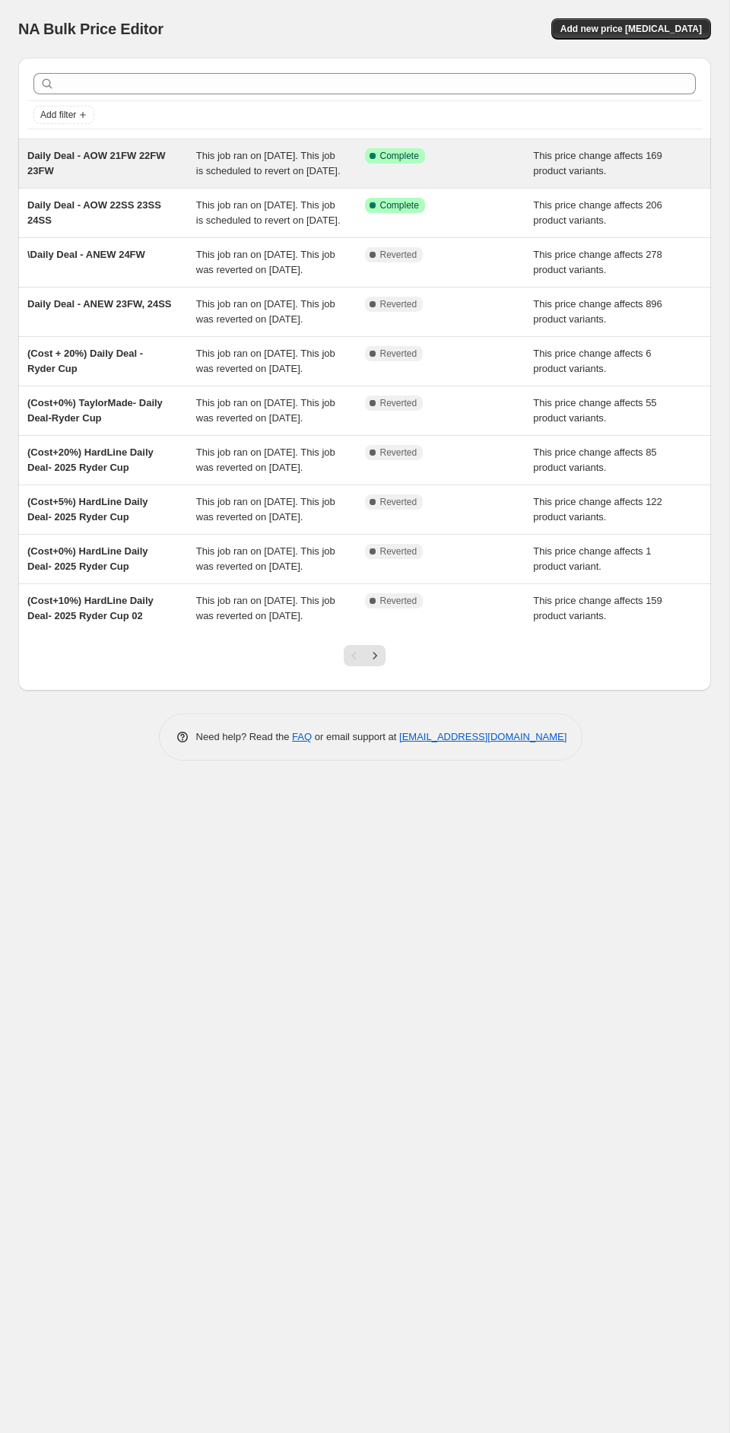
click at [142, 164] on div "Daily Deal - AOW 21FW 22FW 23FW" at bounding box center [111, 163] width 169 height 30
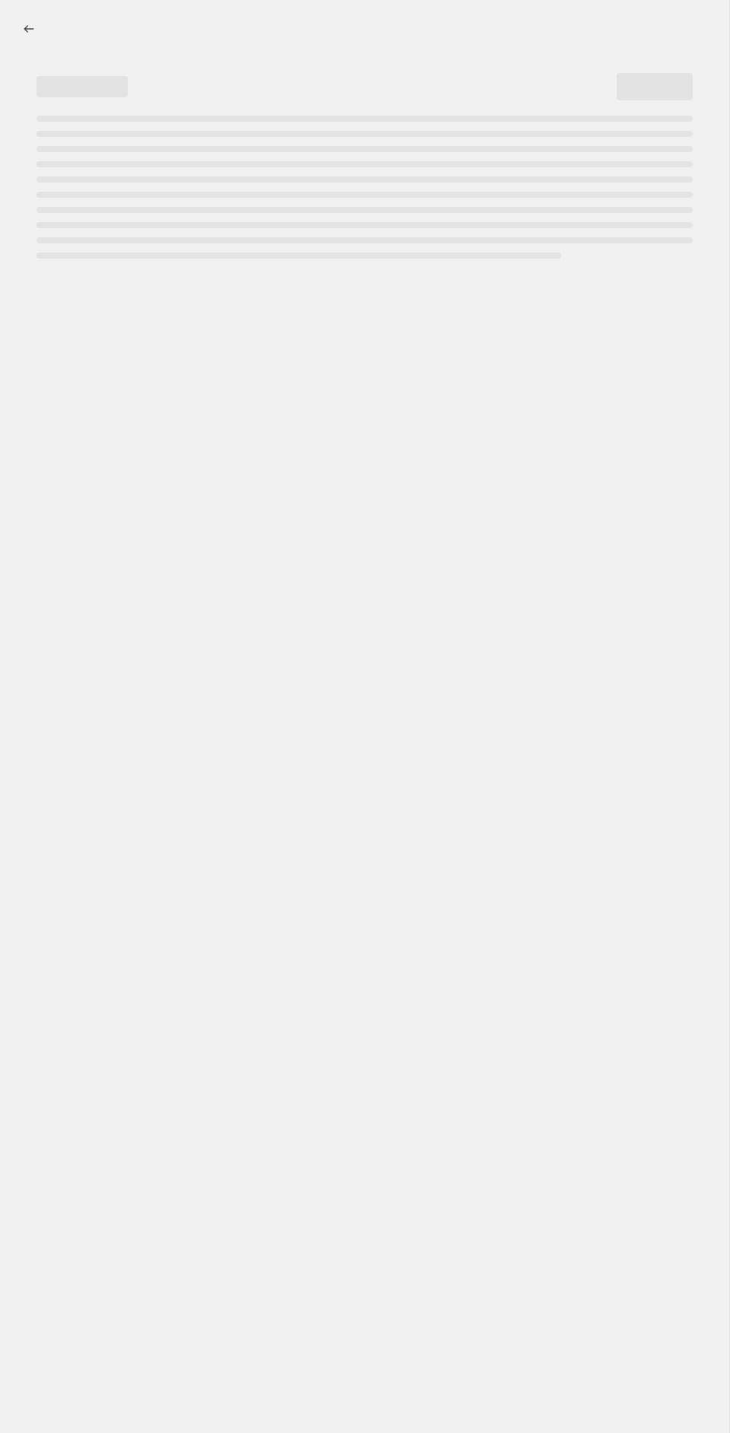
select select "margin"
select select "no_change"
select select "collection"
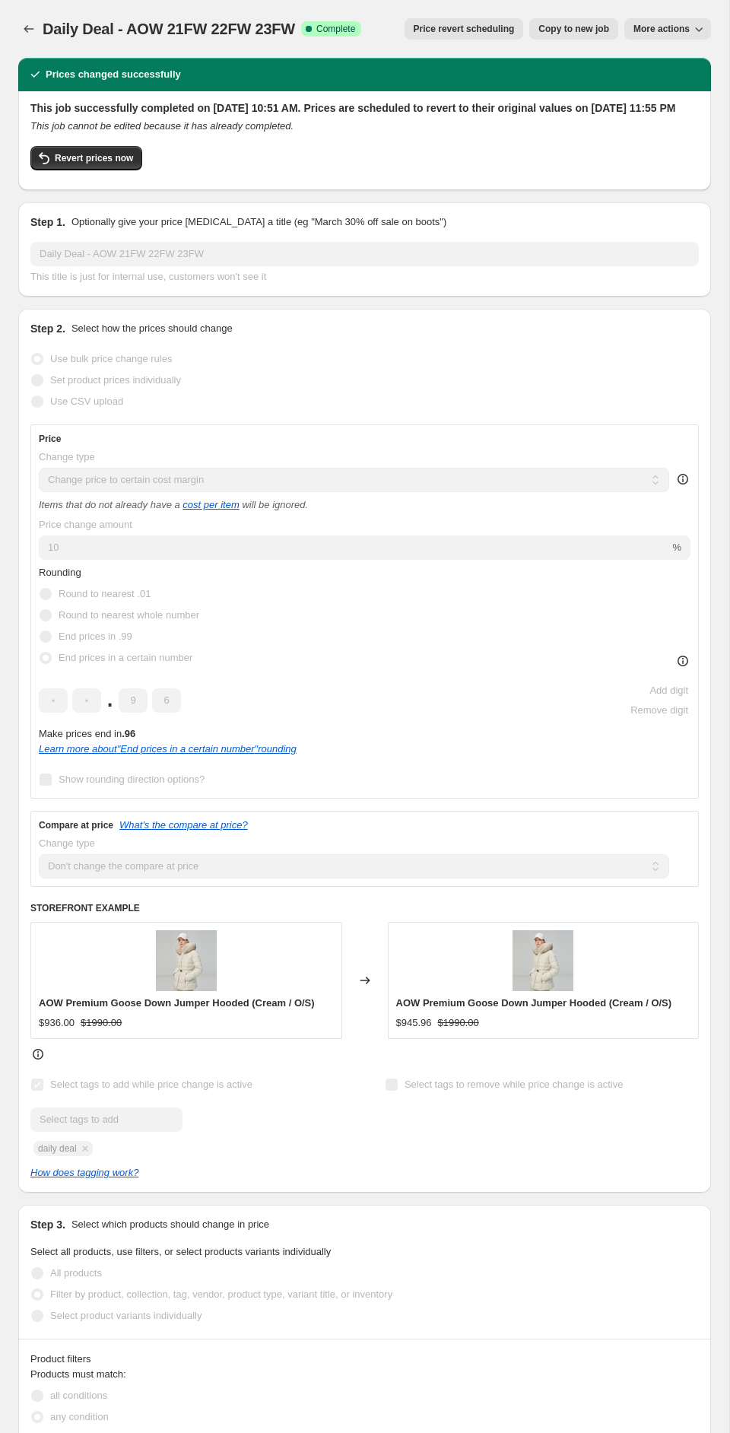
click at [575, 33] on span "Copy to new job" at bounding box center [574, 29] width 71 height 12
select select "margin"
select select "no_change"
select select "collection"
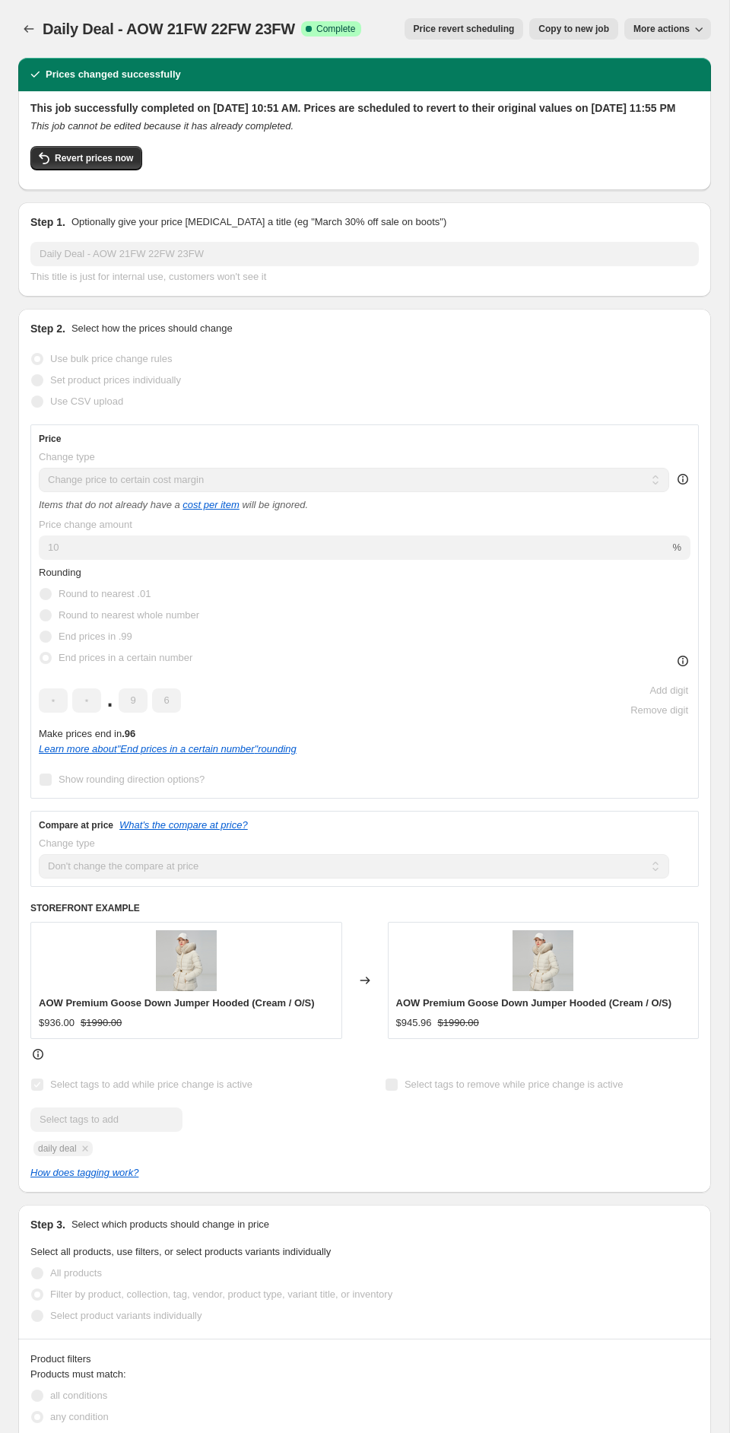
select select "collection"
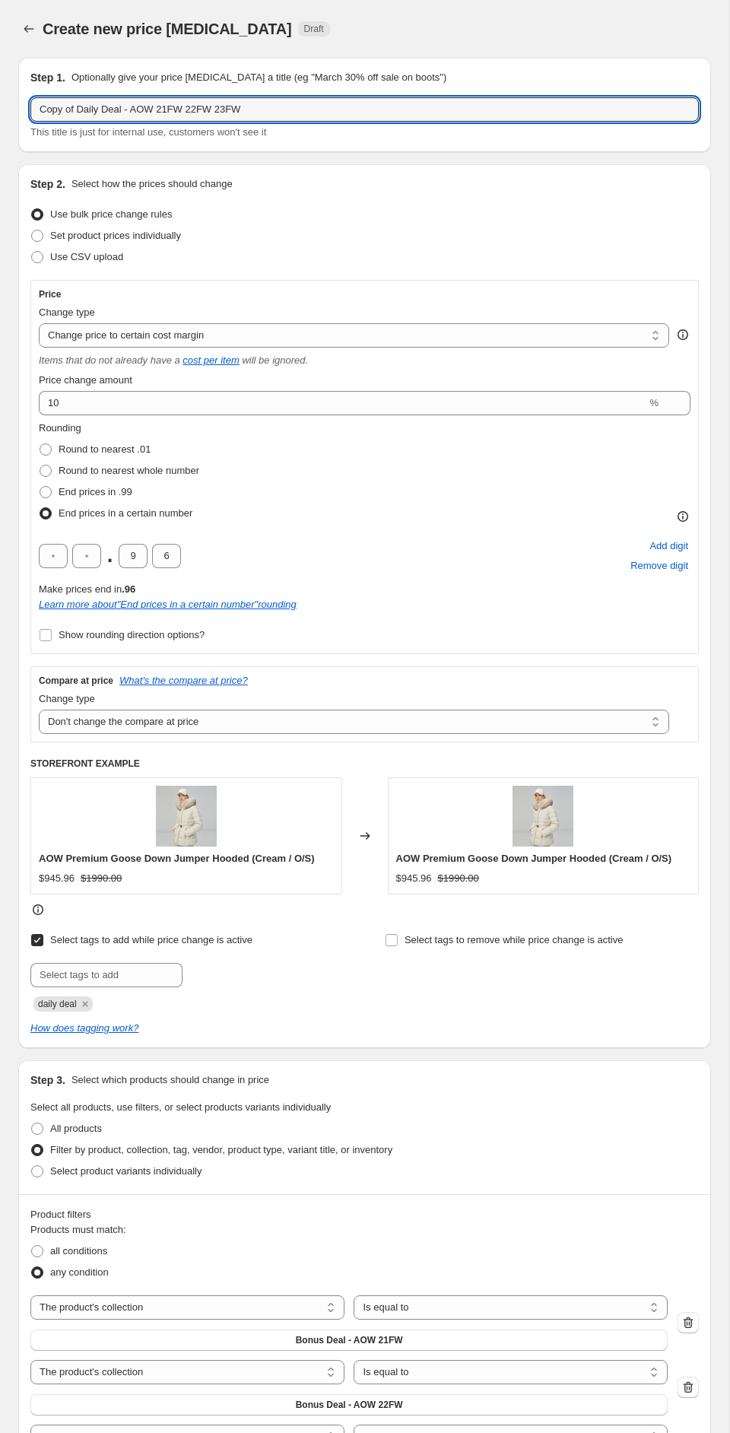
drag, startPoint x: 77, startPoint y: 109, endPoint x: 17, endPoint y: 102, distance: 60.5
click at [17, 102] on div "Step 1. Optionally give your price [MEDICAL_DATA] a title (eg "March 30% off sa…" at bounding box center [358, 1192] width 705 height 2293
drag, startPoint x: 215, startPoint y: 112, endPoint x: 128, endPoint y: 110, distance: 87.5
click at [127, 110] on input "Daily Deal - AOW 21FW 22FW 23FW" at bounding box center [364, 109] width 669 height 24
type input "Daily Deal - AOW 24FW 25SS"
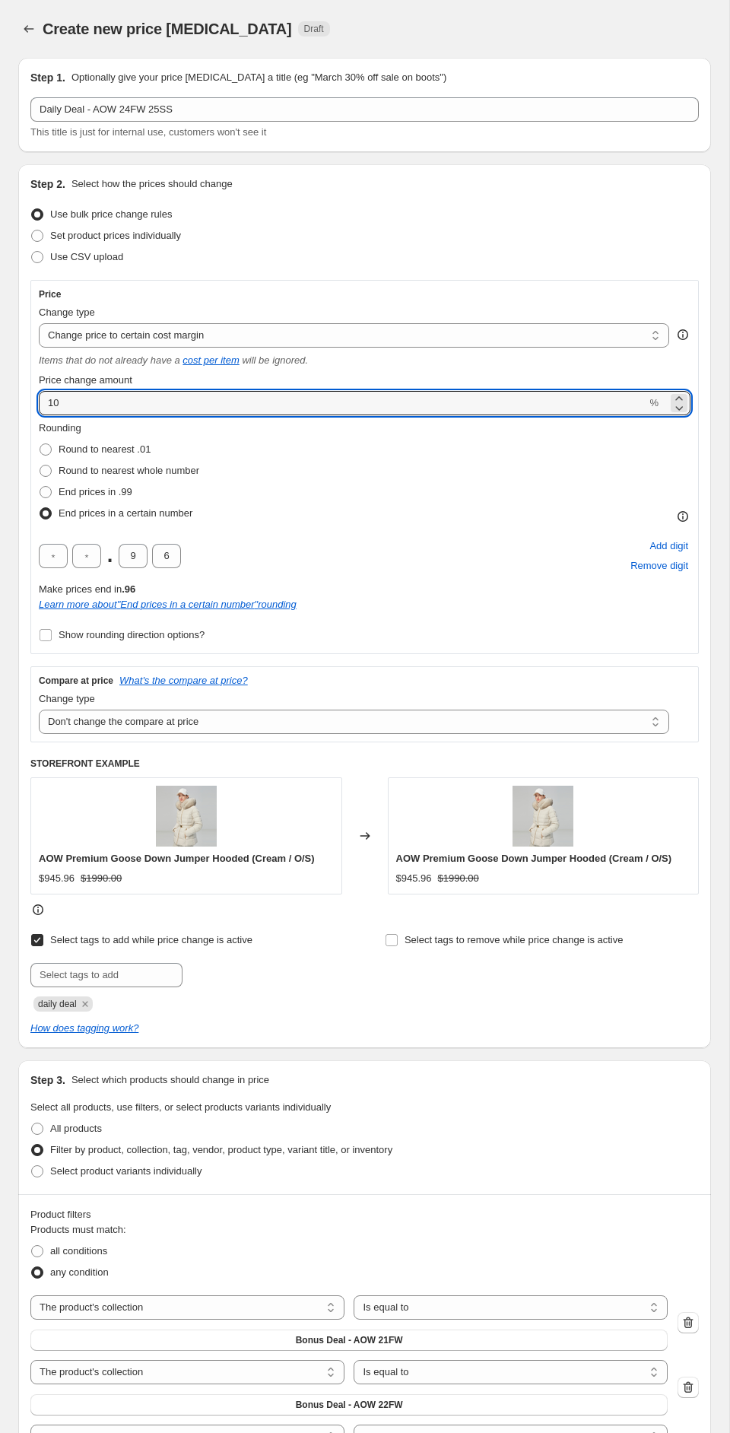
drag, startPoint x: 86, startPoint y: 403, endPoint x: 26, endPoint y: 399, distance: 60.2
click at [26, 399] on div "Step 2. Select how the prices should change Use bulk price change rules Set pro…" at bounding box center [364, 606] width 693 height 884
type input "20"
click at [277, 526] on div "Rounding Round to nearest .01 Round to nearest whole number End prices in .99 E…" at bounding box center [365, 533] width 652 height 225
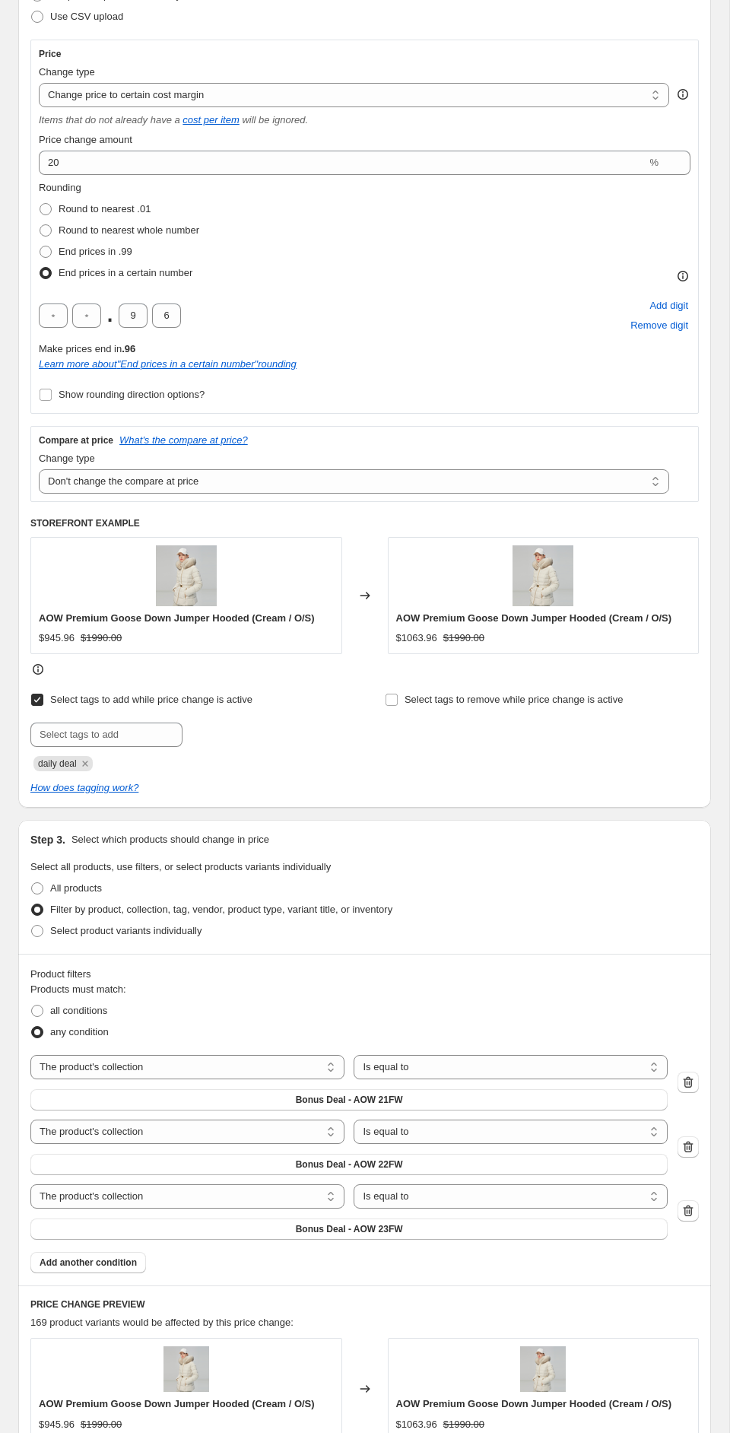
scroll to position [269, 0]
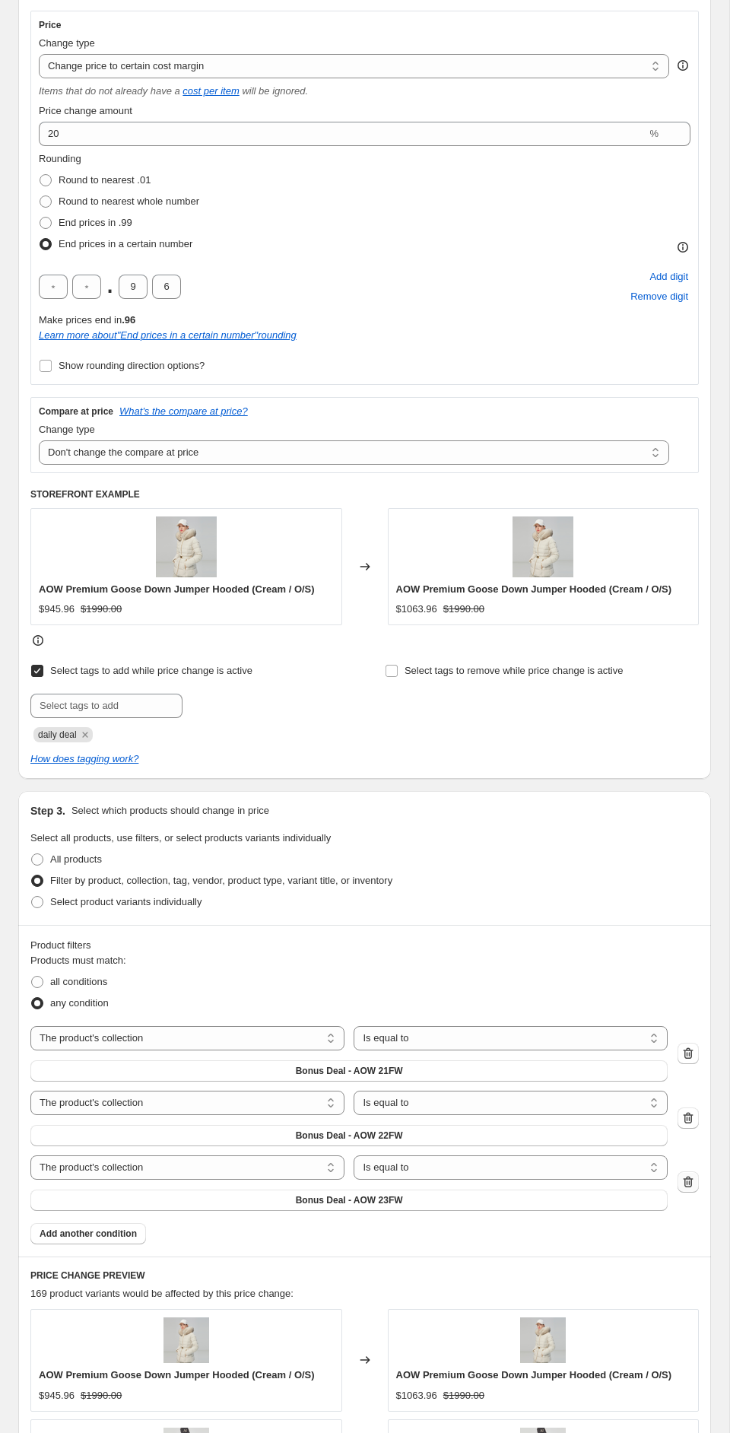
click at [685, 1181] on icon "button" at bounding box center [689, 1182] width 10 height 11
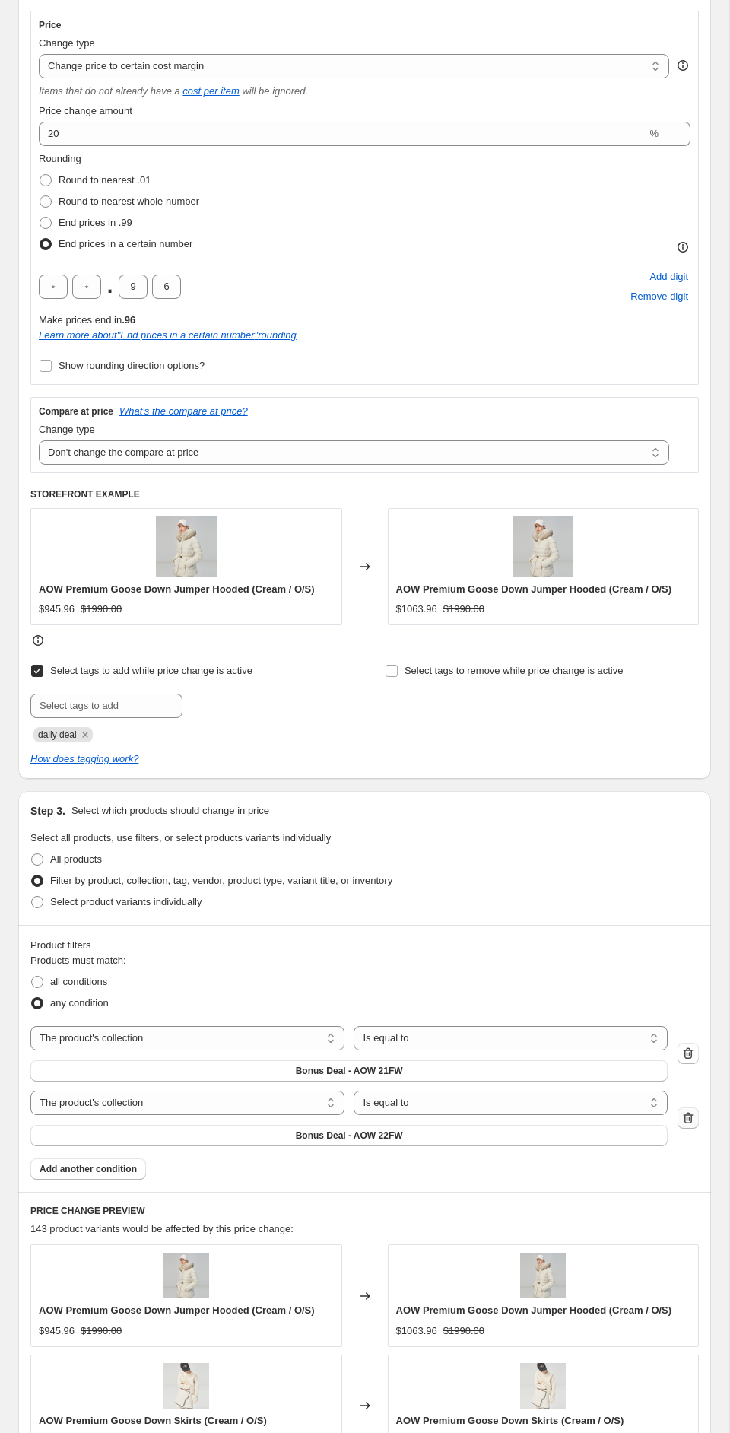
click at [687, 1120] on icon "button" at bounding box center [688, 1119] width 2 height 5
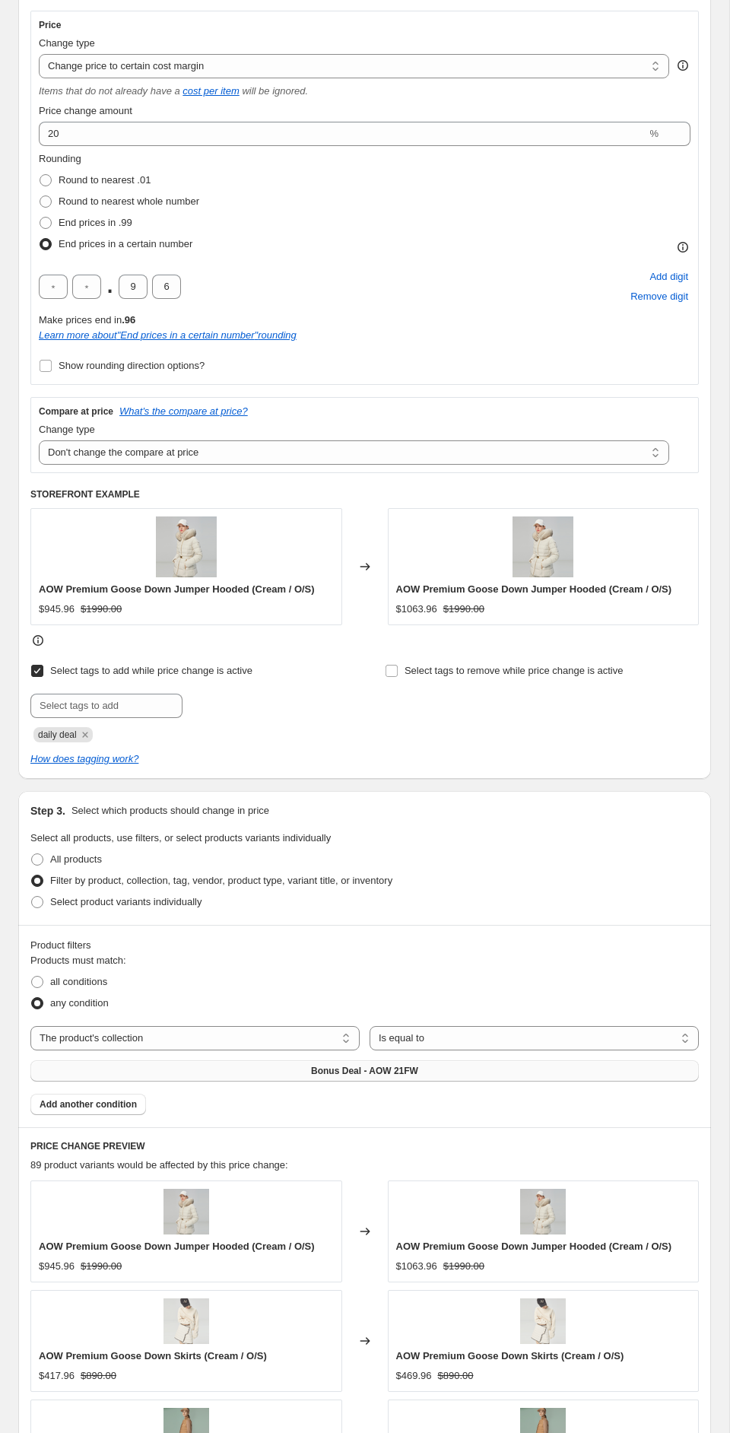
click at [417, 1069] on span "Bonus Deal - AOW 21FW" at bounding box center [364, 1071] width 107 height 12
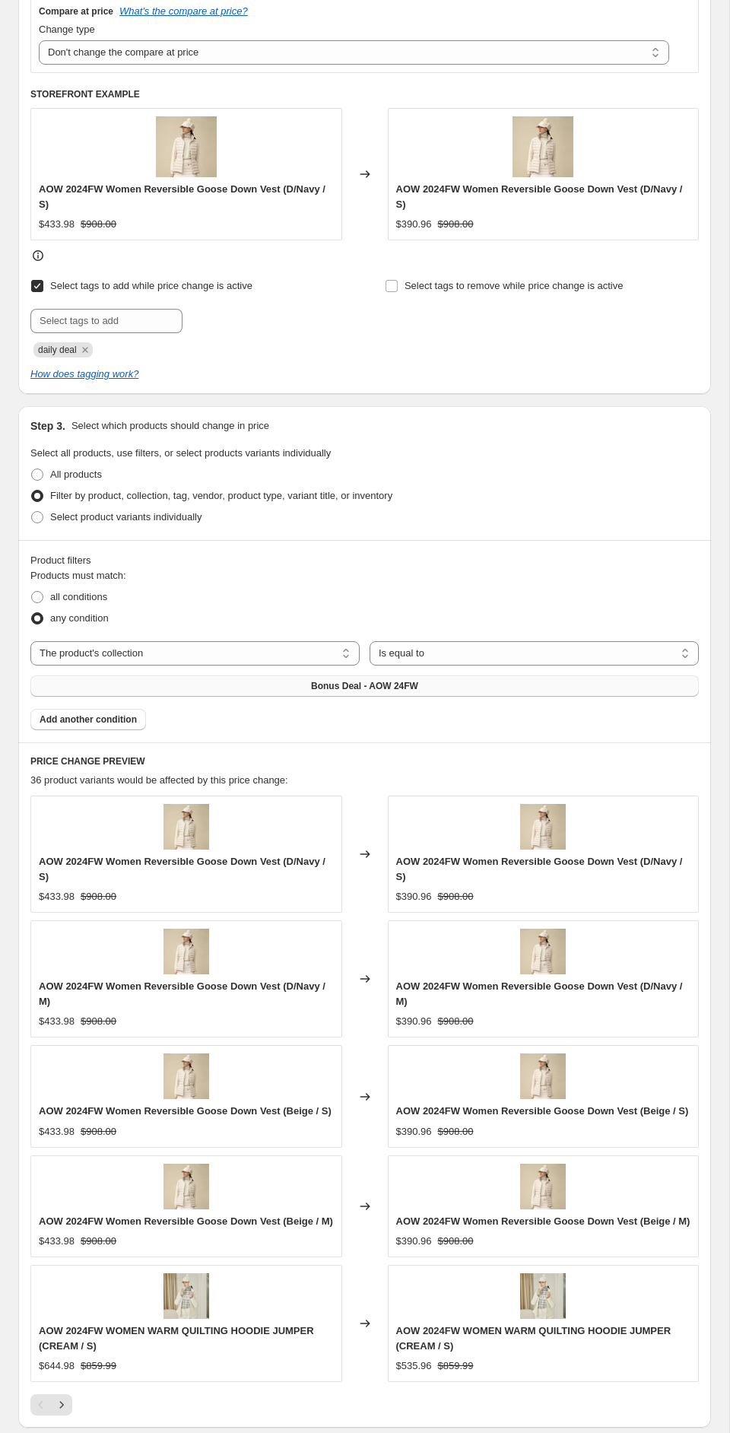
scroll to position [961, 0]
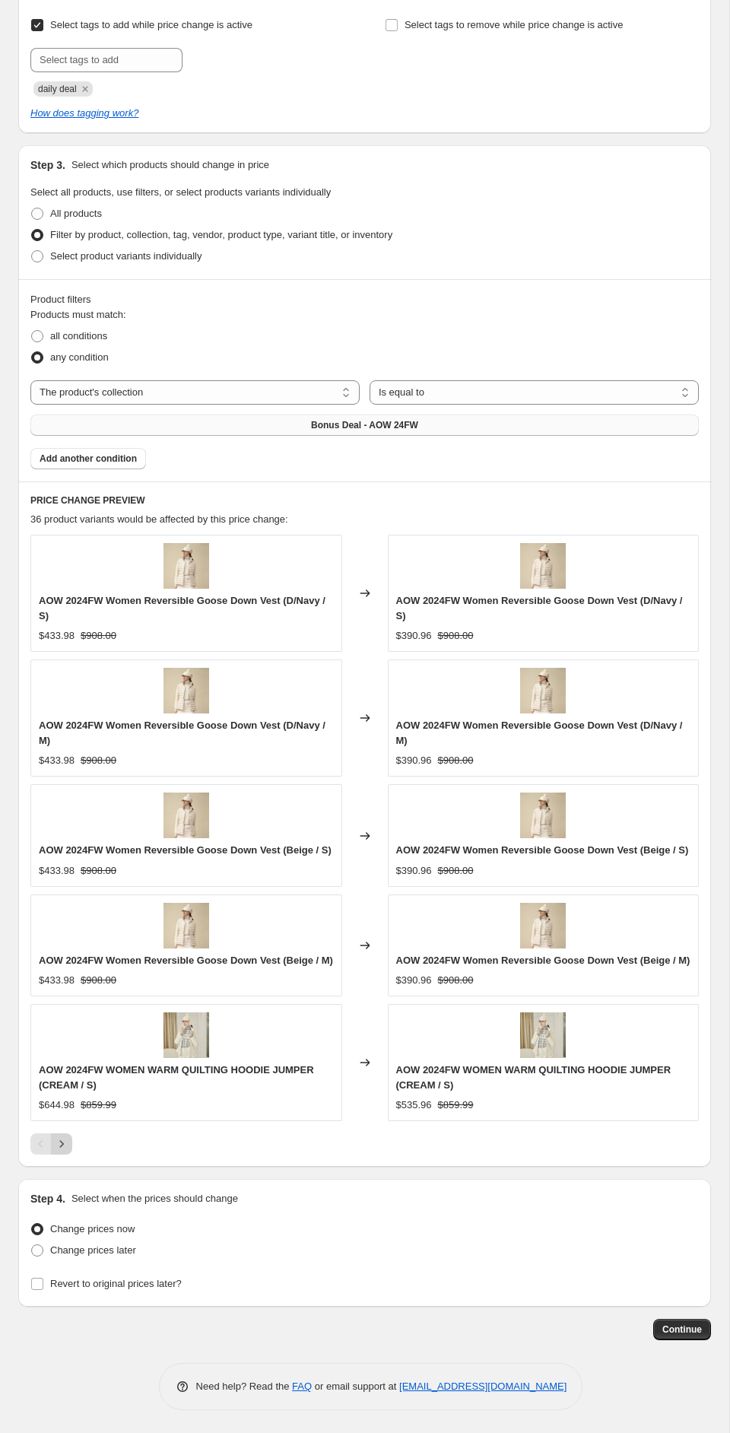
click at [63, 1142] on icon "Next" at bounding box center [61, 1143] width 15 height 15
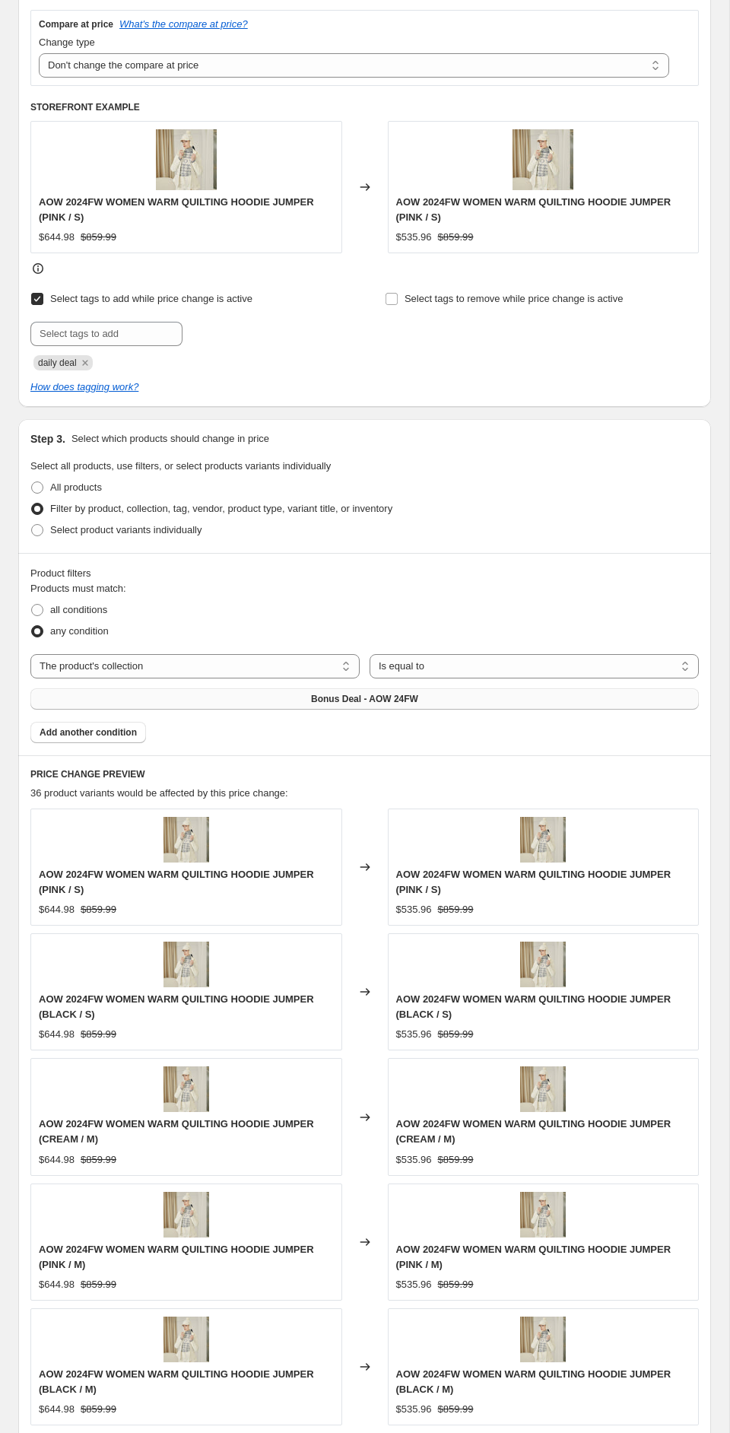
scroll to position [644, 0]
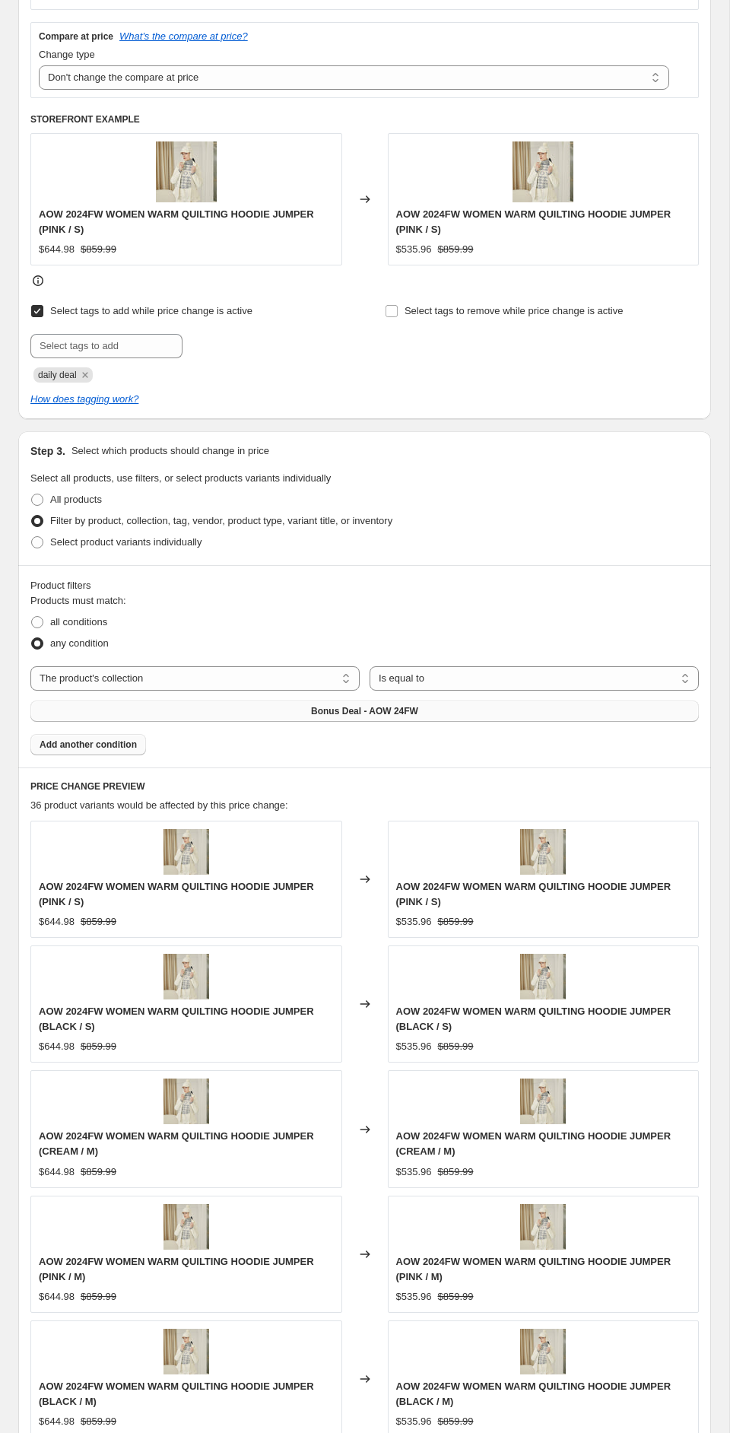
click at [125, 749] on span "Add another condition" at bounding box center [88, 745] width 97 height 12
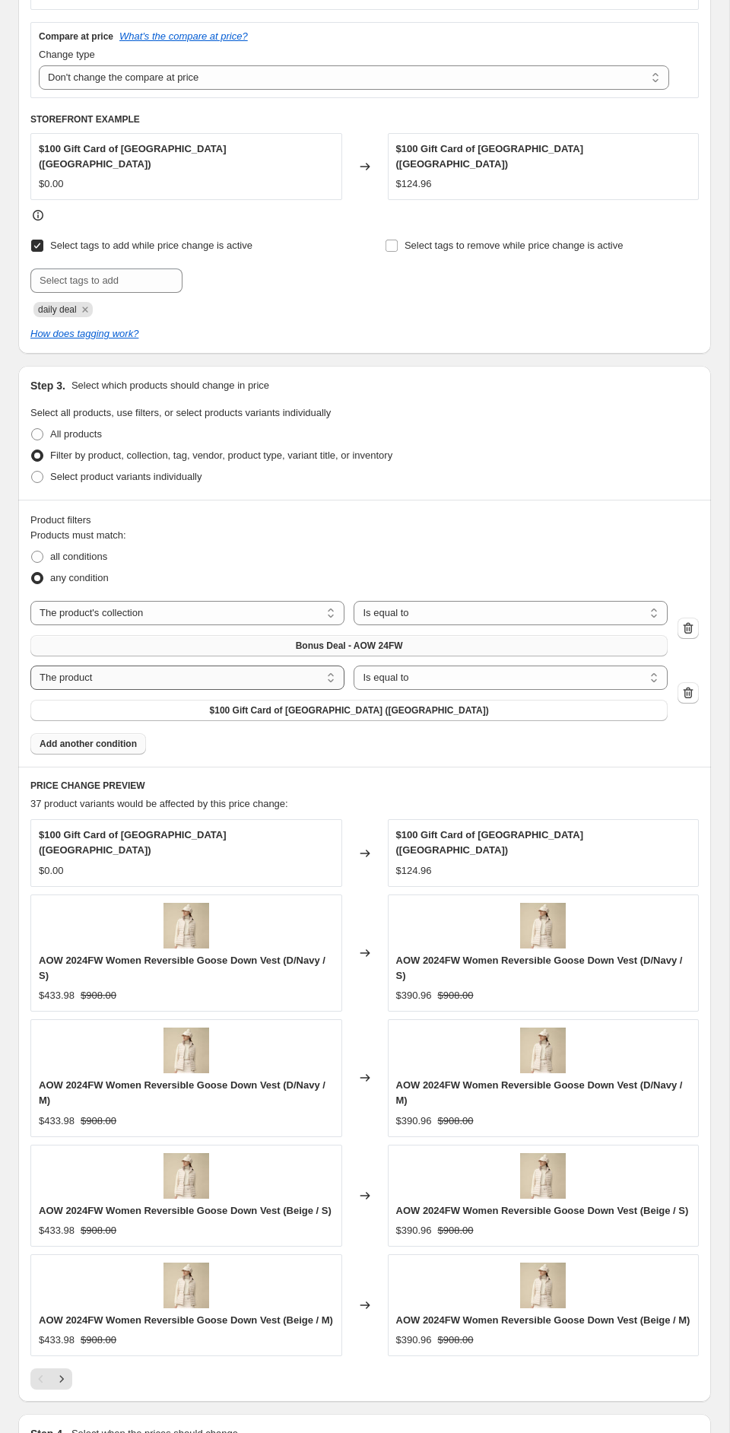
click at [215, 678] on select "The product The product's collection The product's tag The product's vendor The…" at bounding box center [187, 678] width 314 height 24
select select "collection"
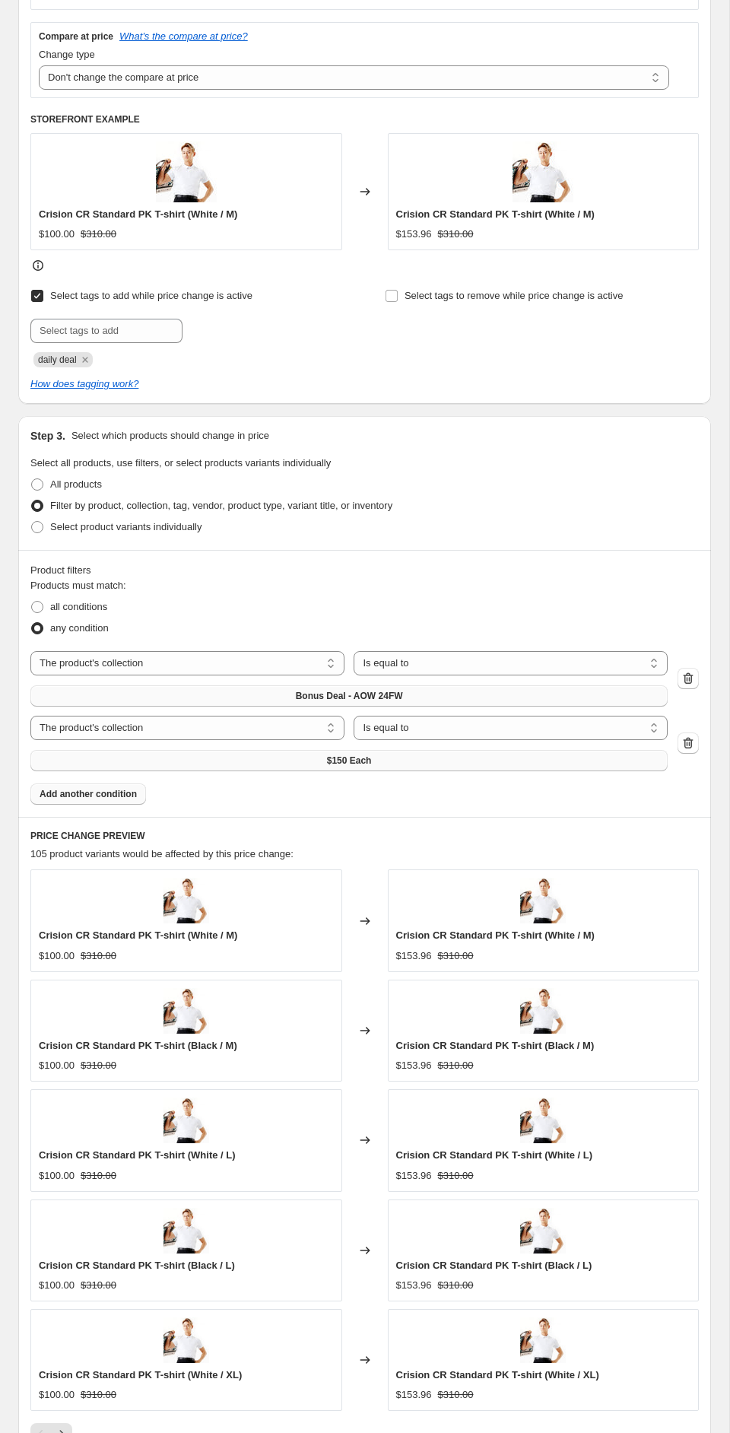
click at [386, 758] on button "$150 Each" at bounding box center [348, 760] width 637 height 21
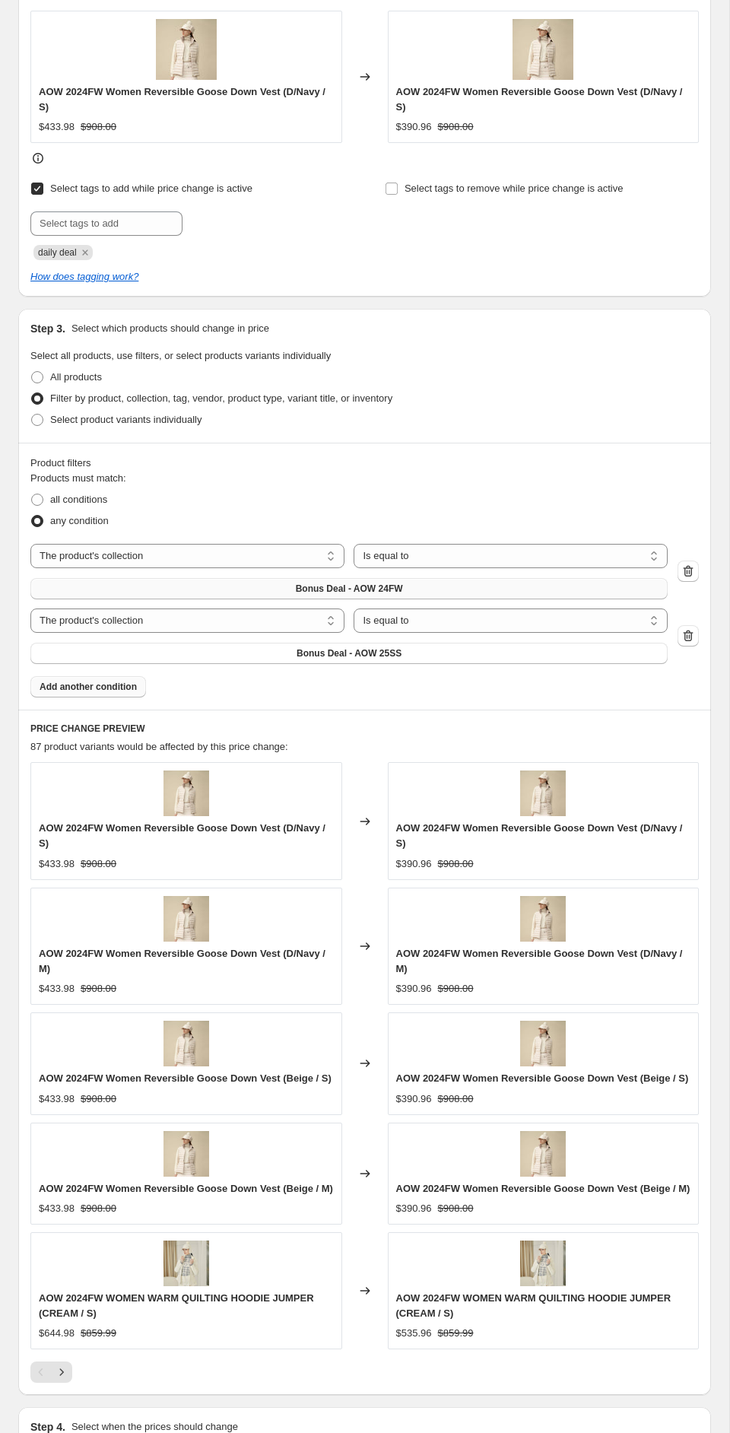
scroll to position [1025, 0]
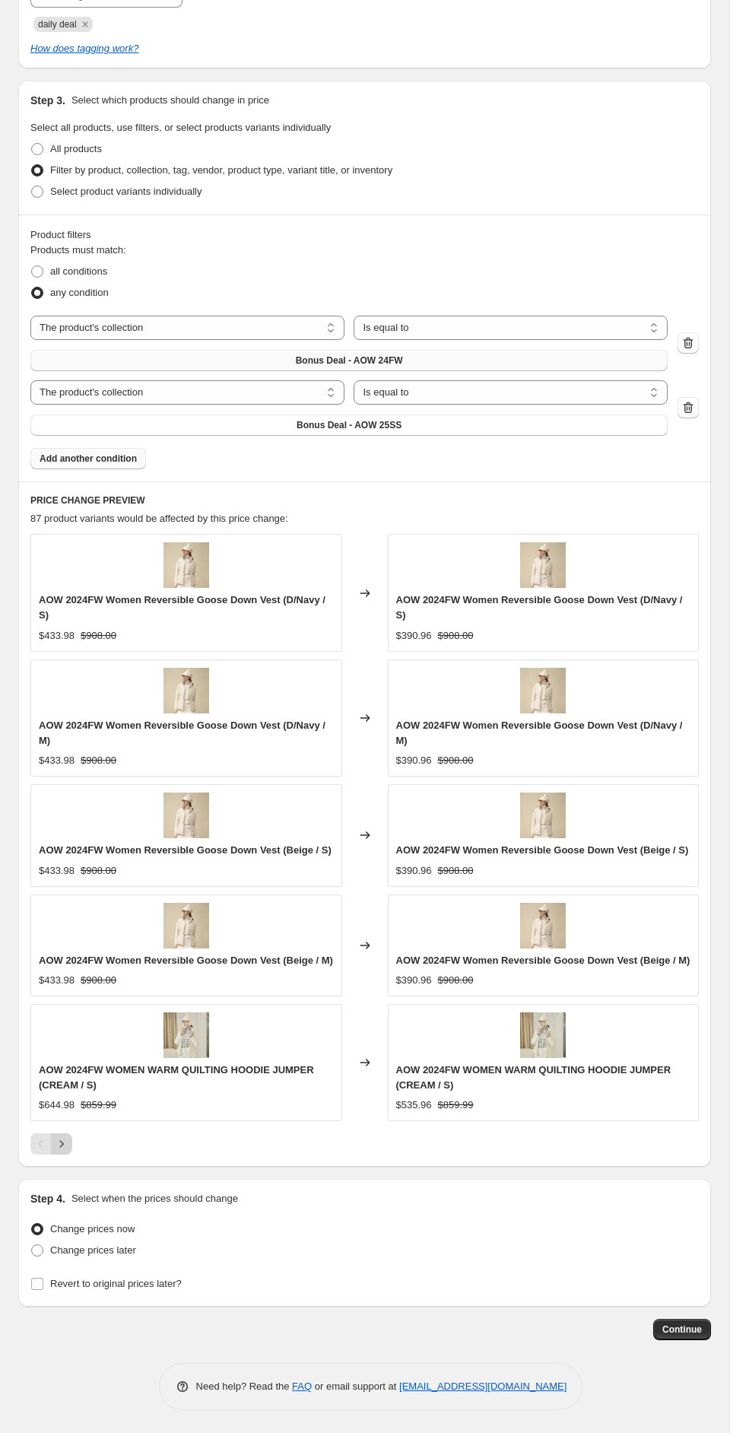
click at [64, 1142] on icon "Next" at bounding box center [61, 1143] width 15 height 15
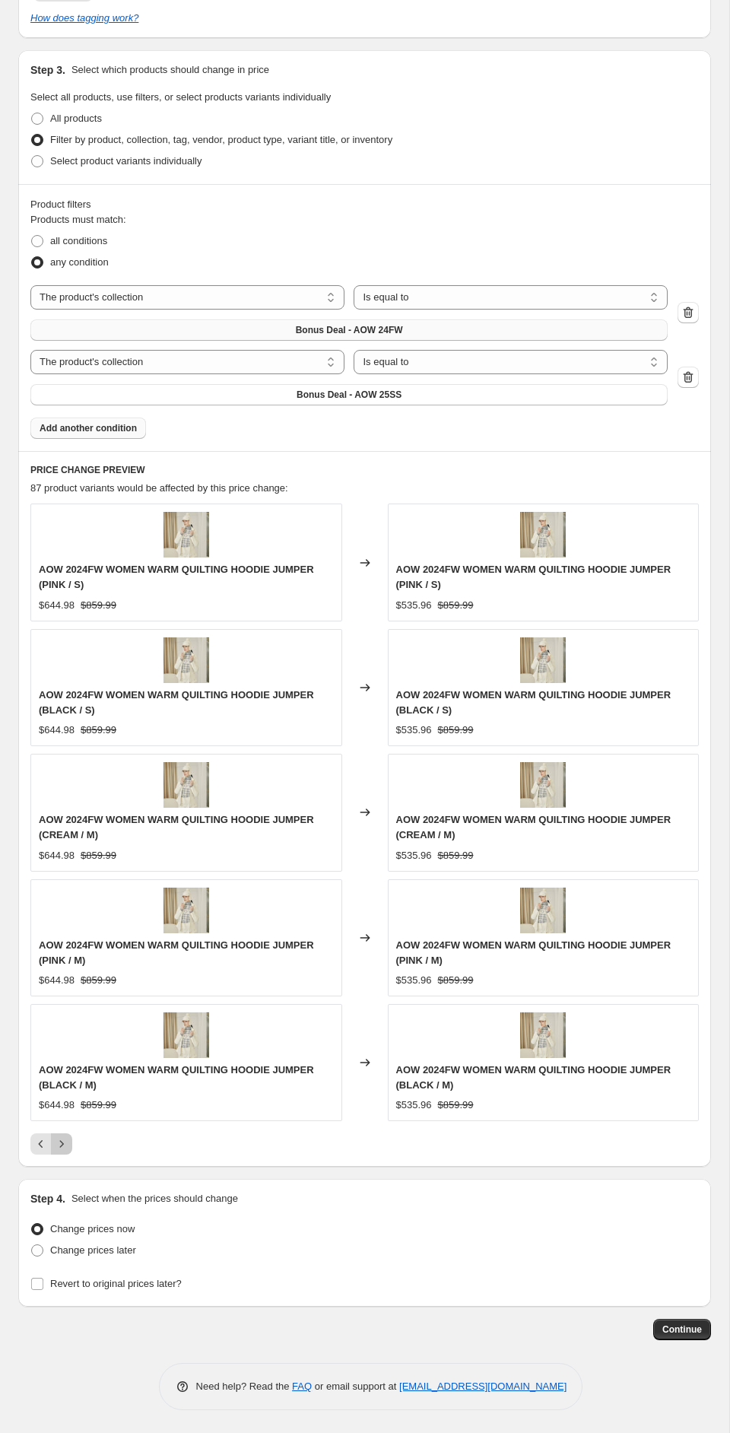
click at [64, 1142] on icon "Next" at bounding box center [61, 1143] width 15 height 15
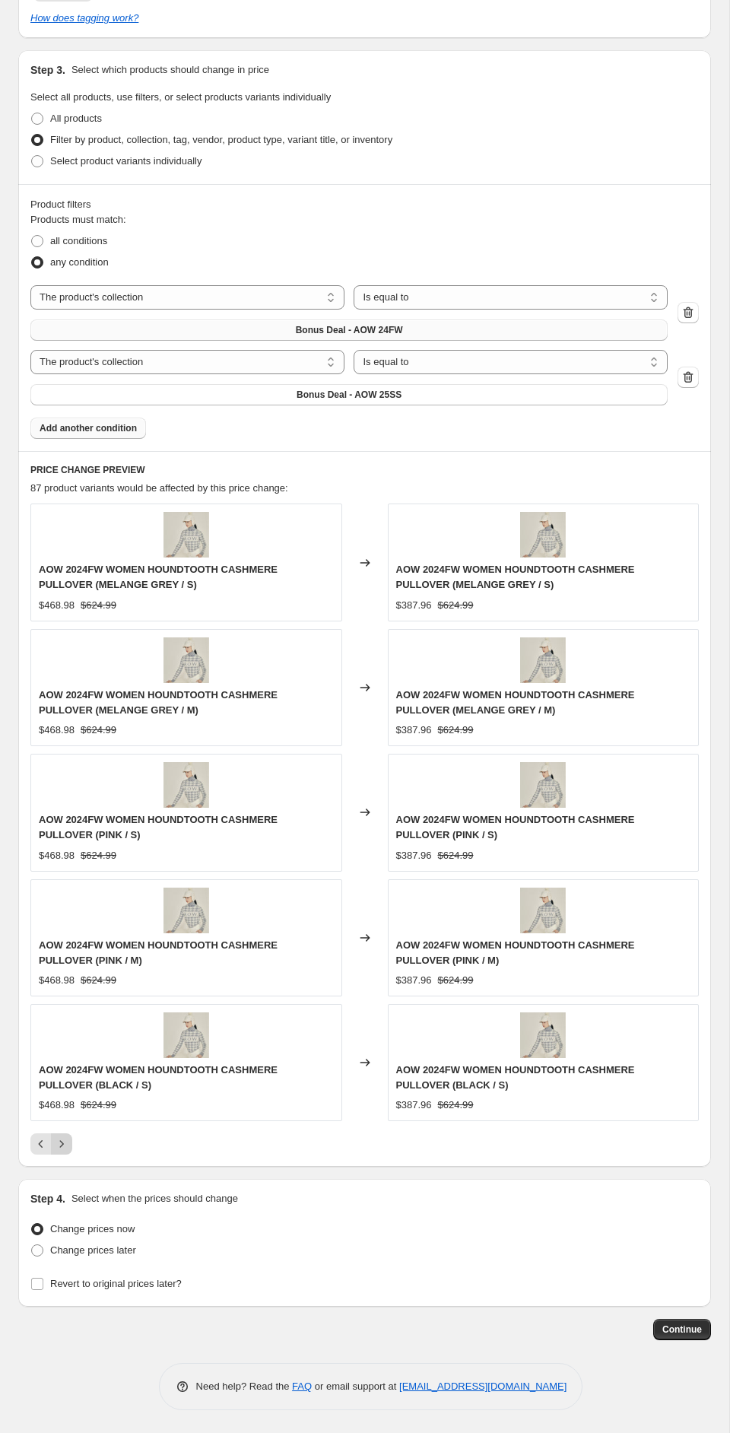
click at [64, 1142] on icon "Next" at bounding box center [61, 1143] width 15 height 15
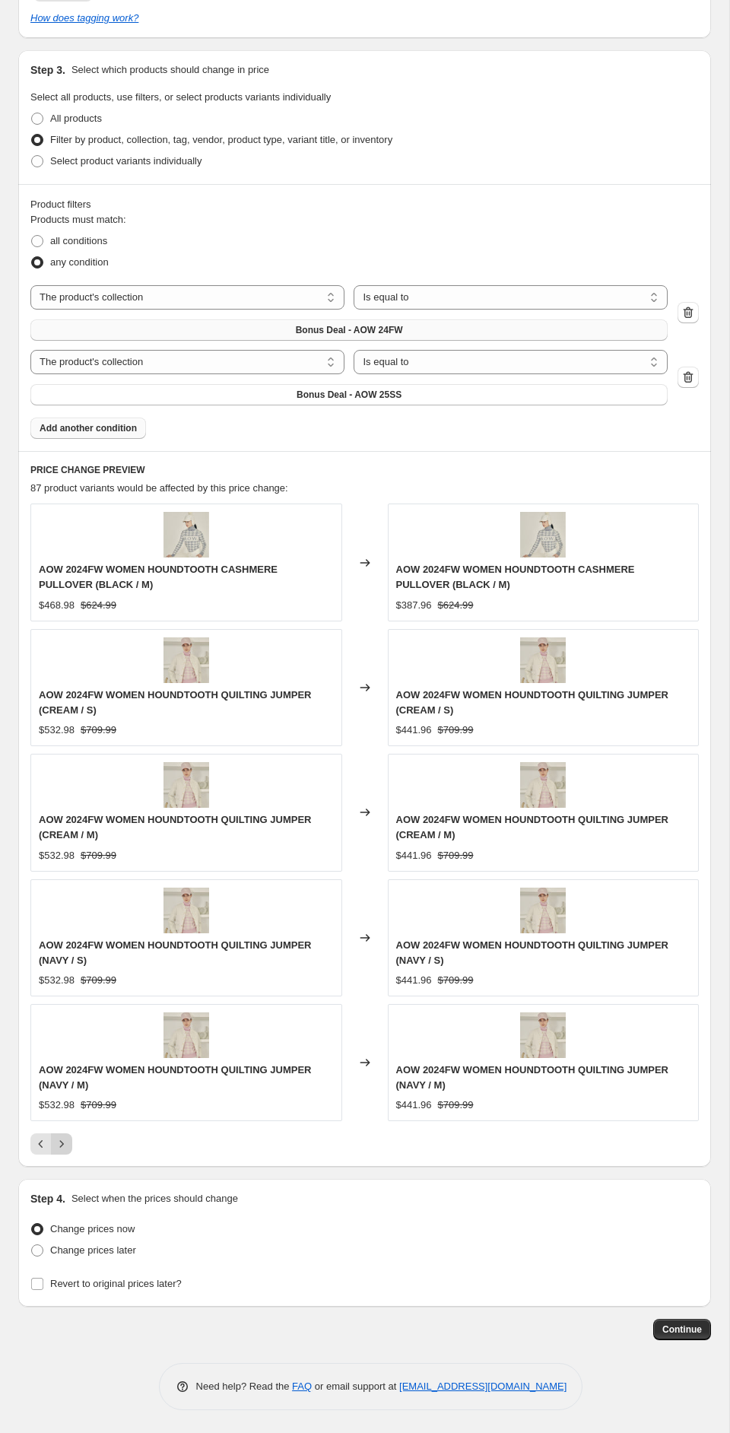
click at [64, 1142] on icon "Next" at bounding box center [61, 1143] width 15 height 15
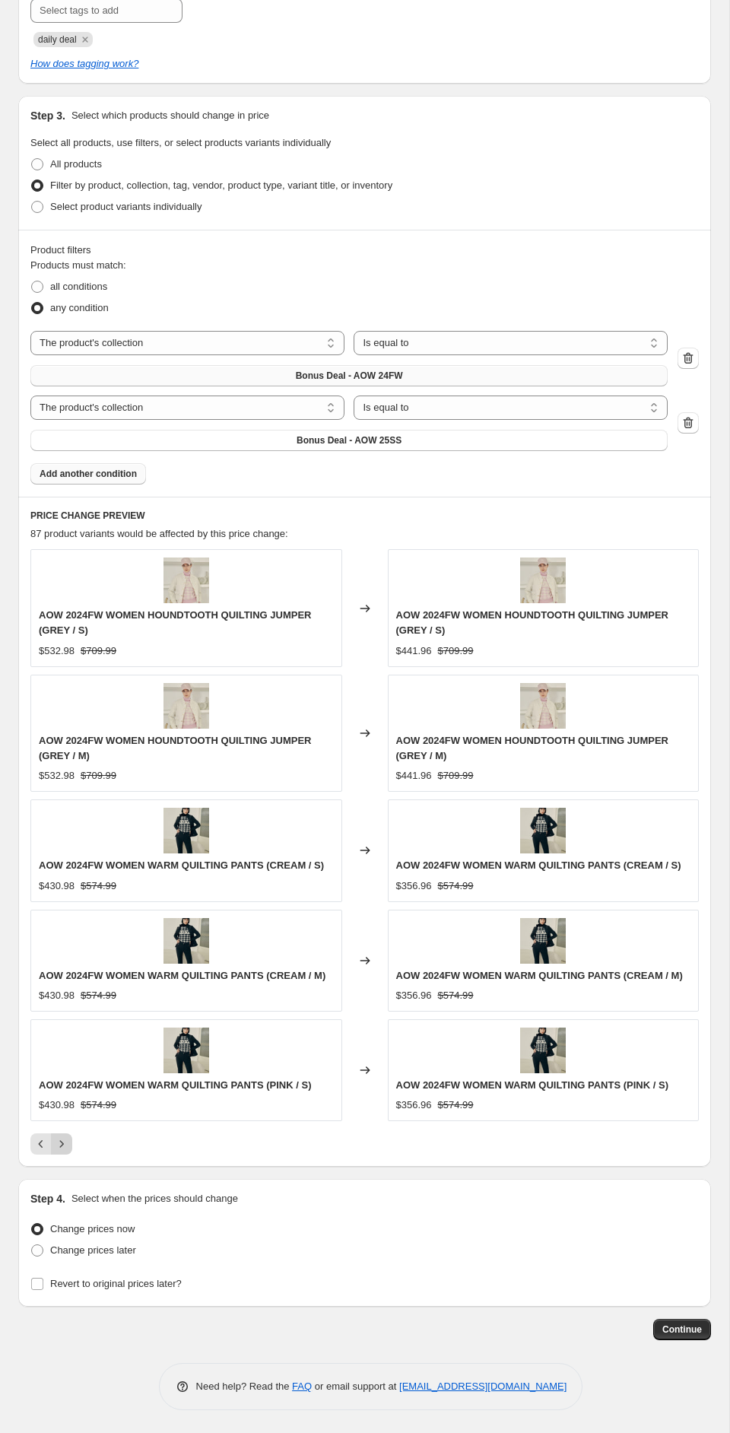
click at [64, 1142] on icon "Next" at bounding box center [61, 1143] width 15 height 15
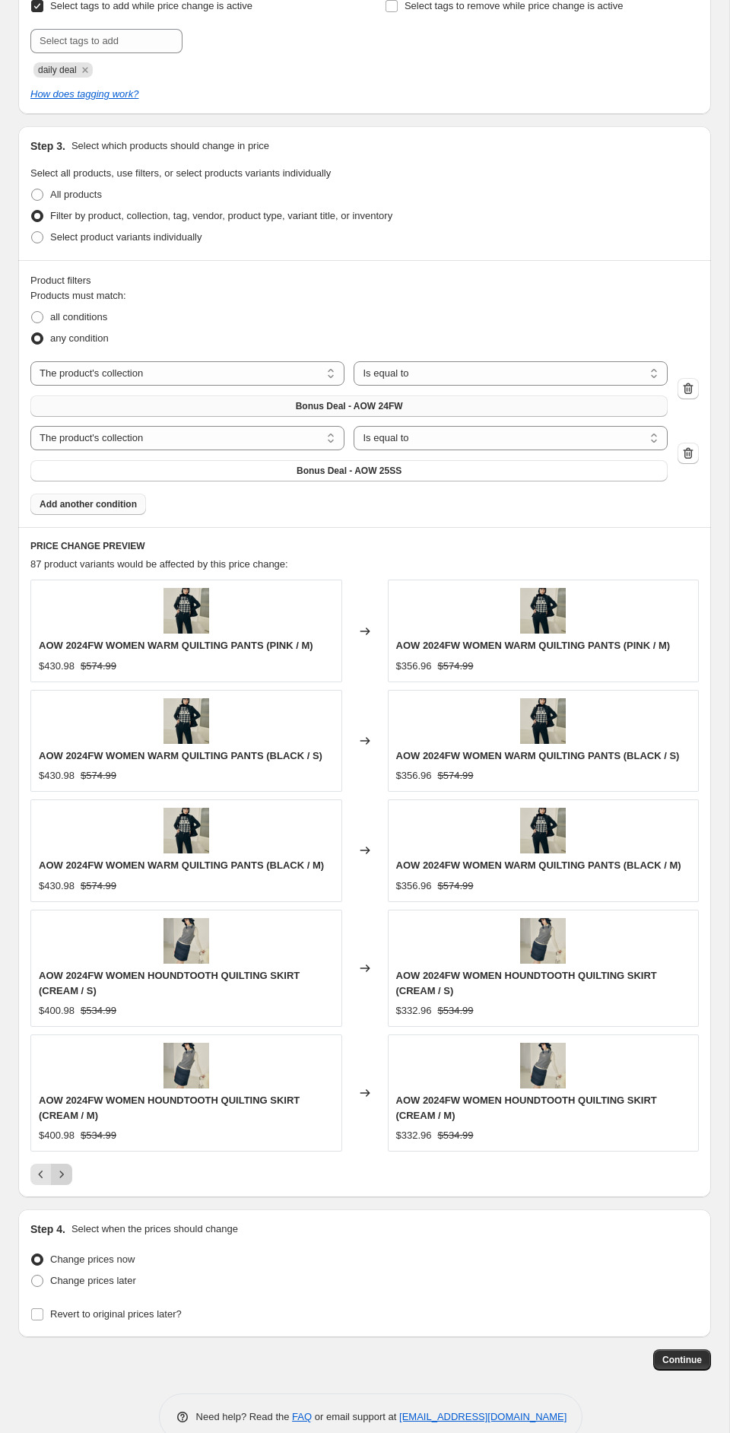
scroll to position [964, 0]
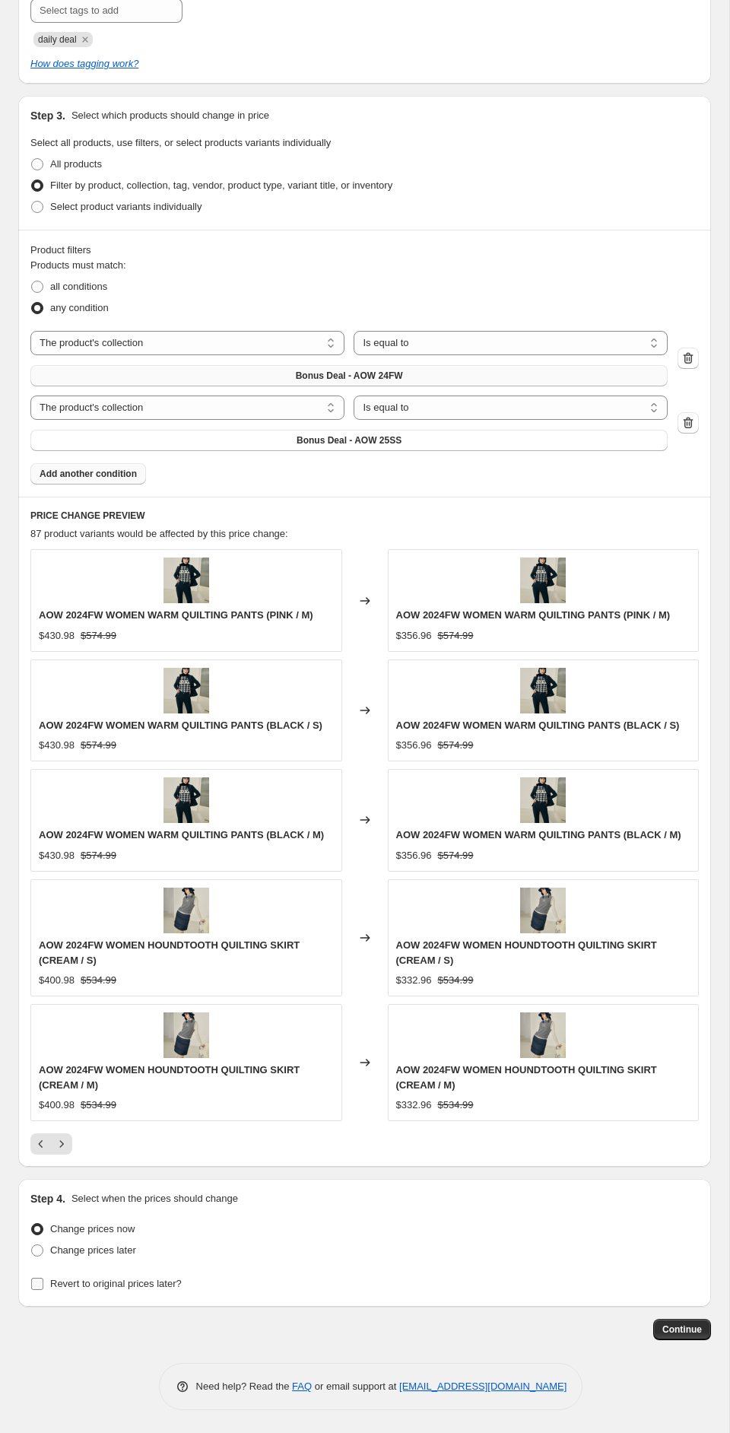
click at [38, 1285] on input "Revert to original prices later?" at bounding box center [37, 1284] width 12 height 12
checkbox input "true"
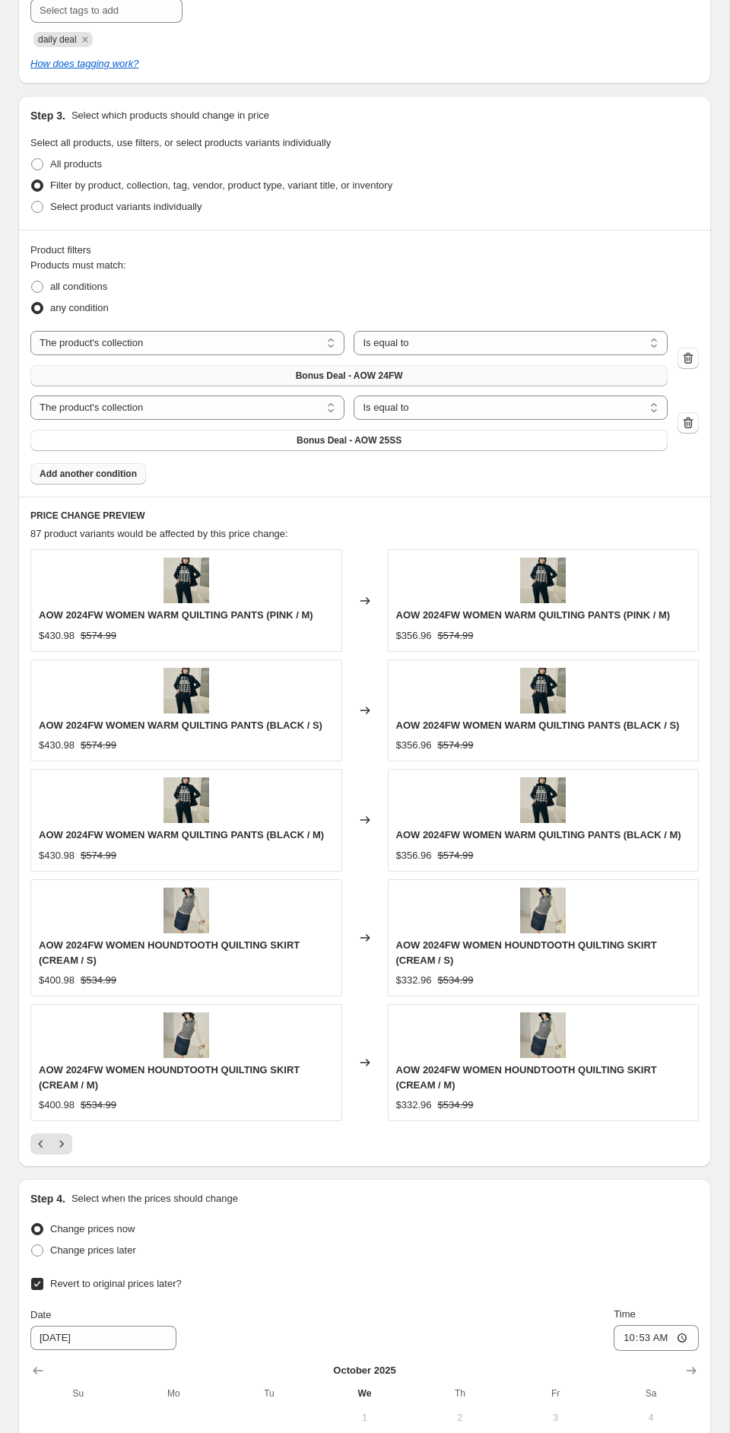
scroll to position [1225, 0]
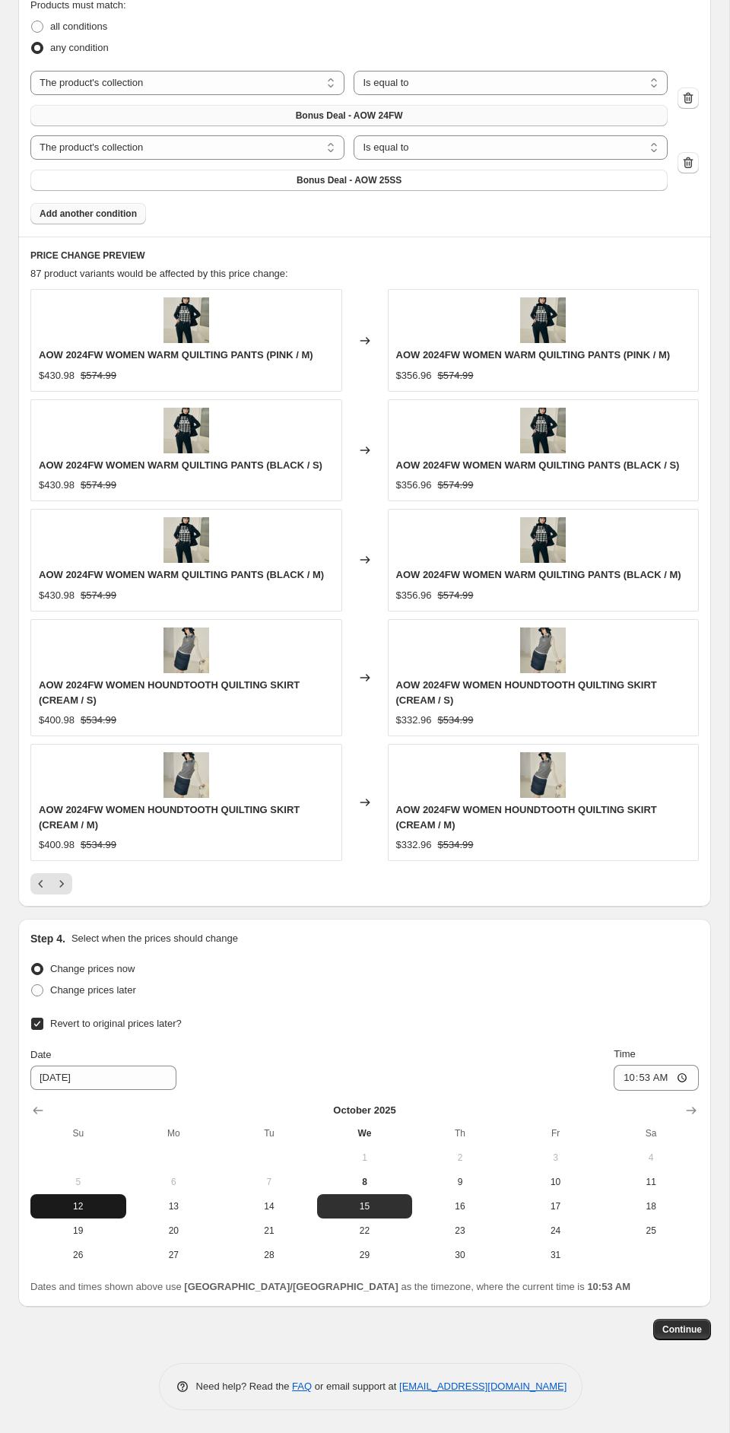
click at [84, 1198] on button "12" at bounding box center [78, 1206] width 96 height 24
type input "[DATE]"
click at [685, 1076] on input "10:53" at bounding box center [656, 1078] width 85 height 26
type input "23:50"
click at [685, 1333] on span "Continue" at bounding box center [683, 1330] width 40 height 12
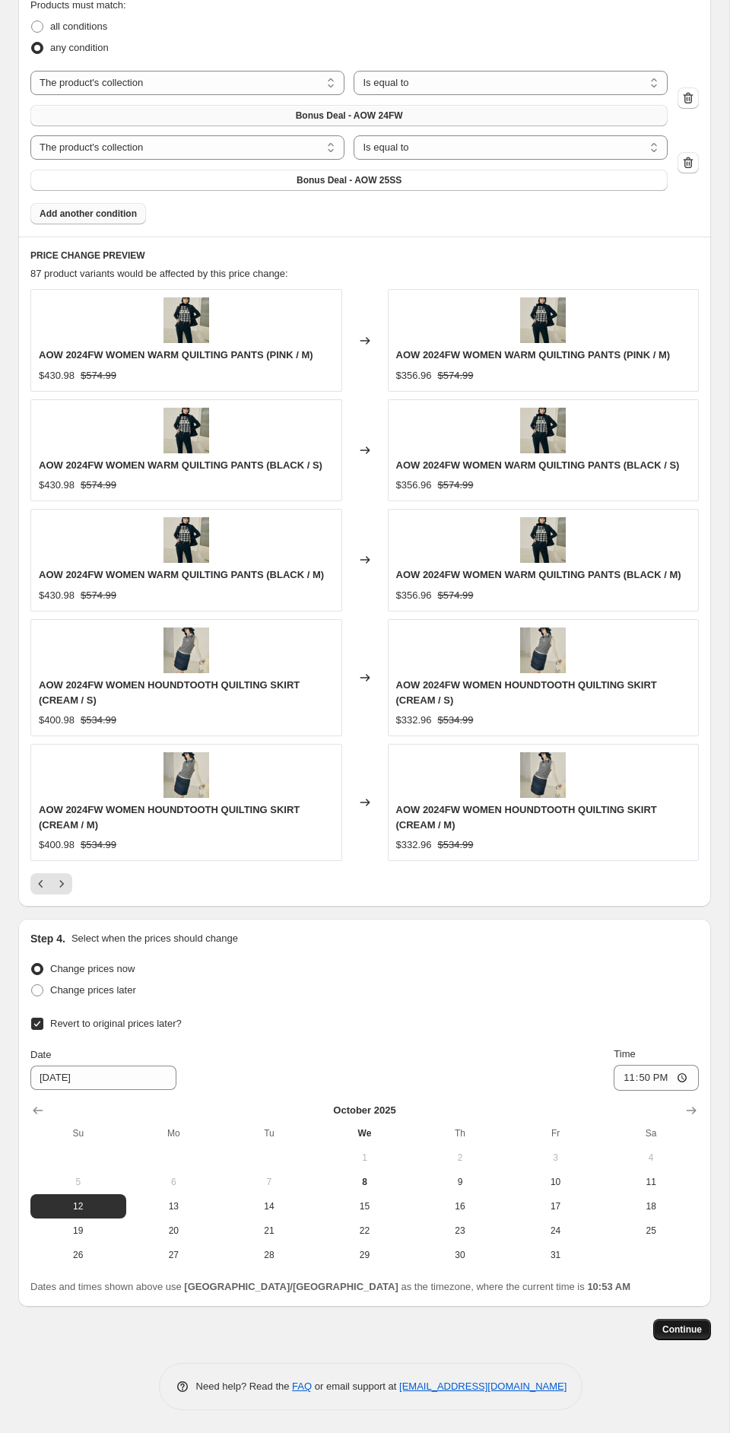
scroll to position [0, 0]
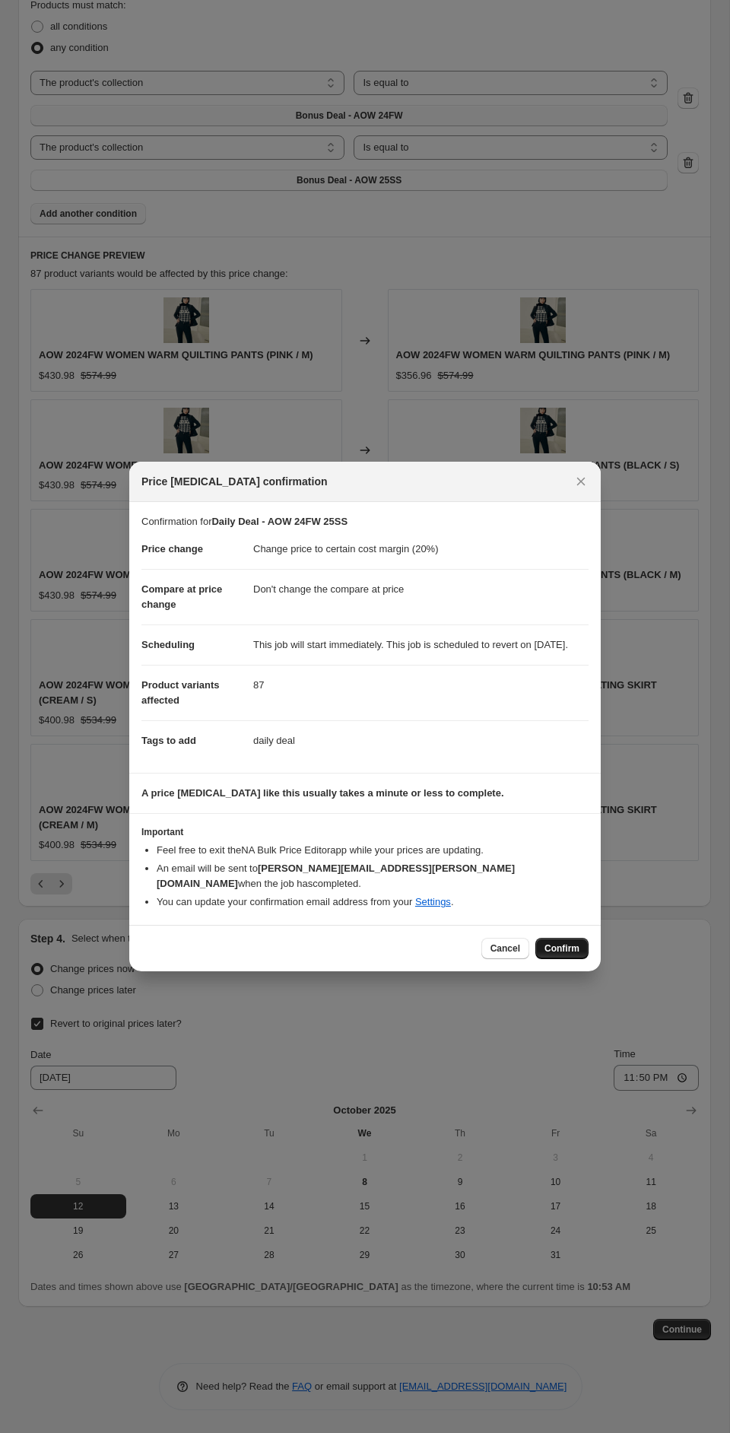
click at [569, 949] on span "Confirm" at bounding box center [562, 948] width 35 height 12
type input "Daily Deal - AOW 24FW 25SS"
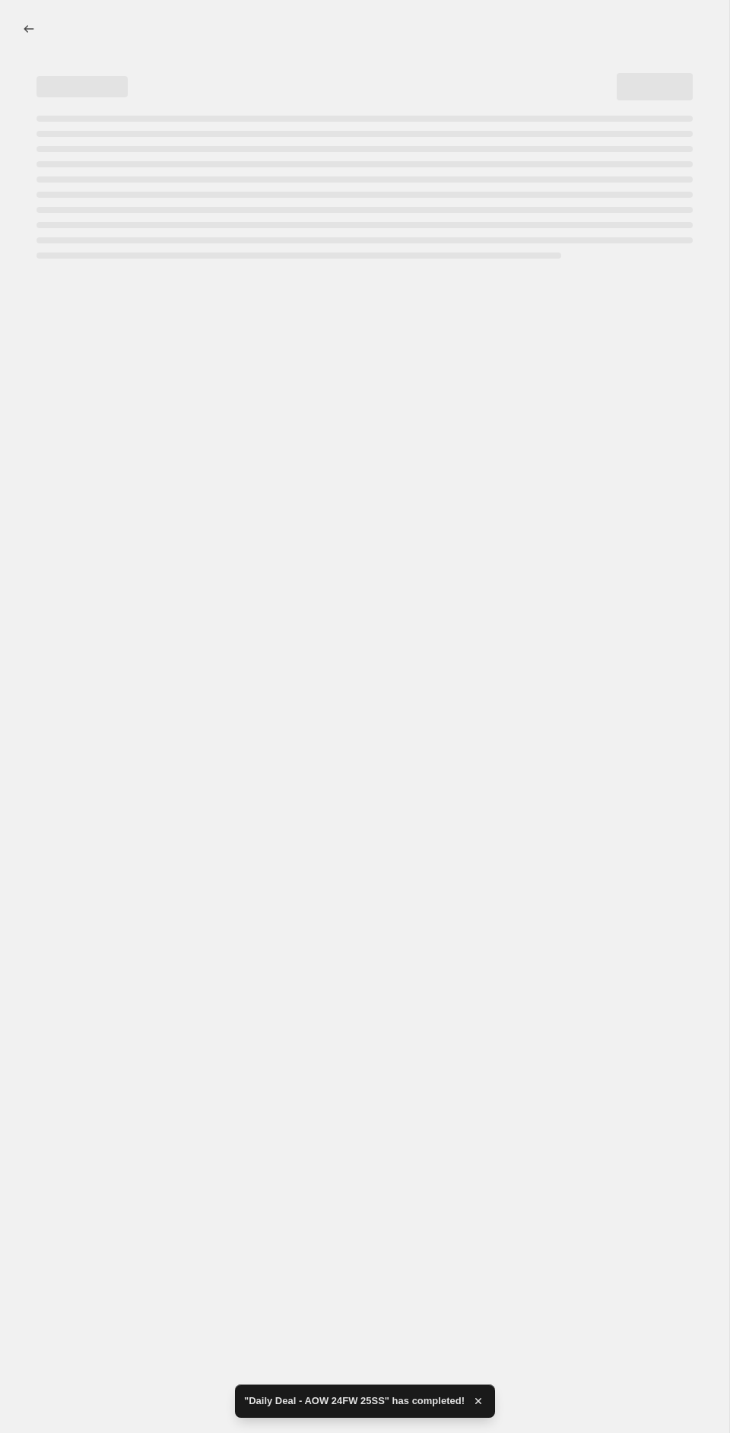
select select "margin"
select select "no_change"
select select "collection"
